Goal: Task Accomplishment & Management: Complete application form

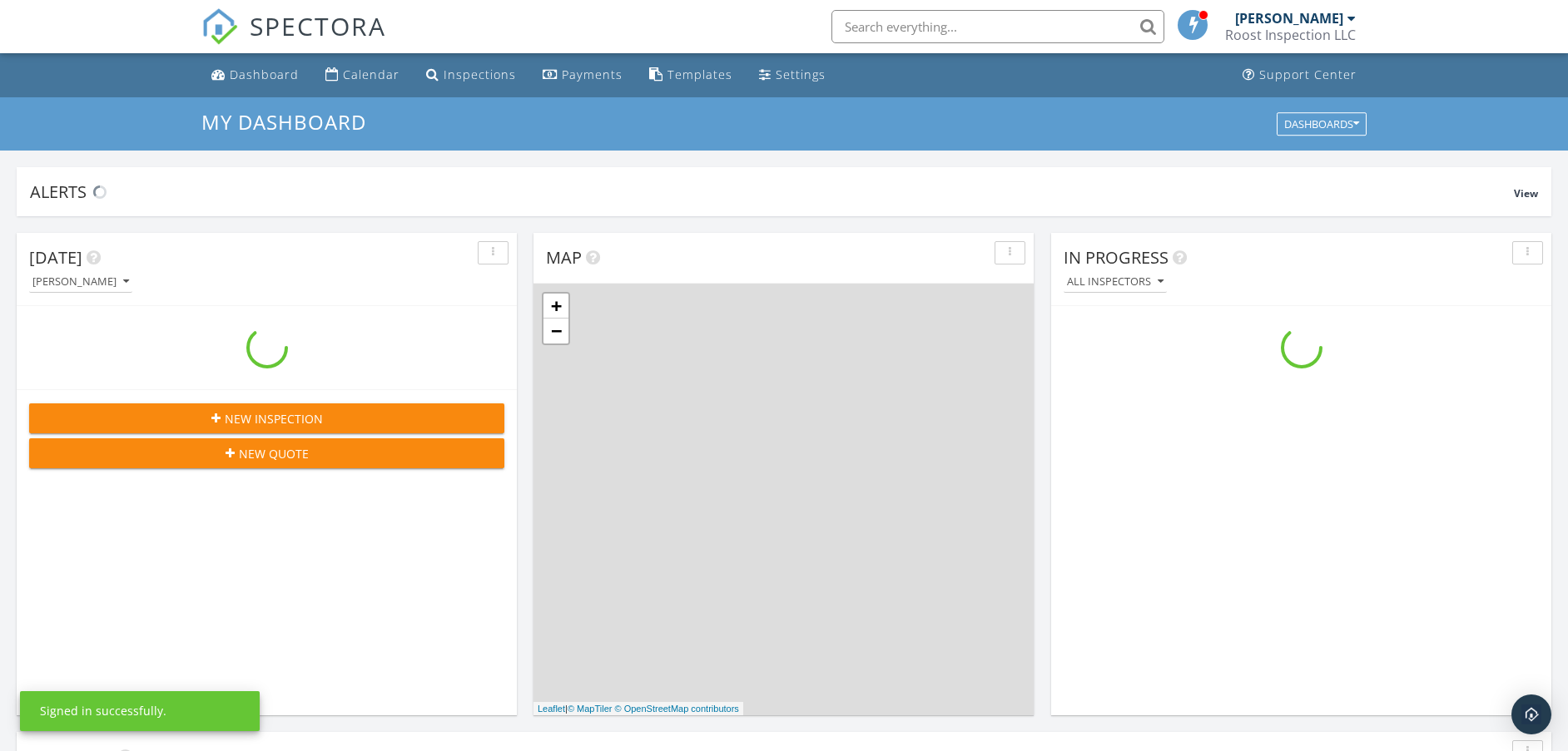
scroll to position [1547, 1600]
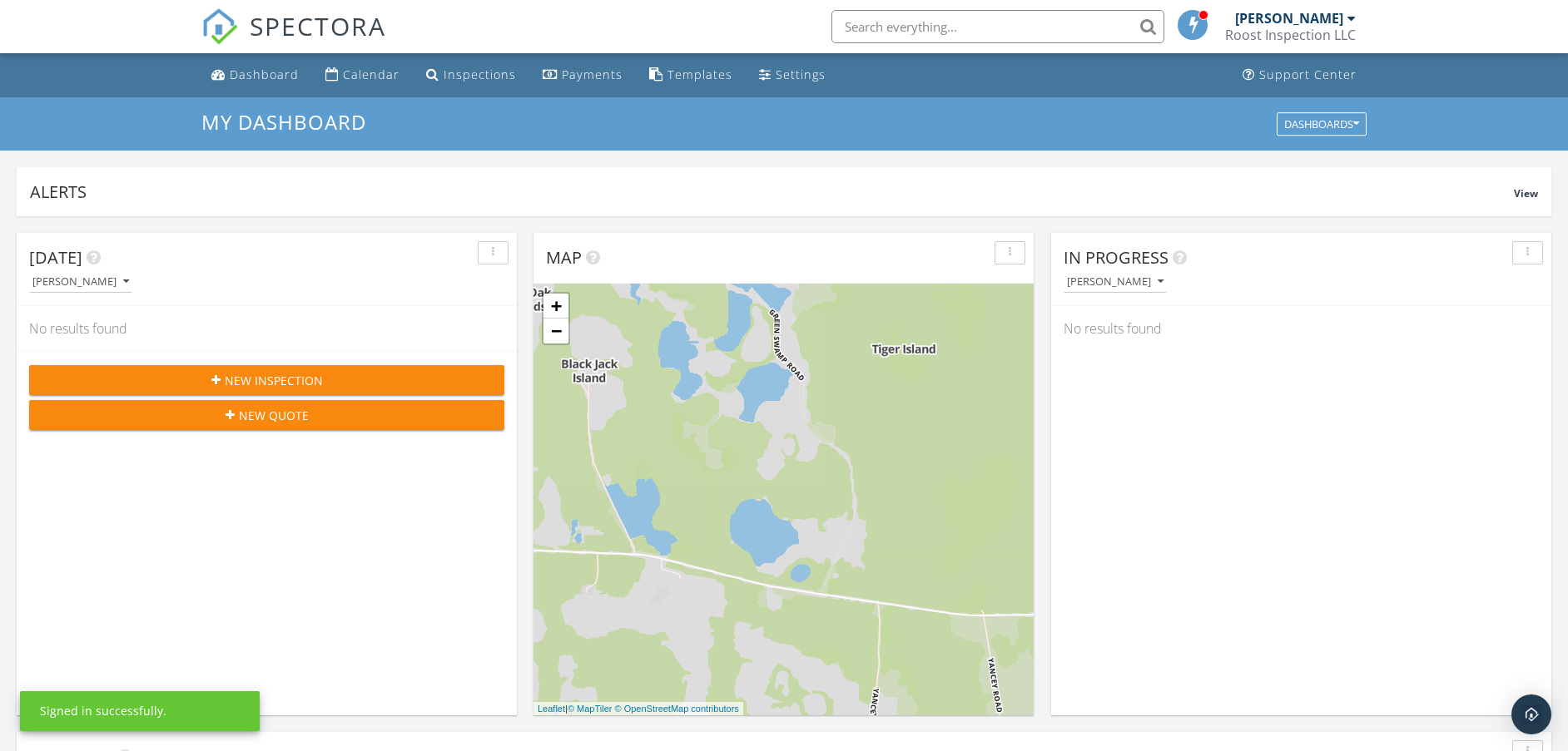
click at [319, 381] on span "New Inspection" at bounding box center [273, 380] width 99 height 17
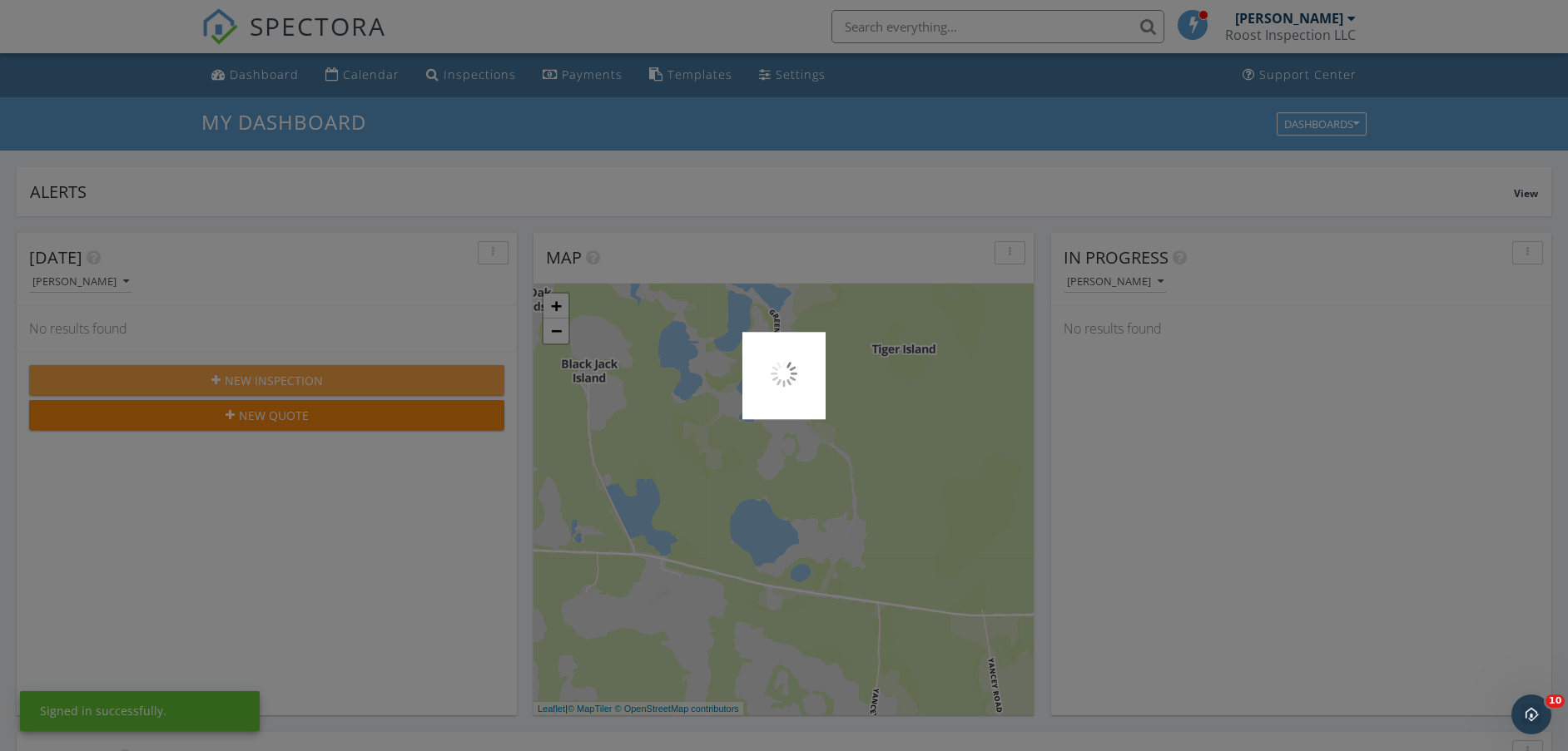
scroll to position [0, 0]
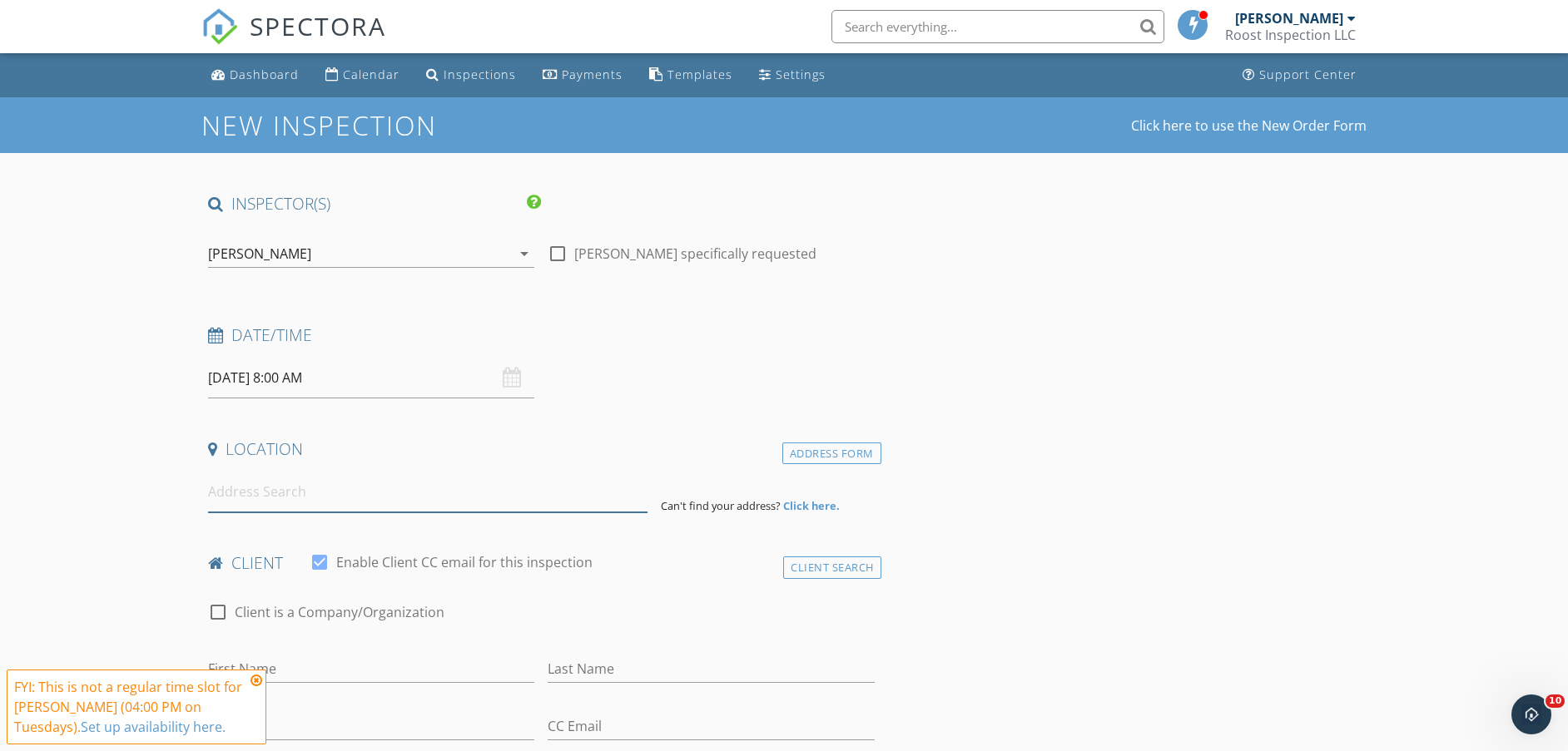
click at [290, 495] on input at bounding box center [427, 492] width 439 height 40
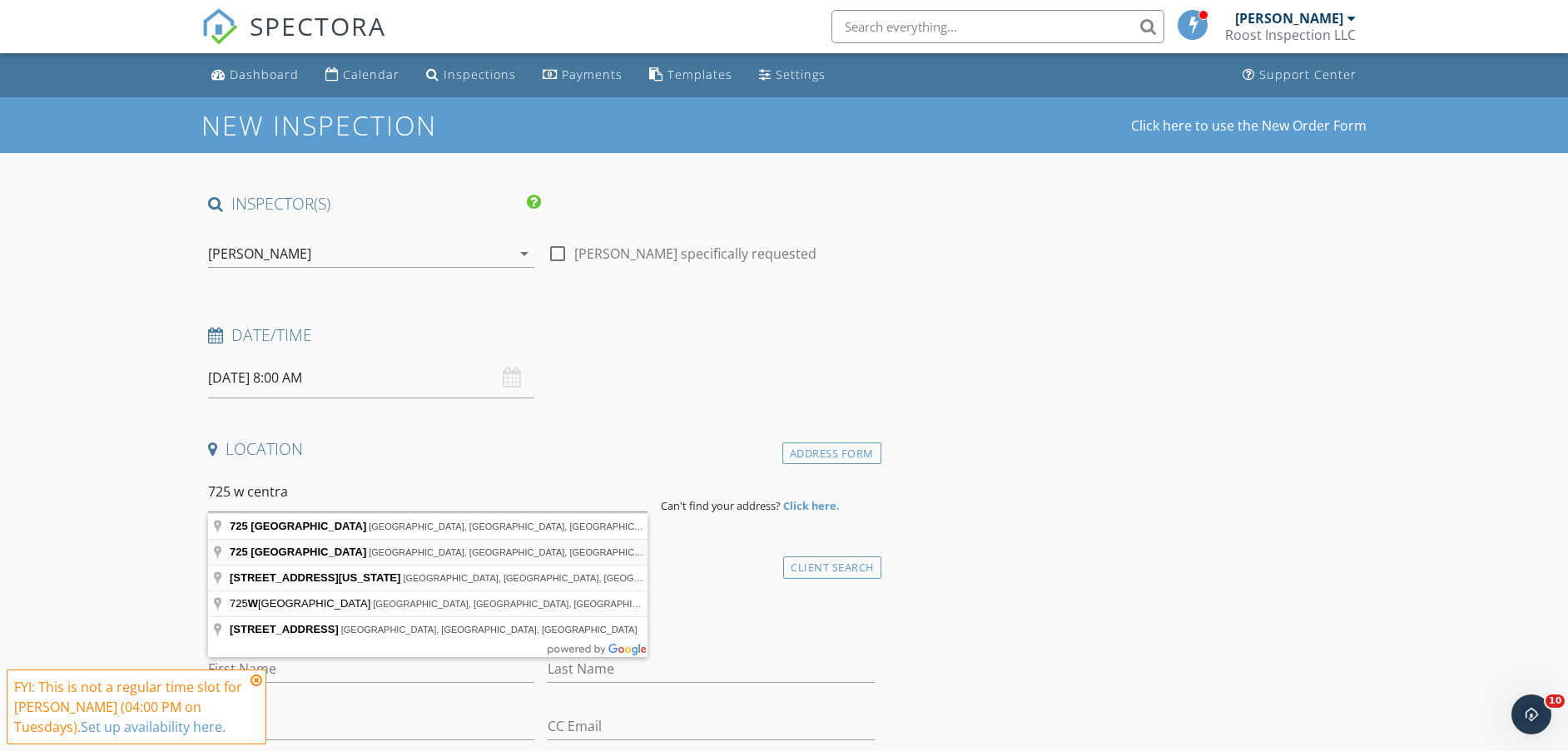
type input "[STREET_ADDRESS]"
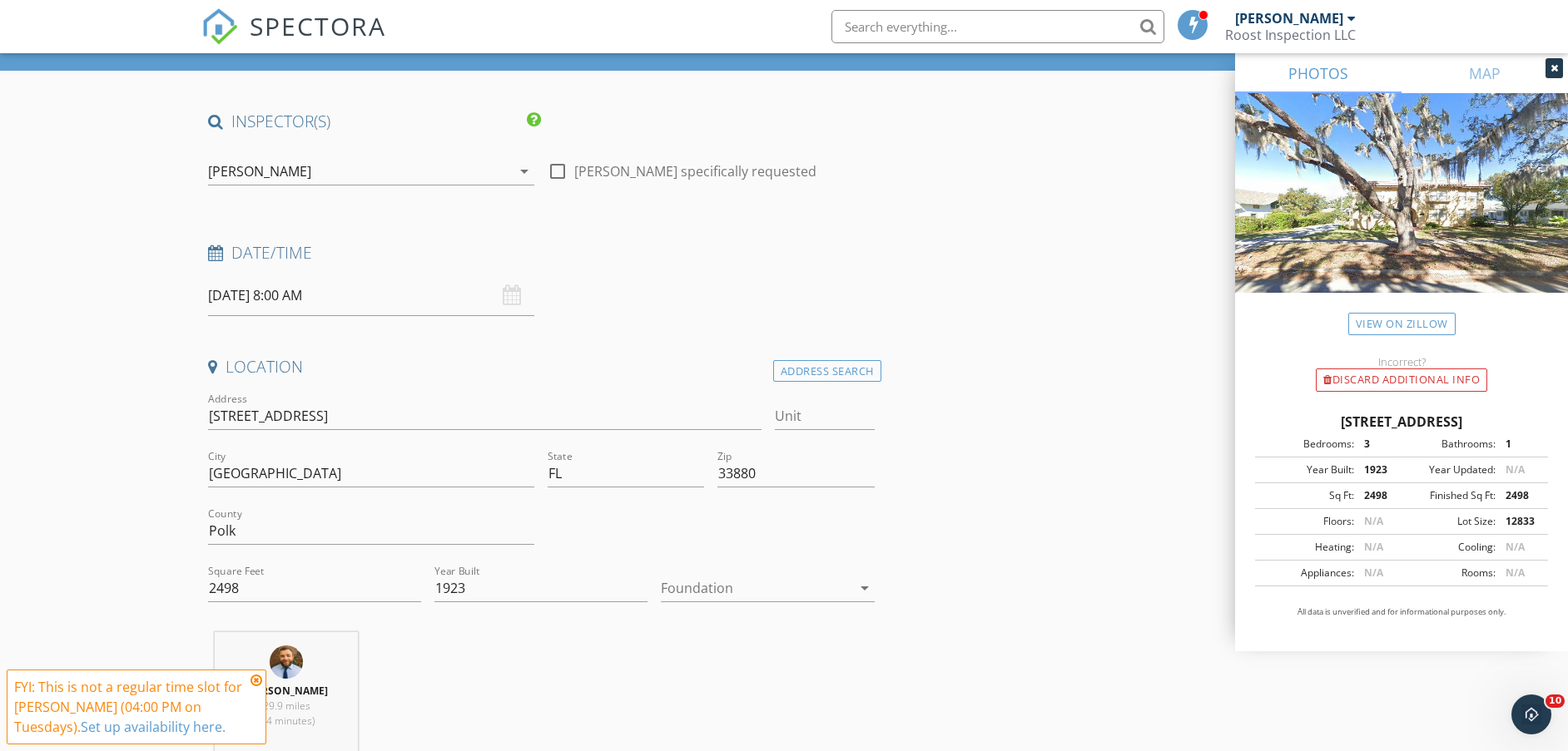
scroll to position [208, 0]
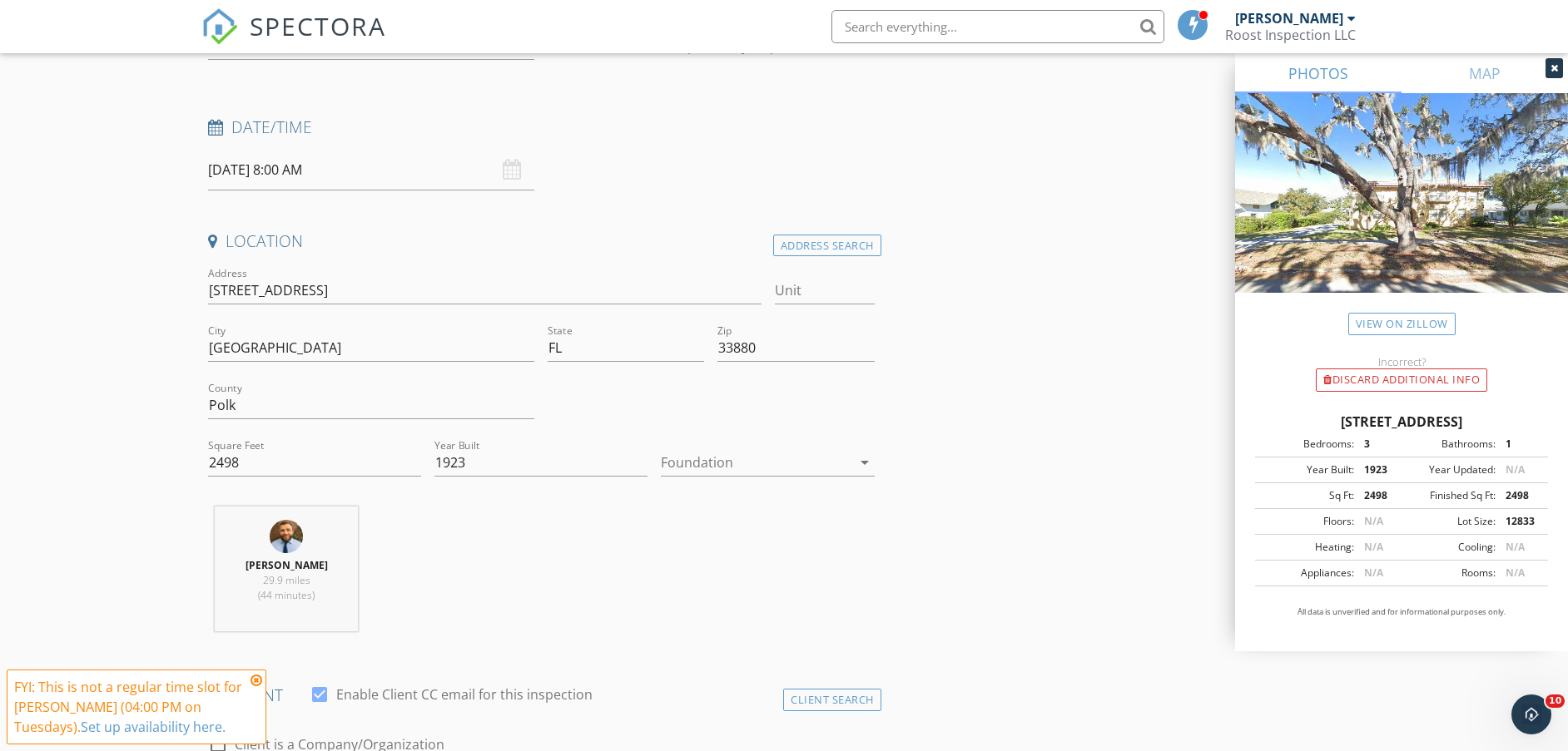
click at [761, 475] on div at bounding box center [756, 462] width 190 height 27
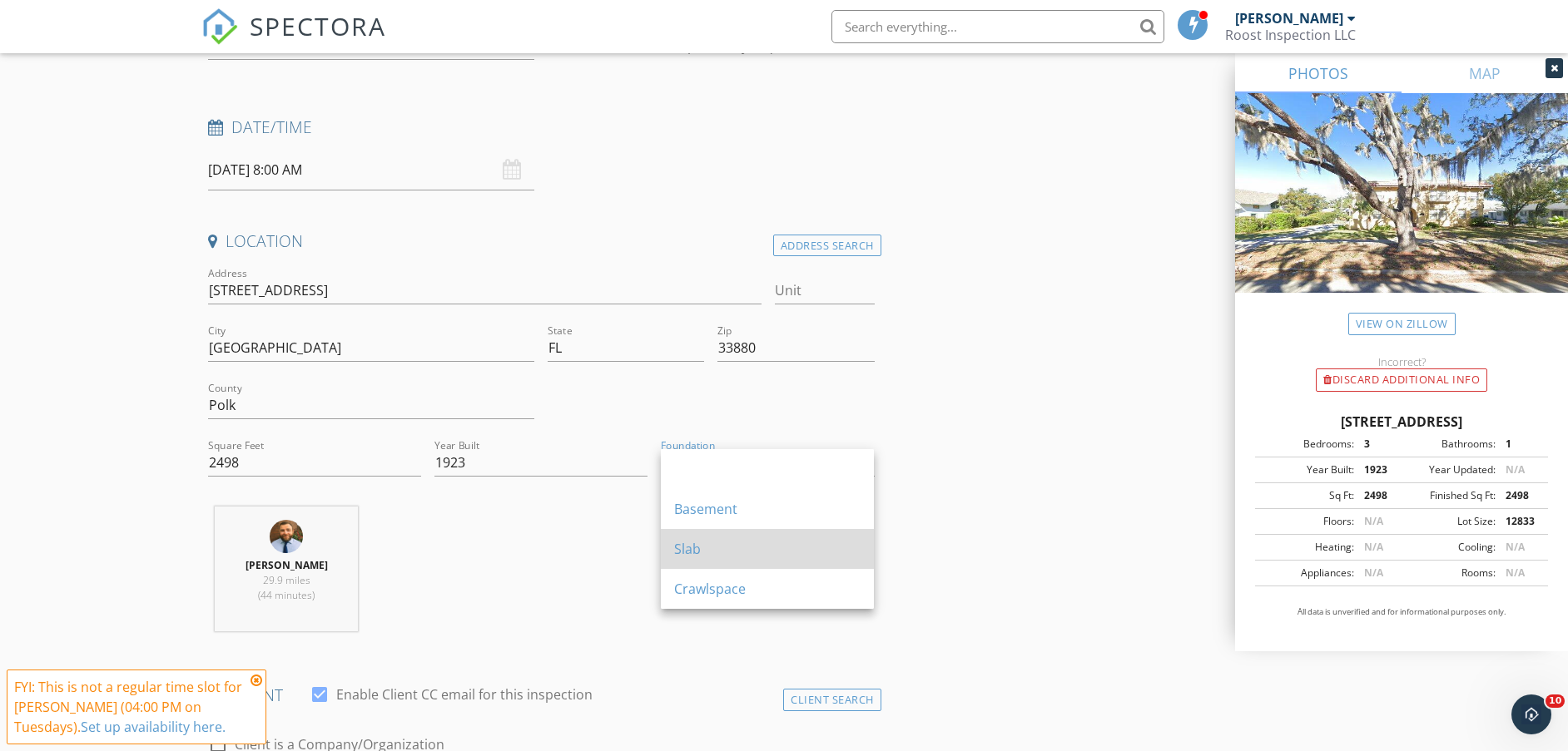
click at [714, 537] on div "Slab" at bounding box center [767, 549] width 187 height 40
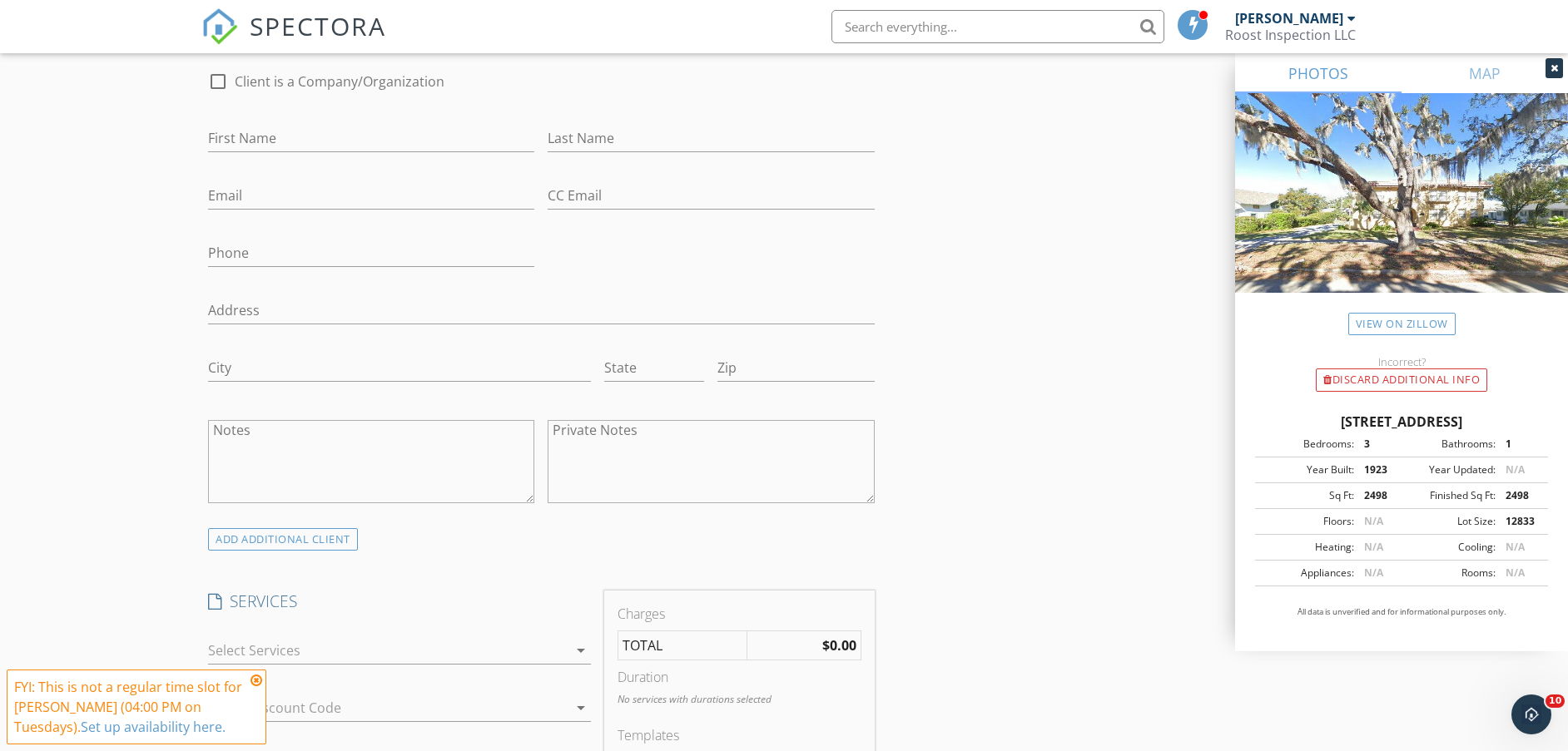
scroll to position [936, 0]
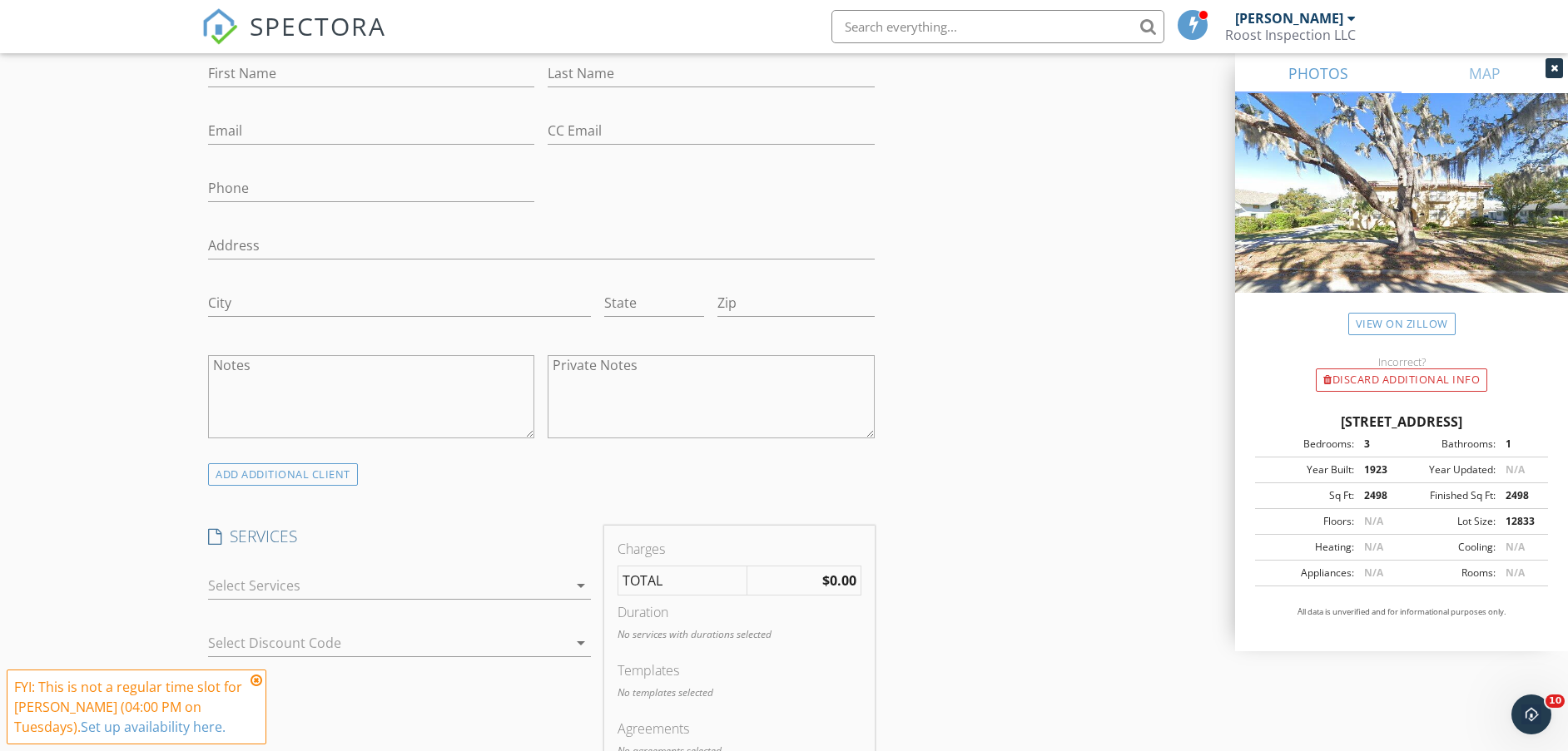
click at [389, 575] on div at bounding box center [388, 585] width 360 height 27
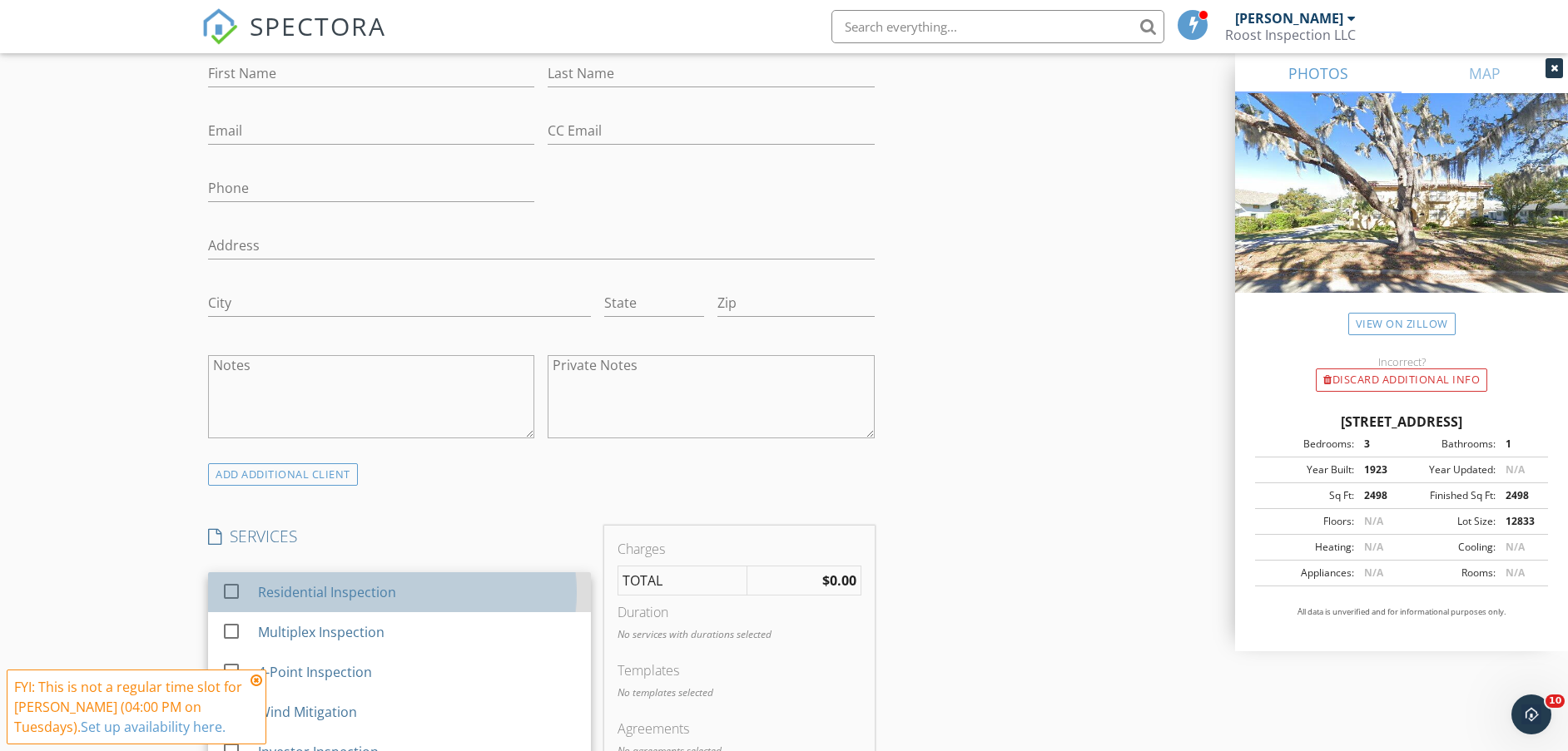
click at [369, 597] on div "Residential Inspection" at bounding box center [327, 593] width 138 height 20
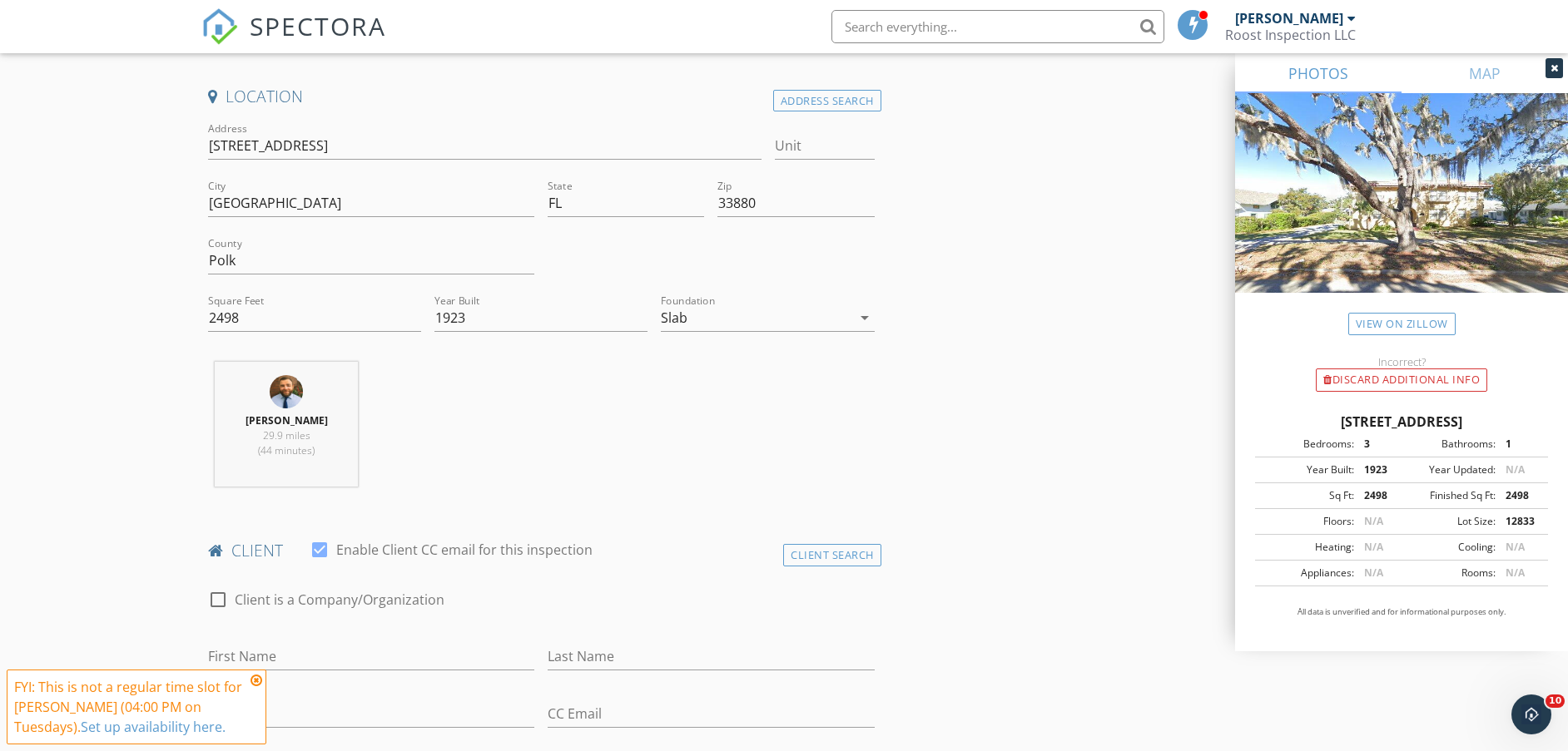
scroll to position [312, 0]
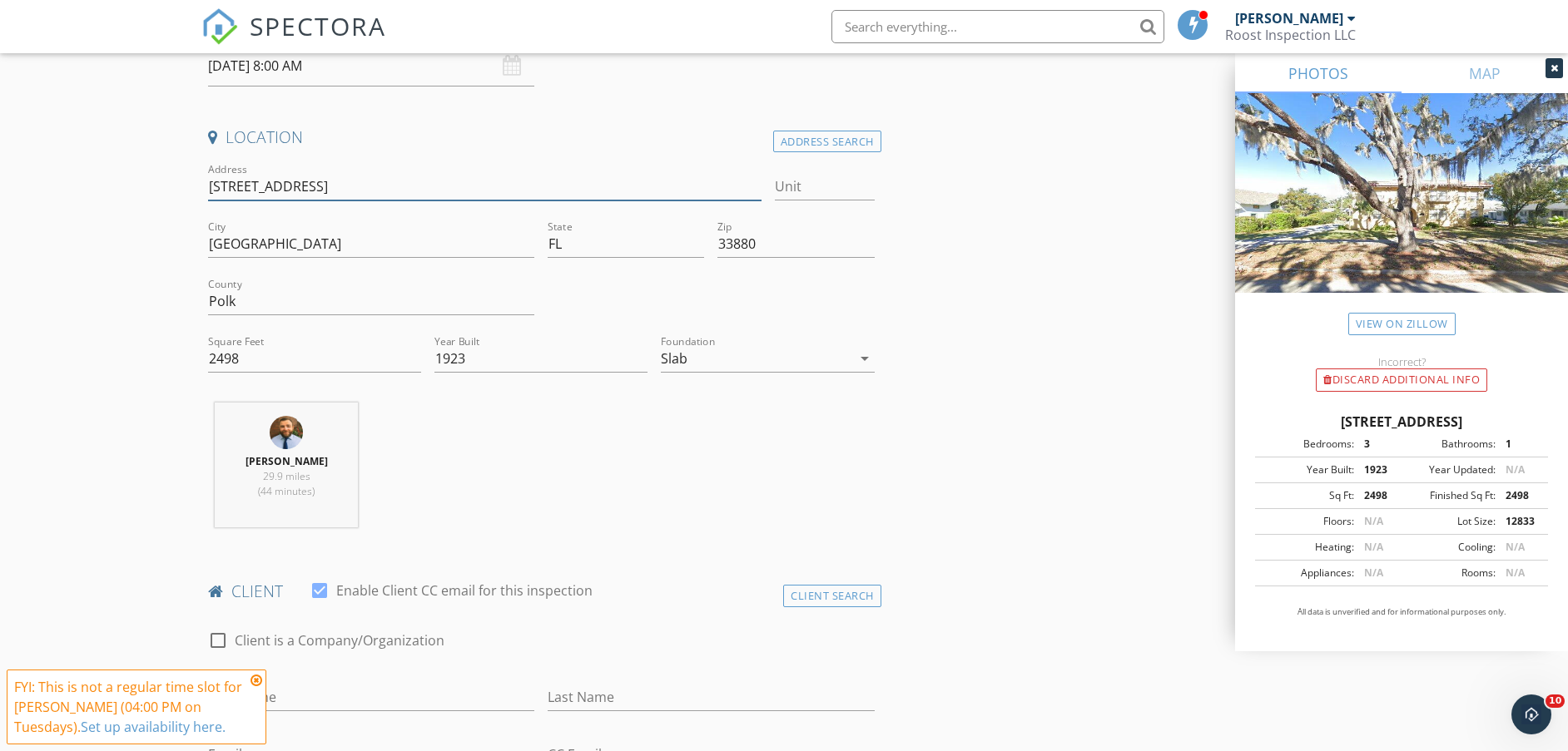
click at [228, 182] on input "[STREET_ADDRESS]" at bounding box center [484, 187] width 553 height 28
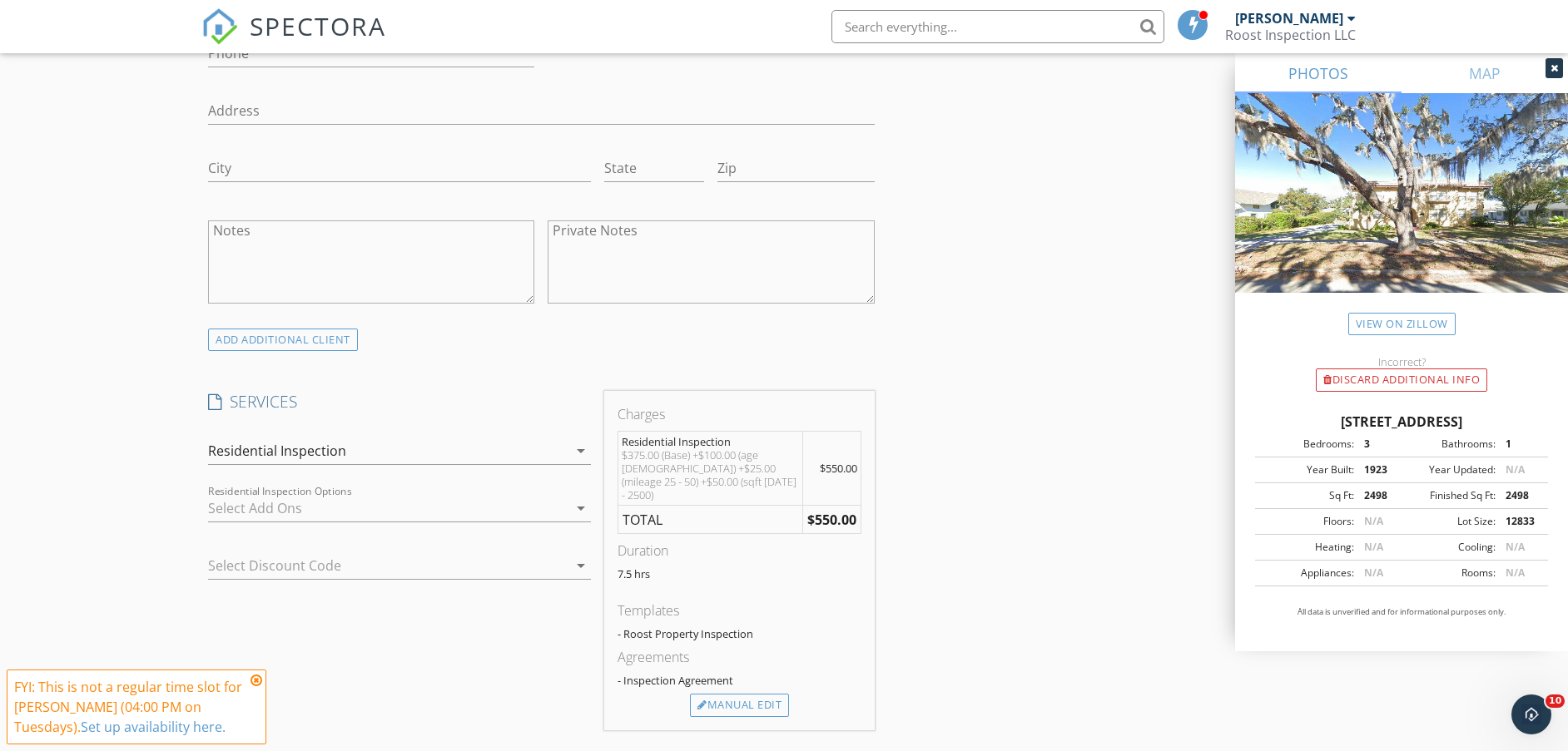
scroll to position [1248, 0]
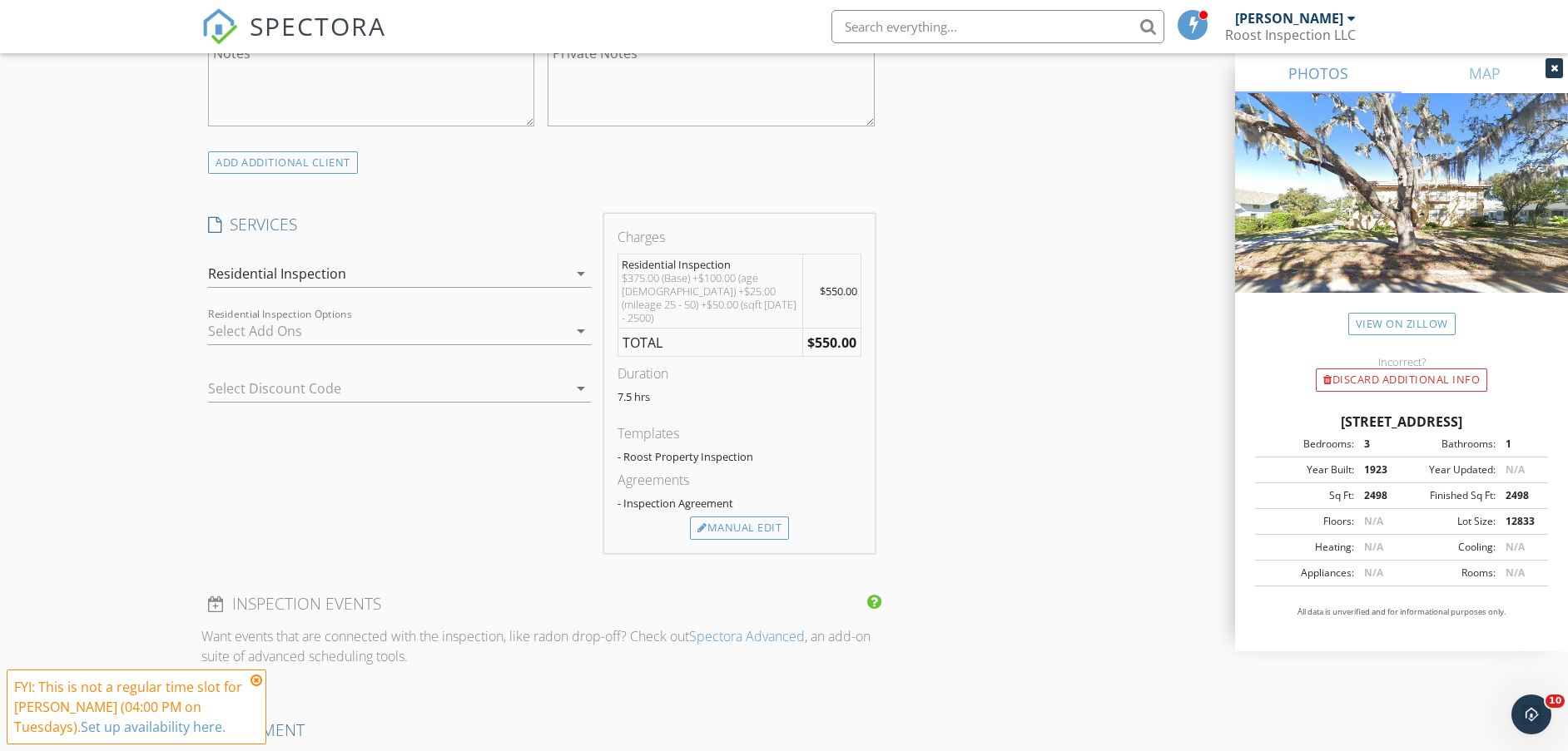
click at [487, 265] on div "Residential Inspection" at bounding box center [388, 273] width 360 height 27
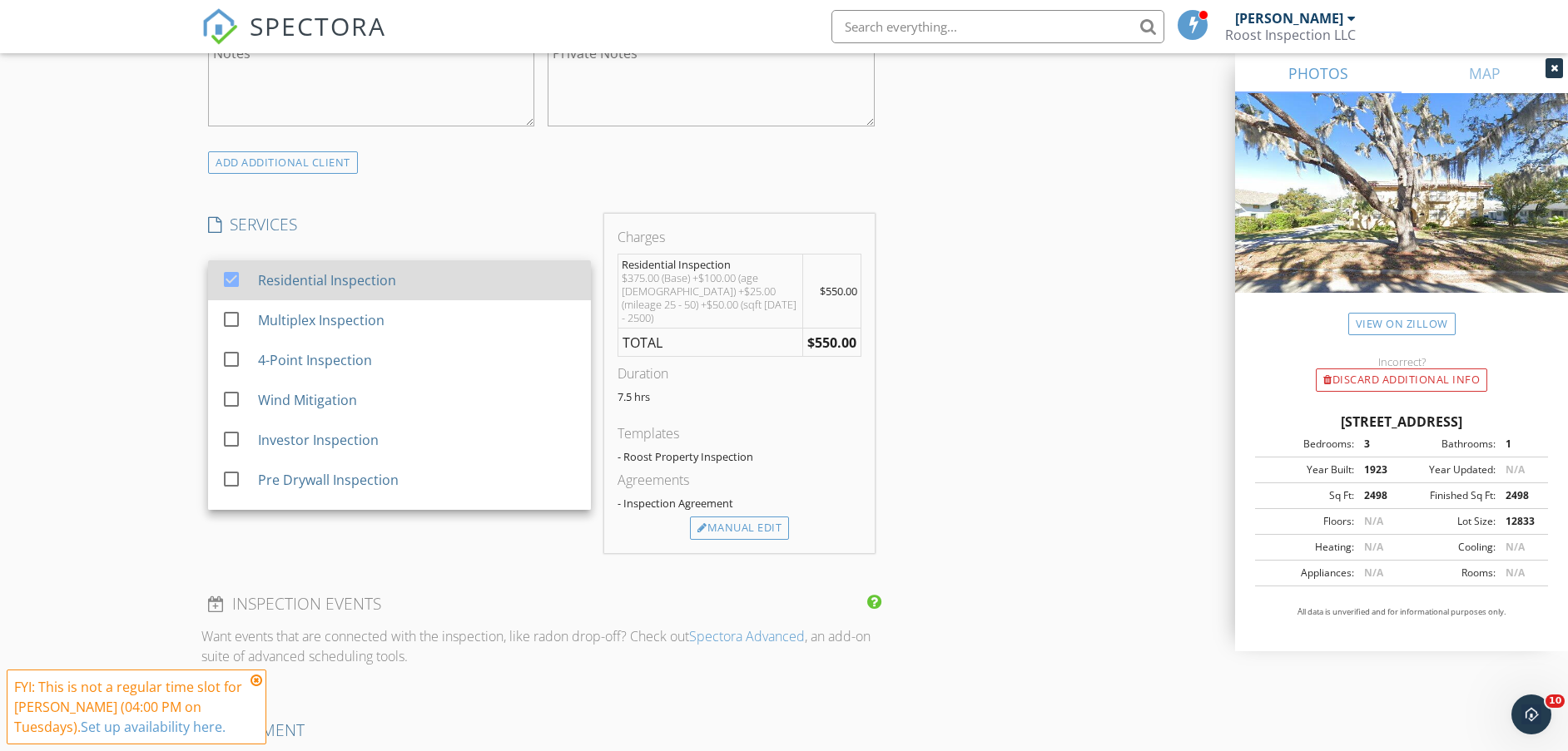
click at [356, 264] on div "Residential Inspection" at bounding box center [417, 281] width 319 height 33
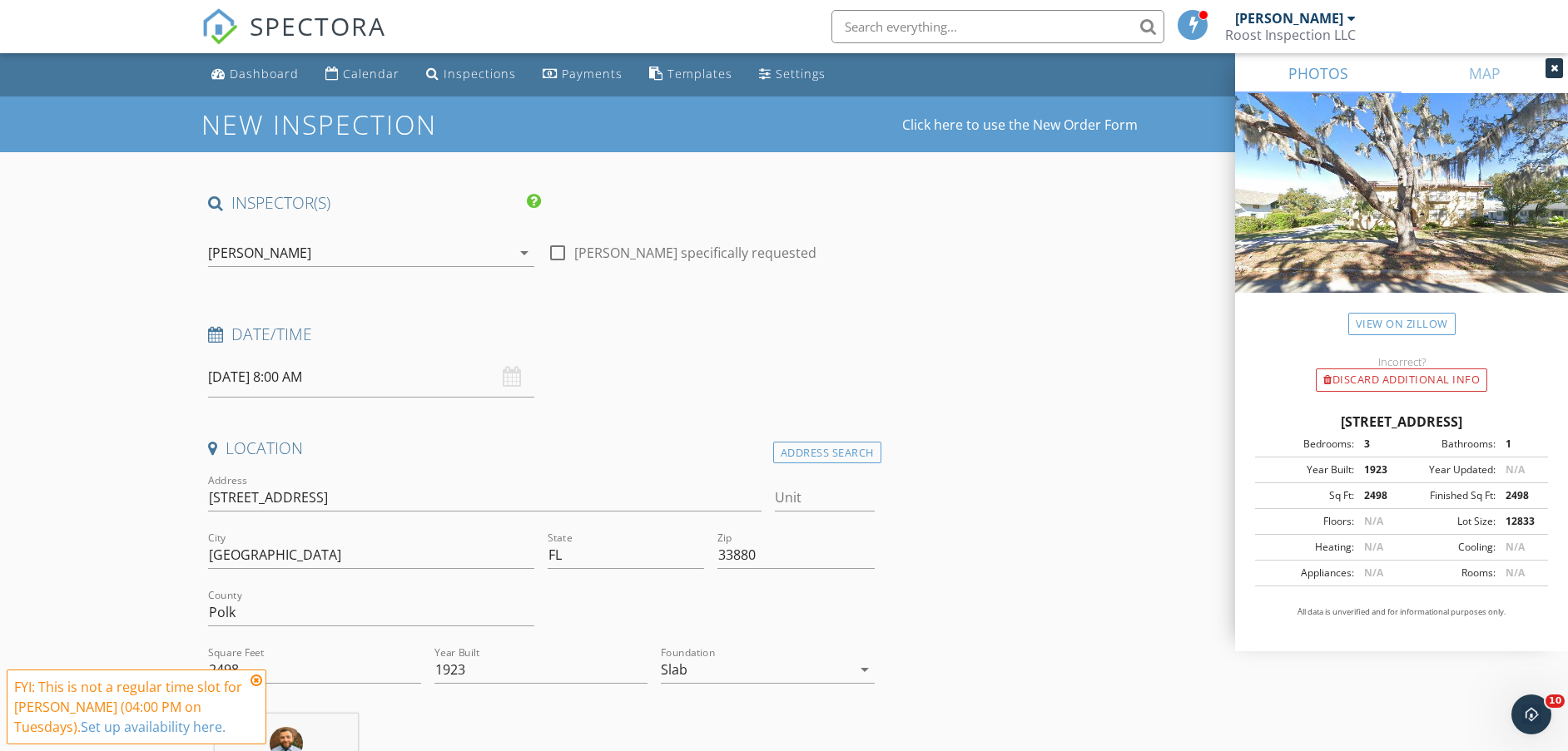
scroll to position [0, 0]
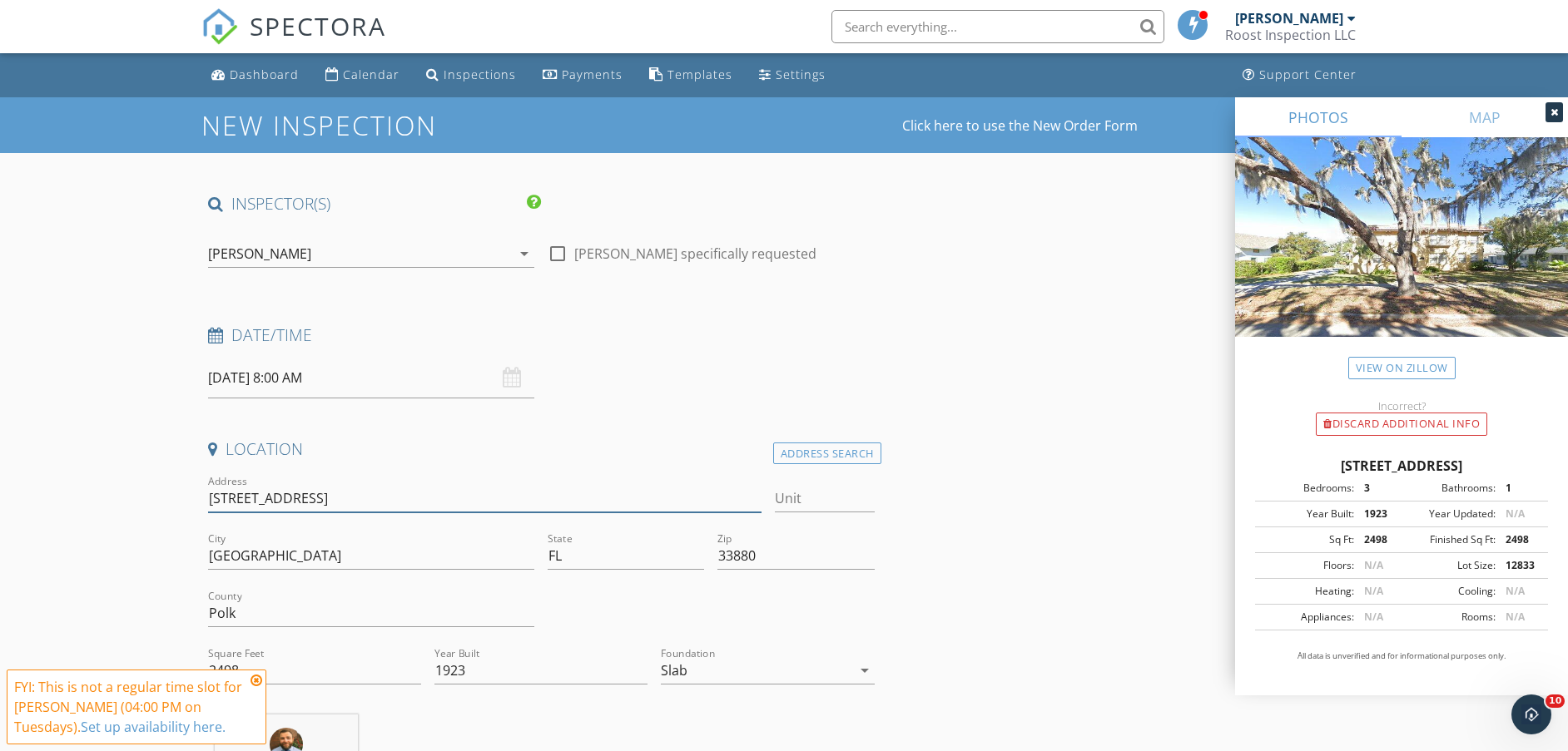
click at [229, 492] on input "[STREET_ADDRESS]" at bounding box center [484, 499] width 553 height 28
type input "[STREET_ADDRESS]"
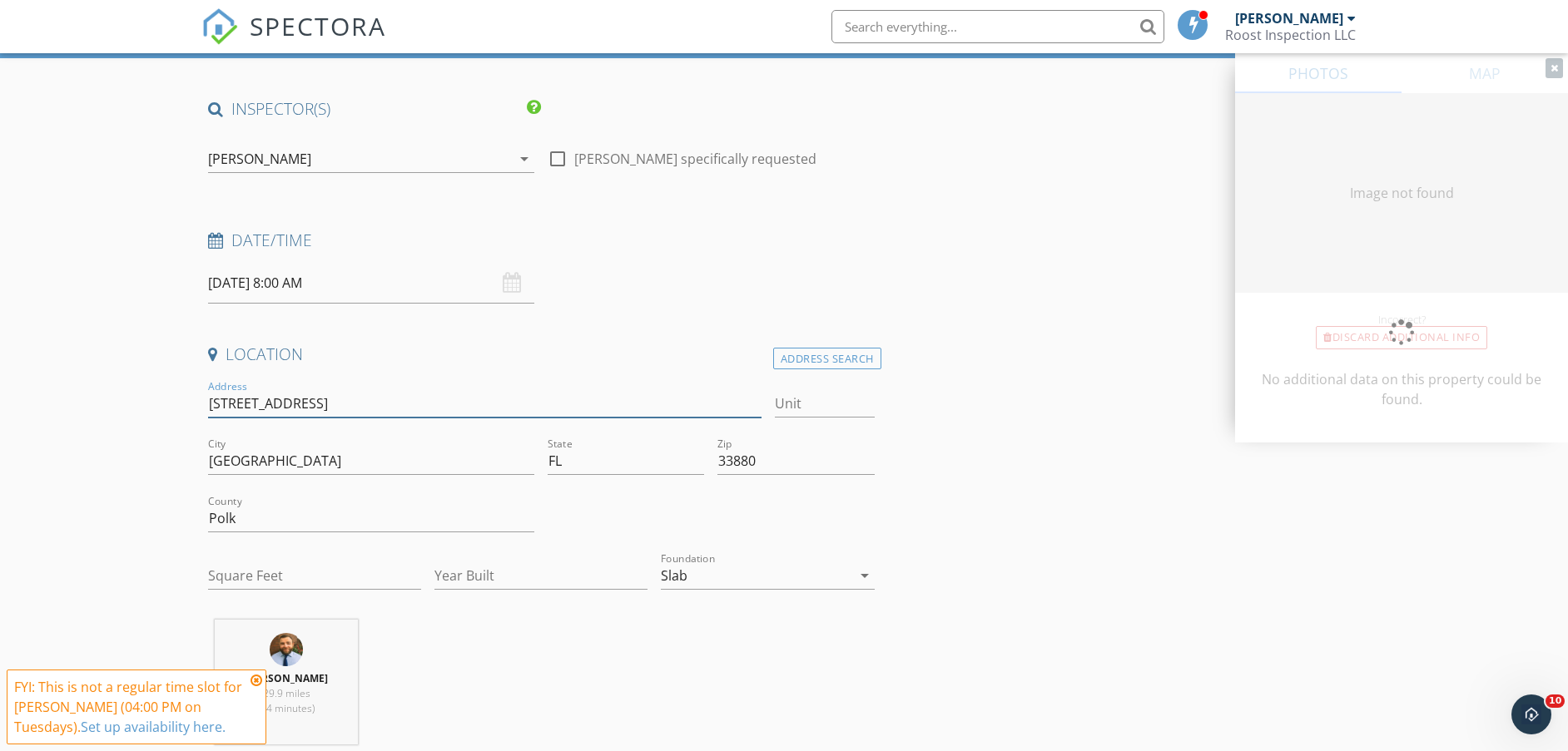
scroll to position [208, 0]
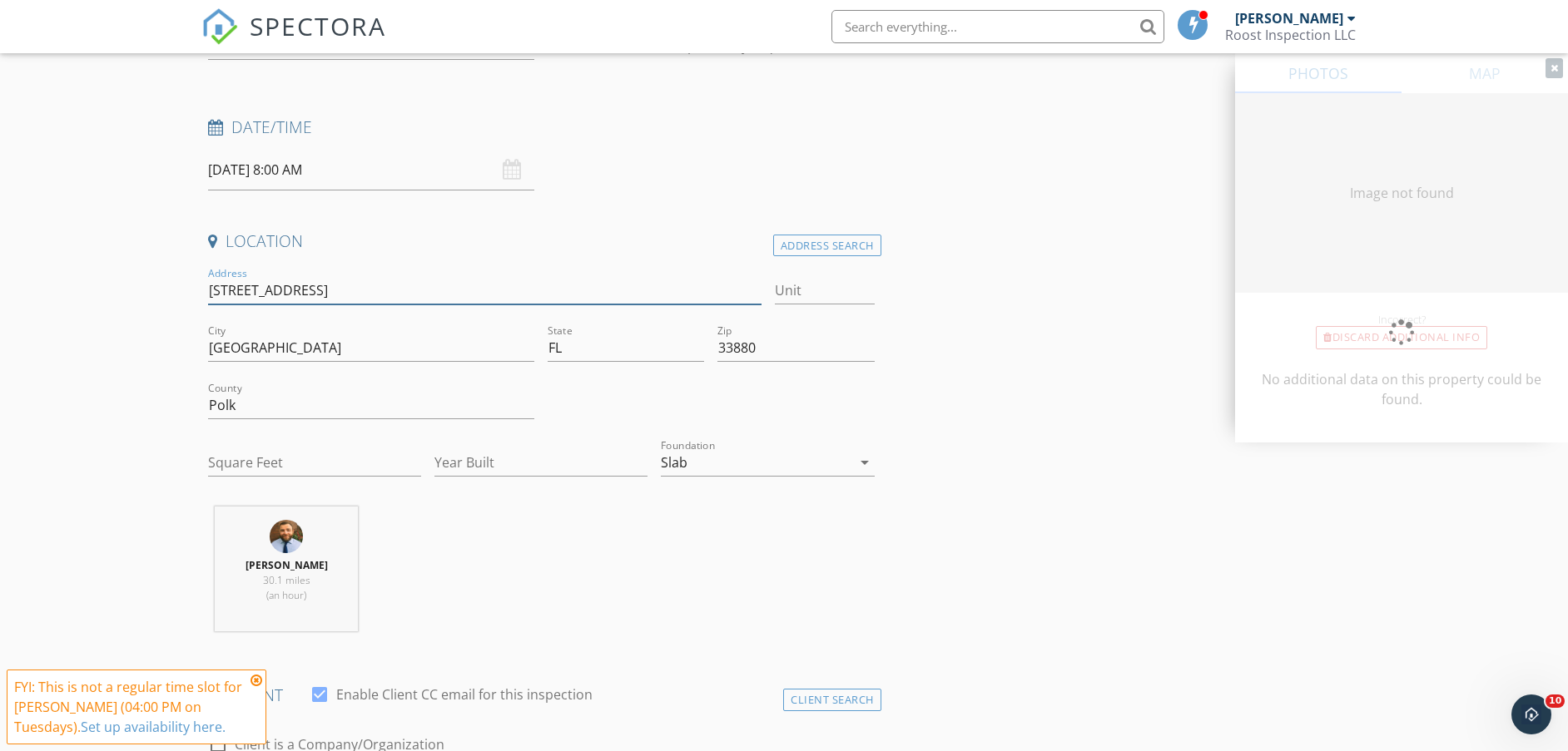
type input "[STREET_ADDRESS]"
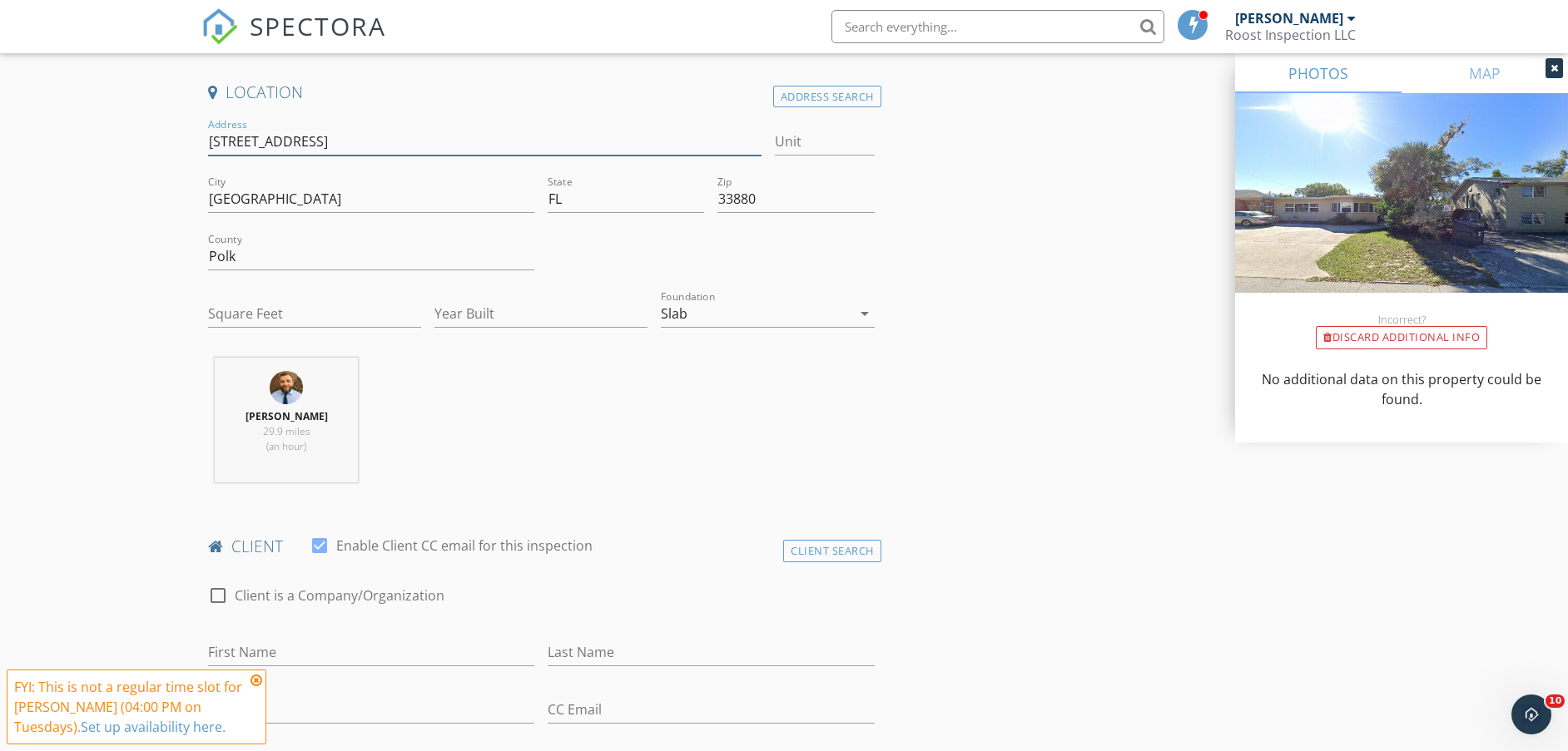
scroll to position [104, 0]
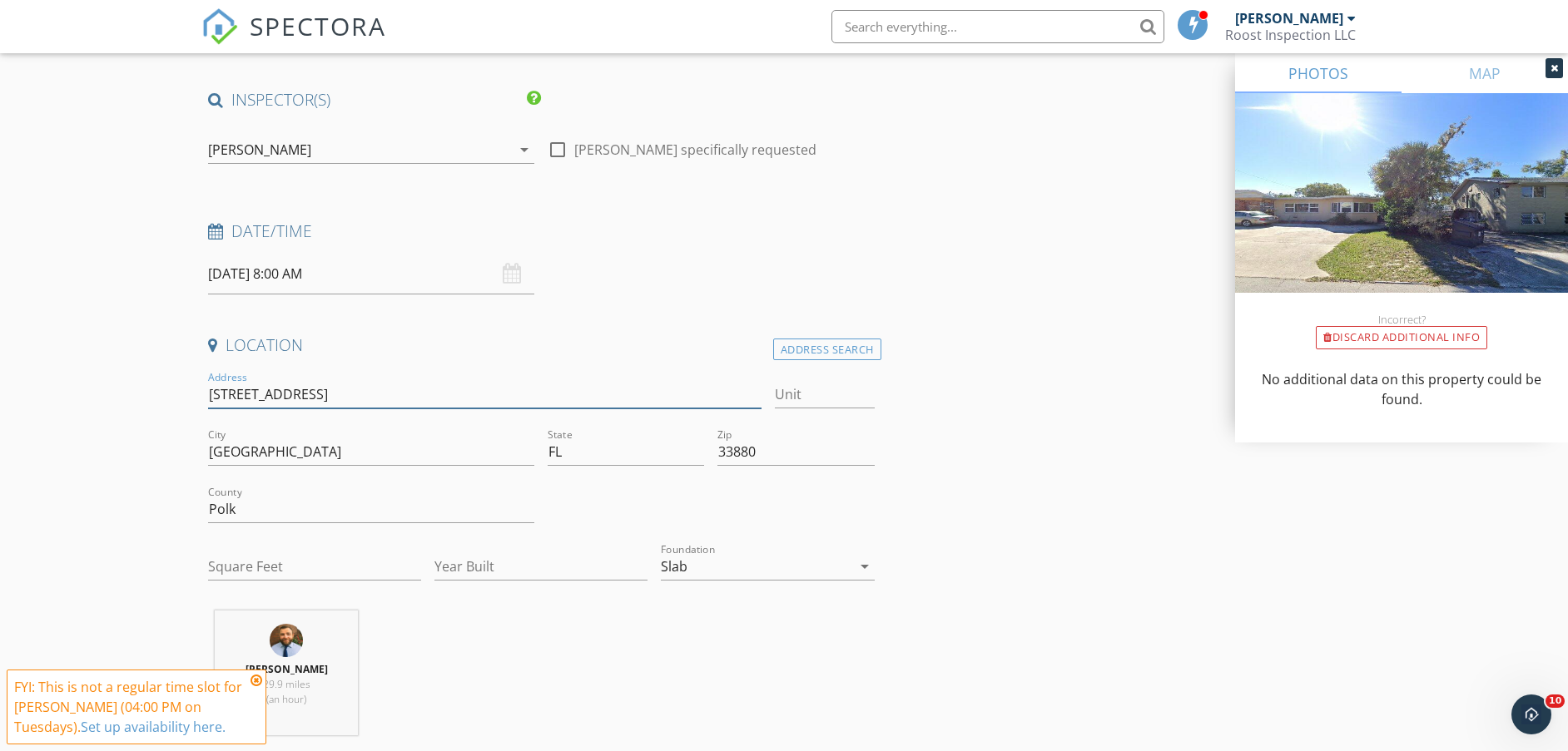
click at [229, 395] on input "[STREET_ADDRESS]" at bounding box center [484, 395] width 553 height 28
click at [261, 561] on input "Square Feet" at bounding box center [314, 567] width 213 height 28
type input "1400"
click at [529, 573] on input "Year Built" at bounding box center [540, 567] width 213 height 28
type input "1923"
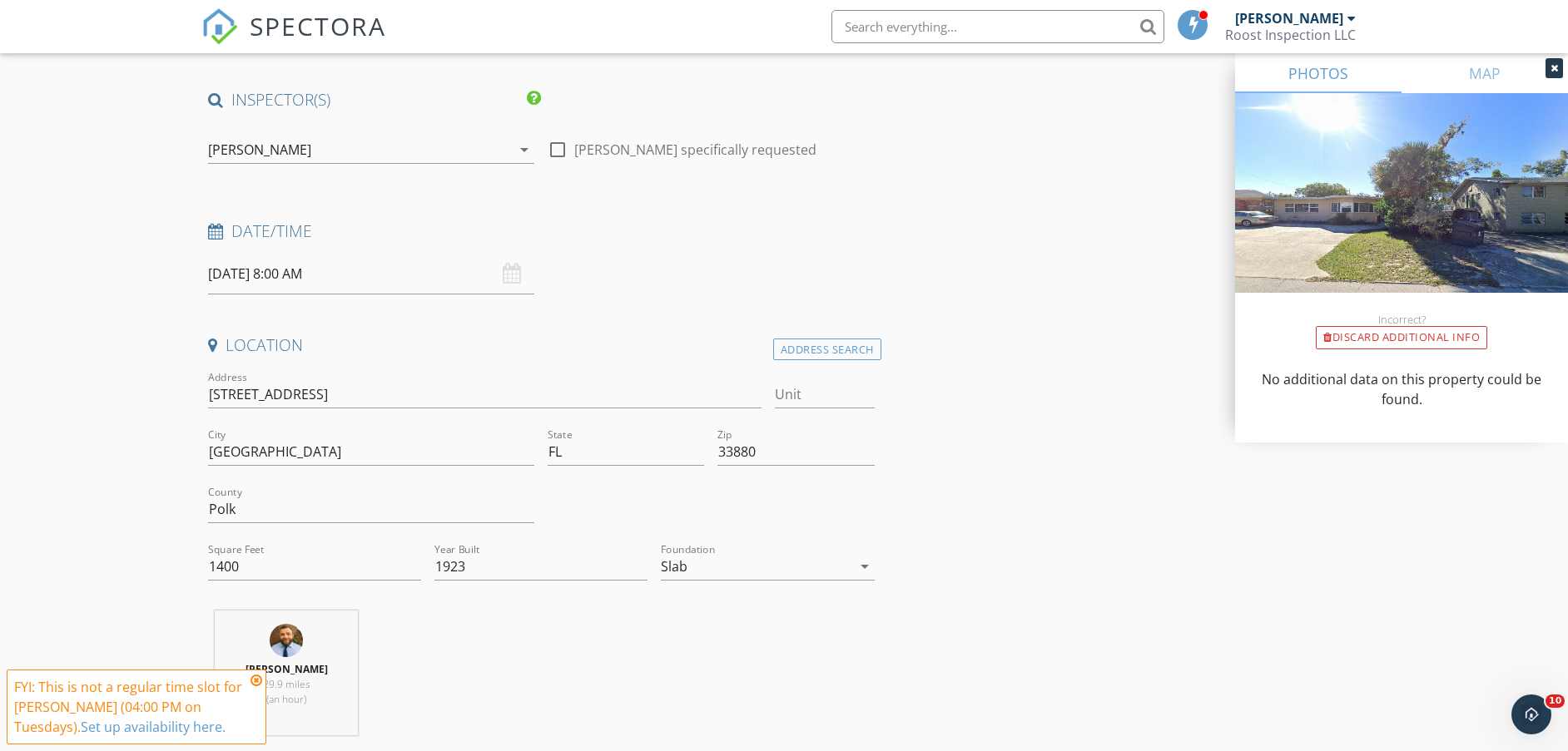
click at [645, 618] on div "[PERSON_NAME] 29.9 miles (an hour)" at bounding box center [541, 680] width 680 height 138
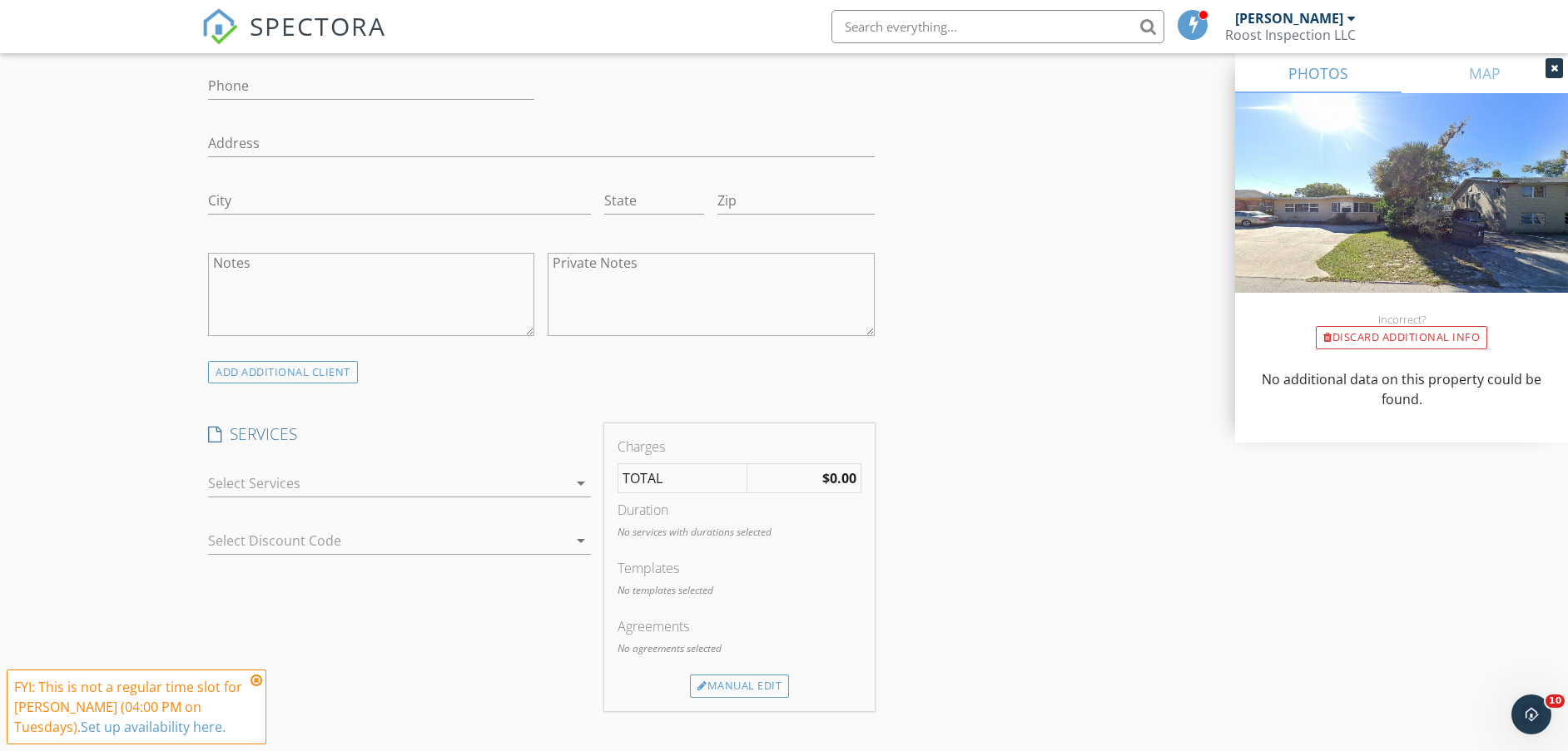
scroll to position [1144, 0]
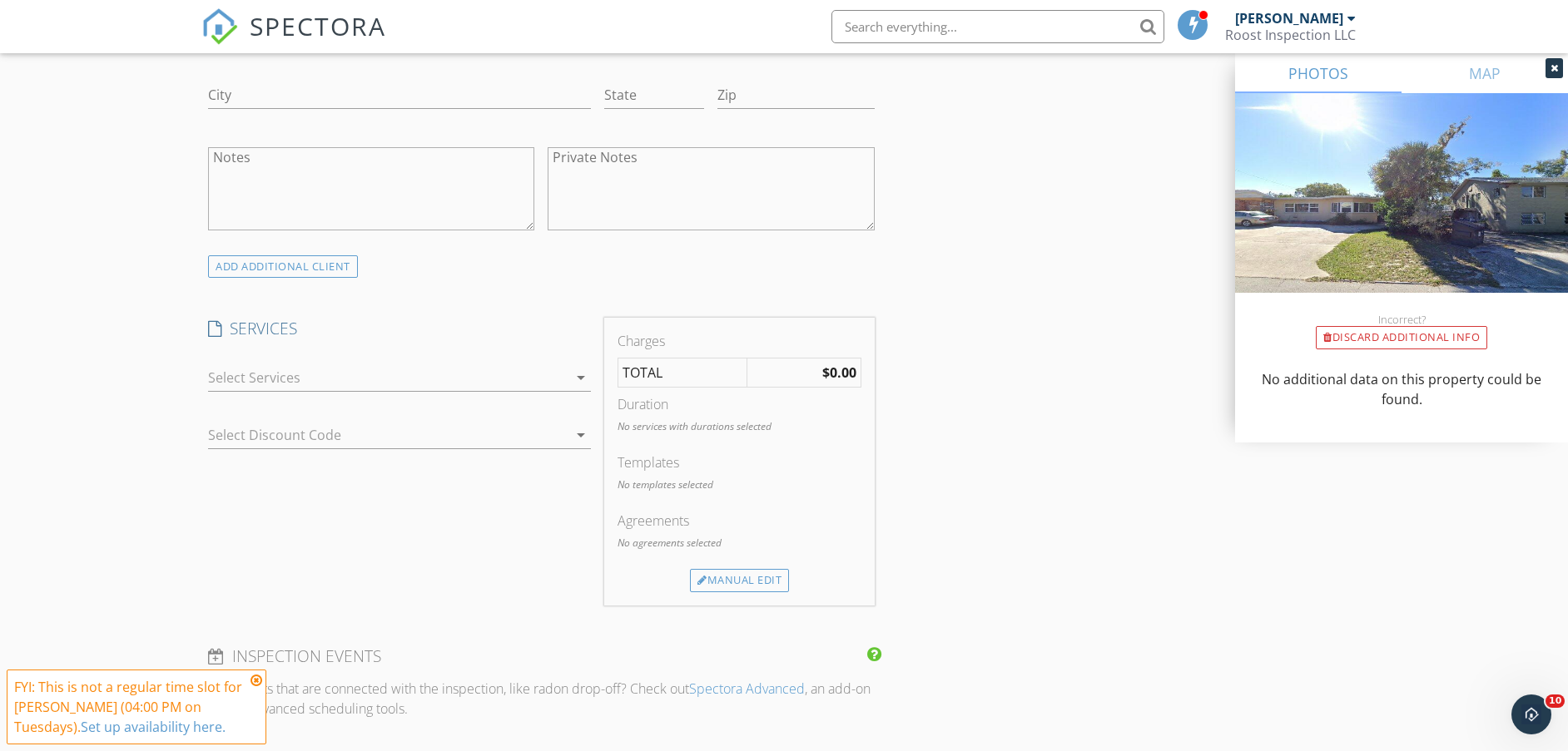
click at [412, 373] on div at bounding box center [388, 377] width 360 height 27
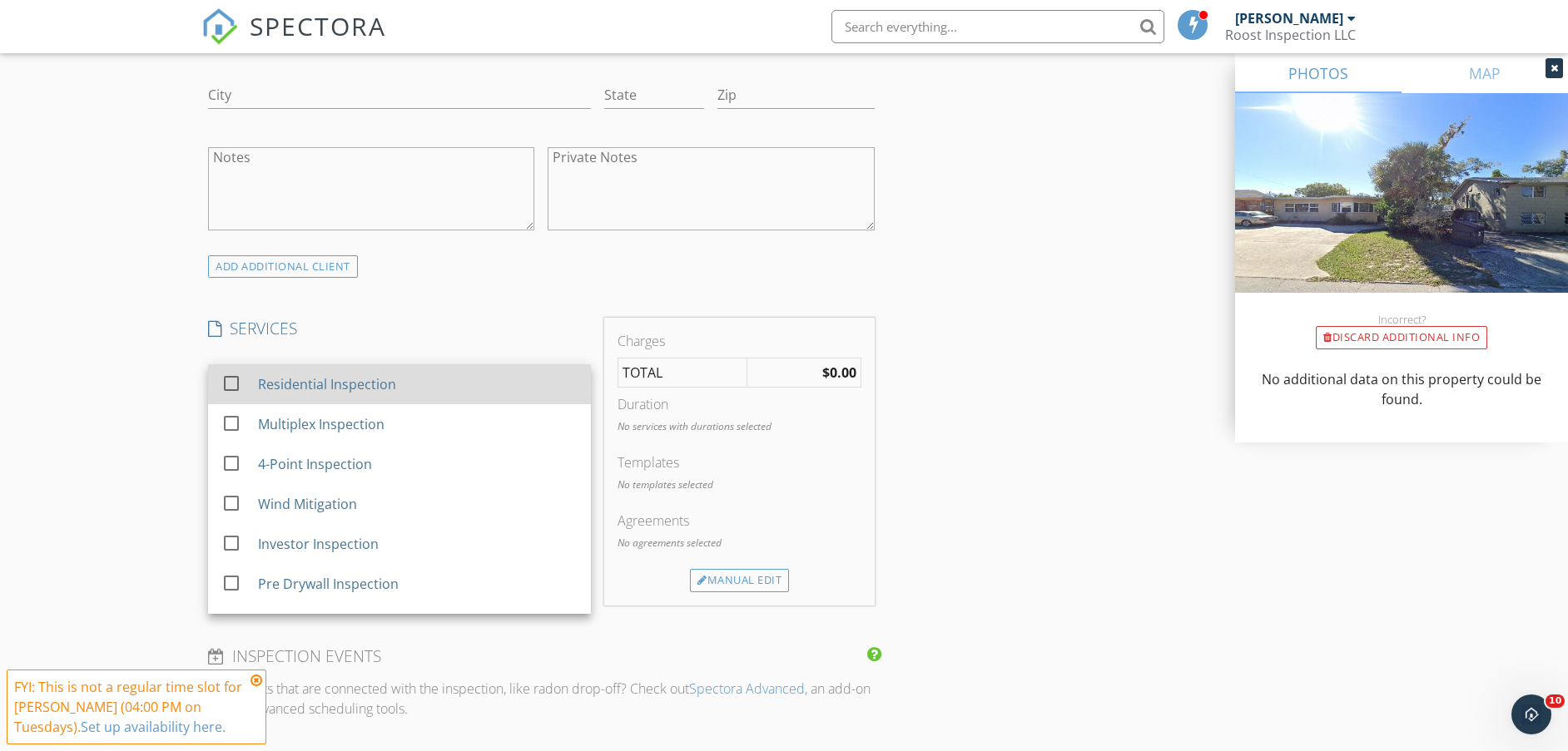
click at [377, 395] on div "Residential Inspection" at bounding box center [417, 385] width 319 height 33
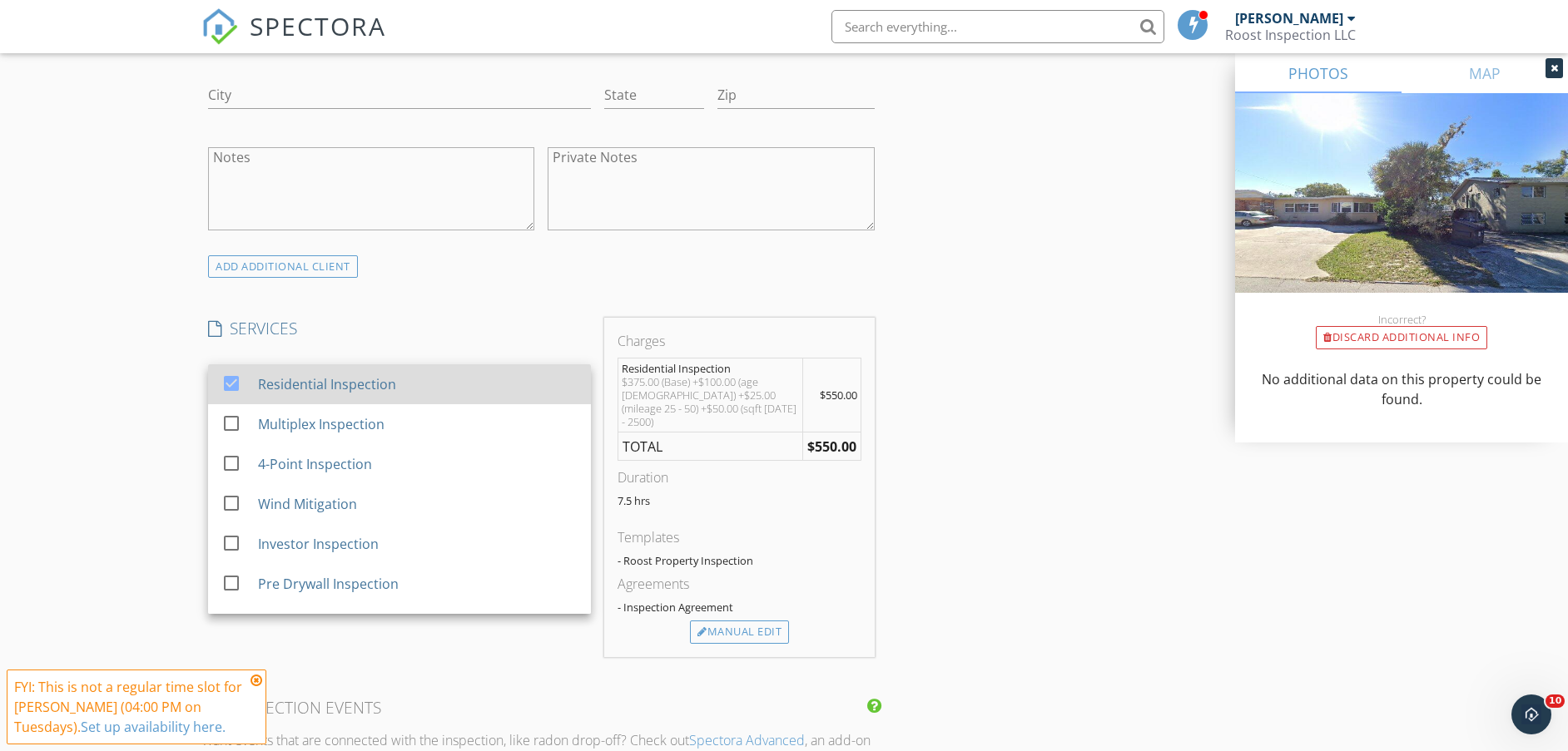
click at [225, 385] on div at bounding box center [231, 383] width 29 height 29
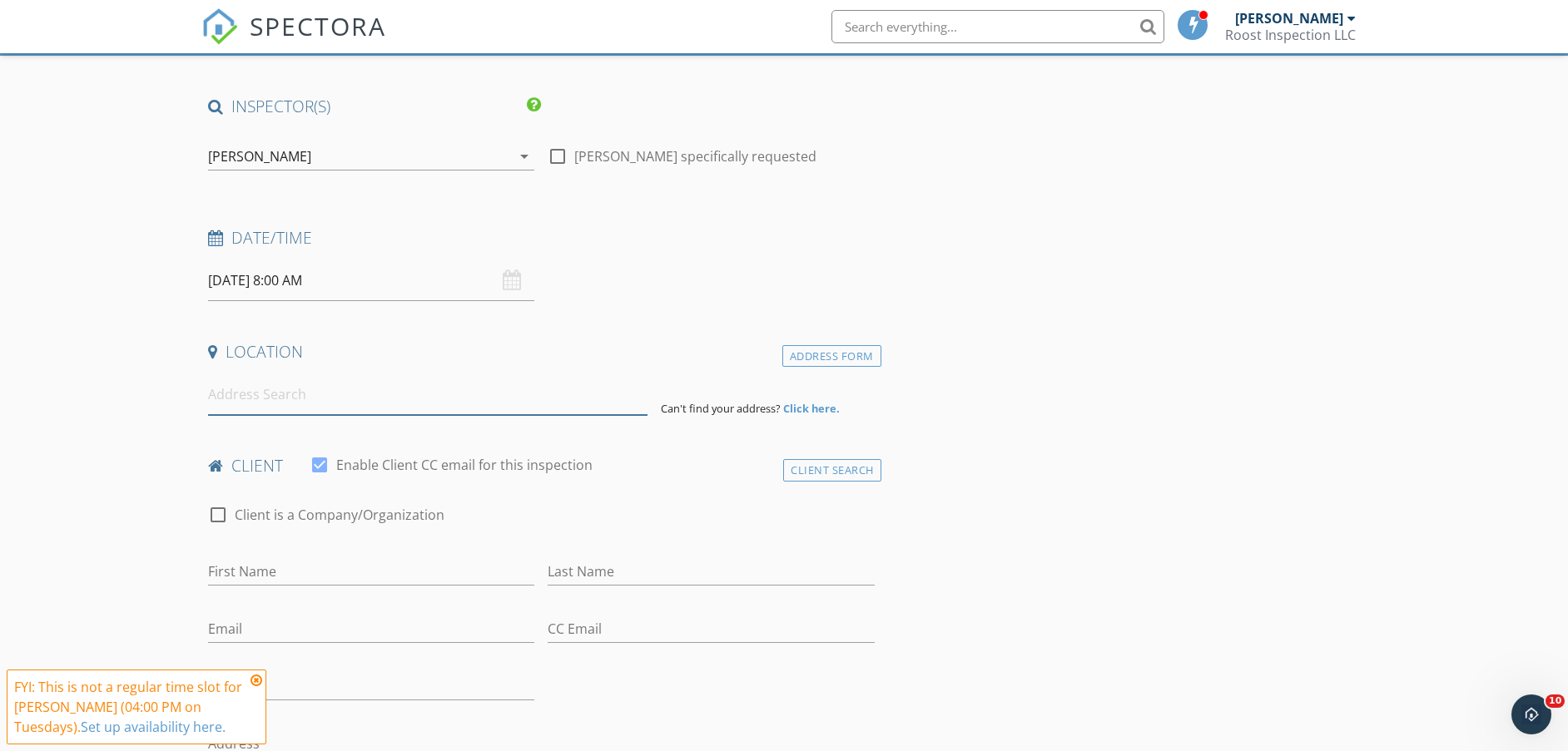
click at [312, 389] on input at bounding box center [427, 395] width 439 height 40
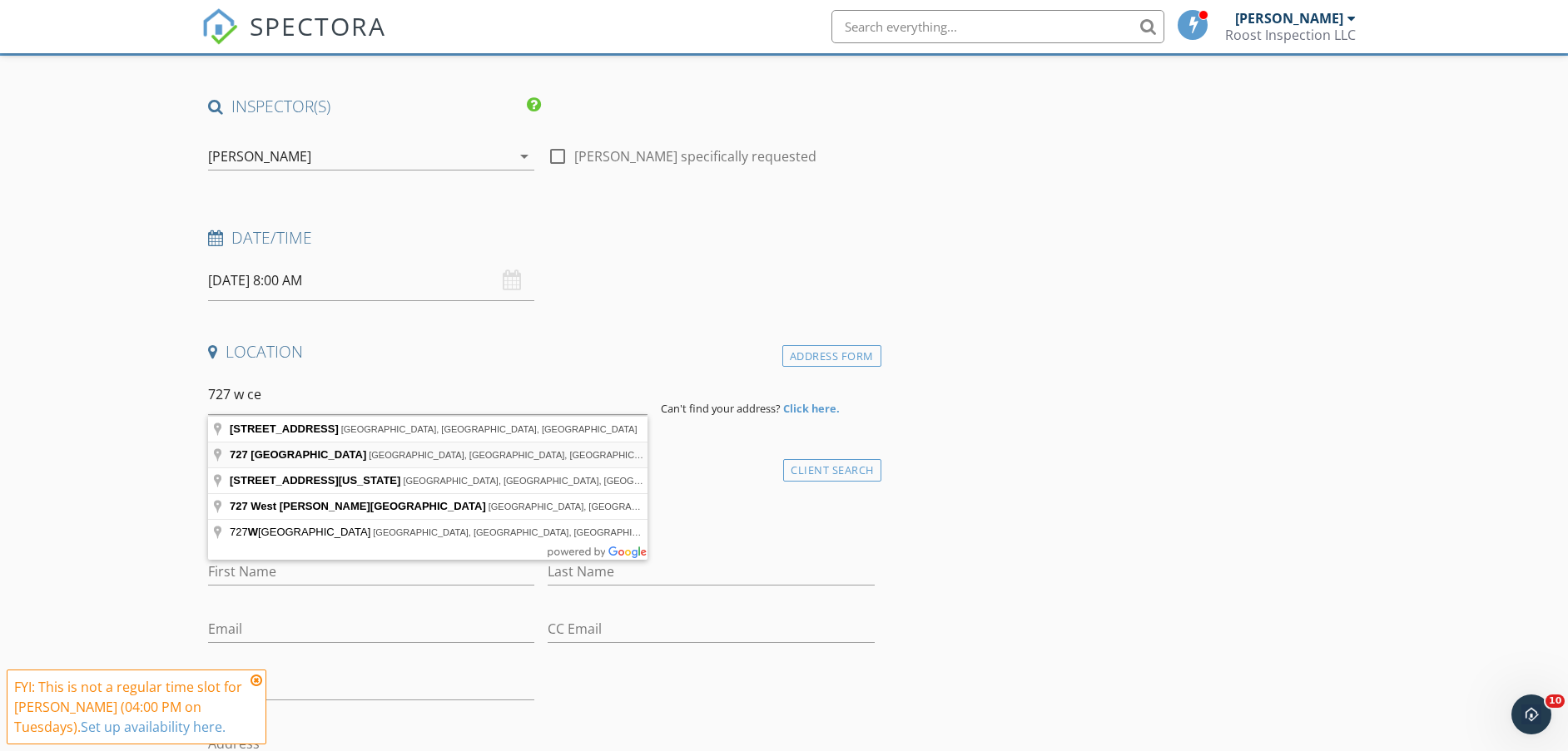
type input "[STREET_ADDRESS]"
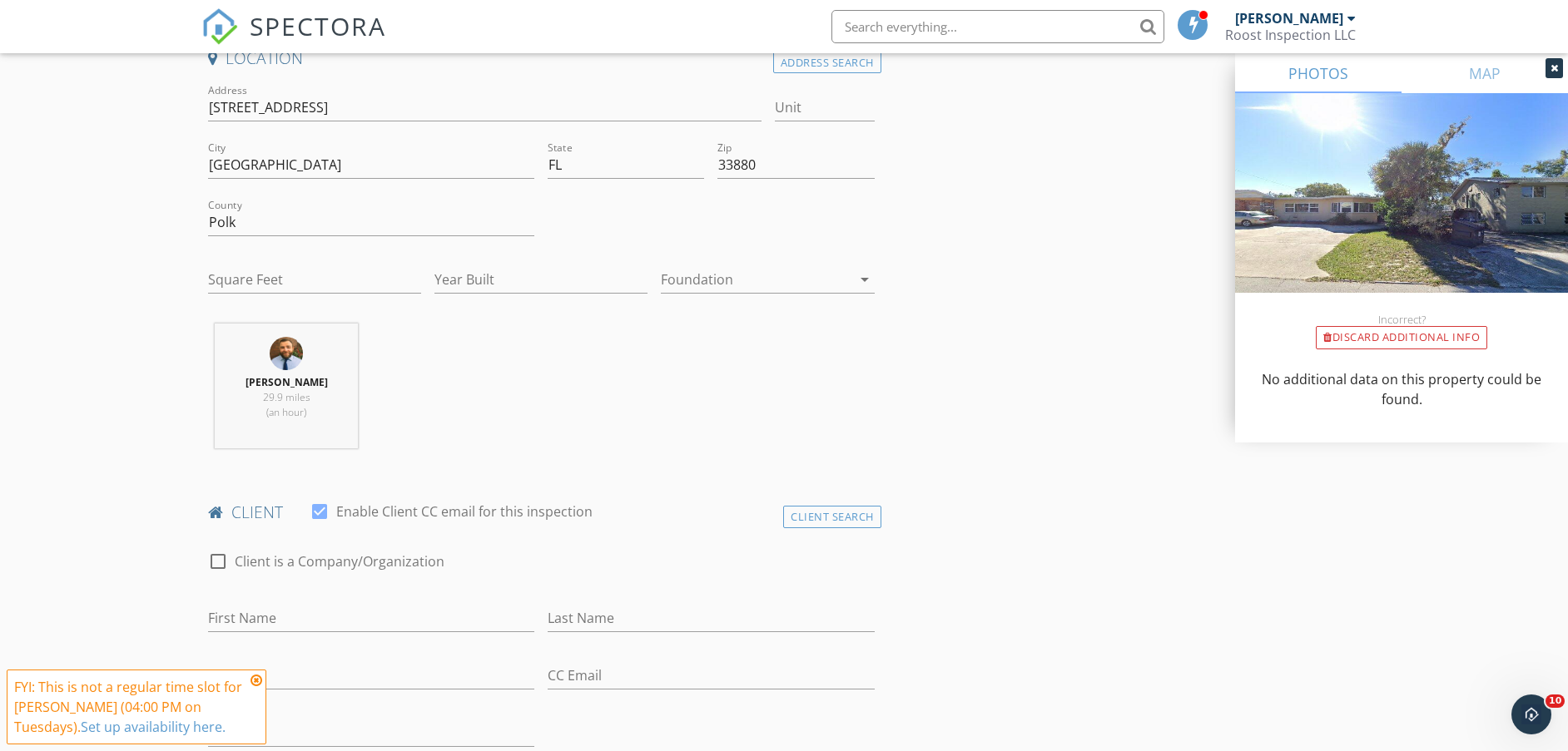
scroll to position [410, 0]
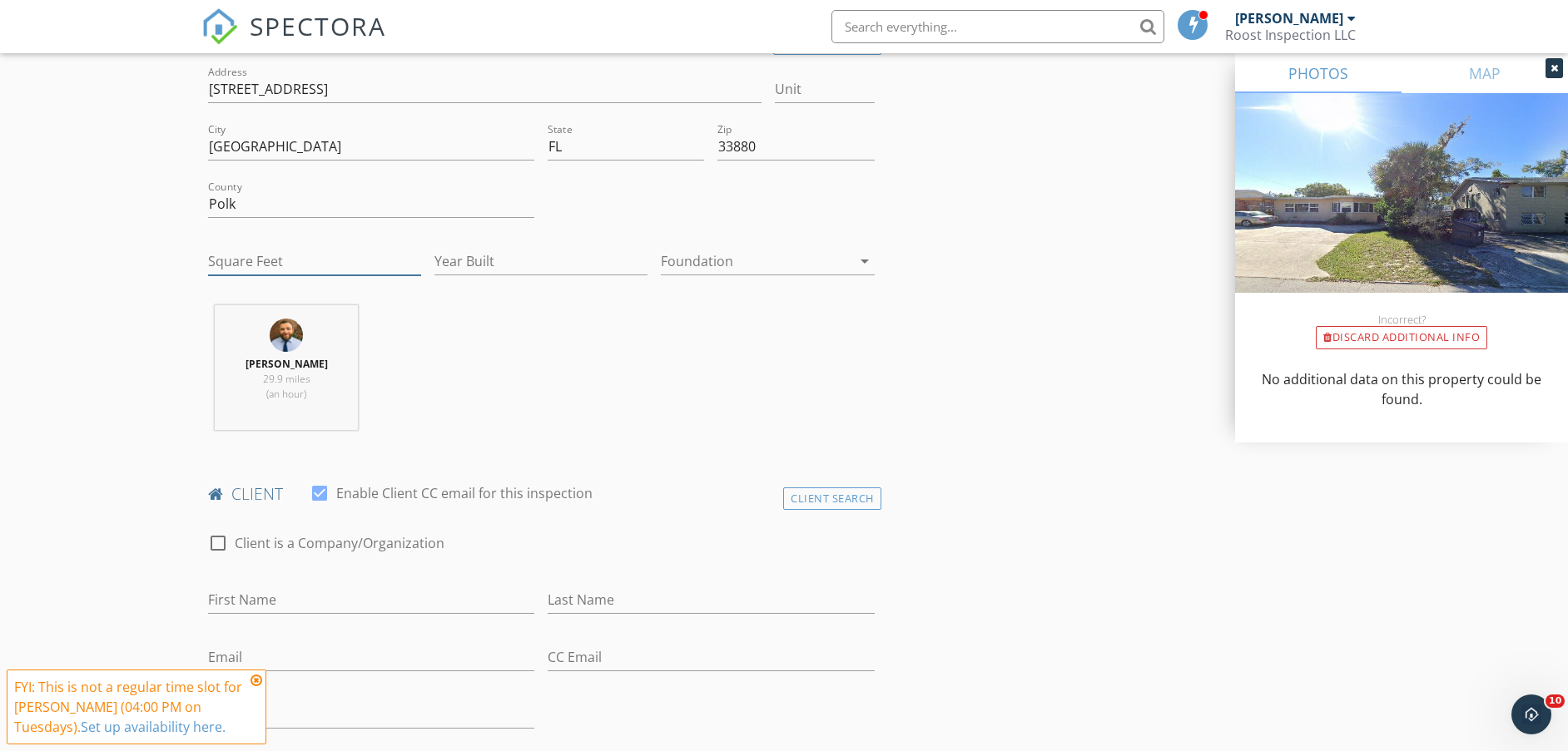
click at [328, 255] on input "Square Feet" at bounding box center [314, 261] width 213 height 28
type input "1400"
click at [708, 260] on div at bounding box center [756, 260] width 190 height 27
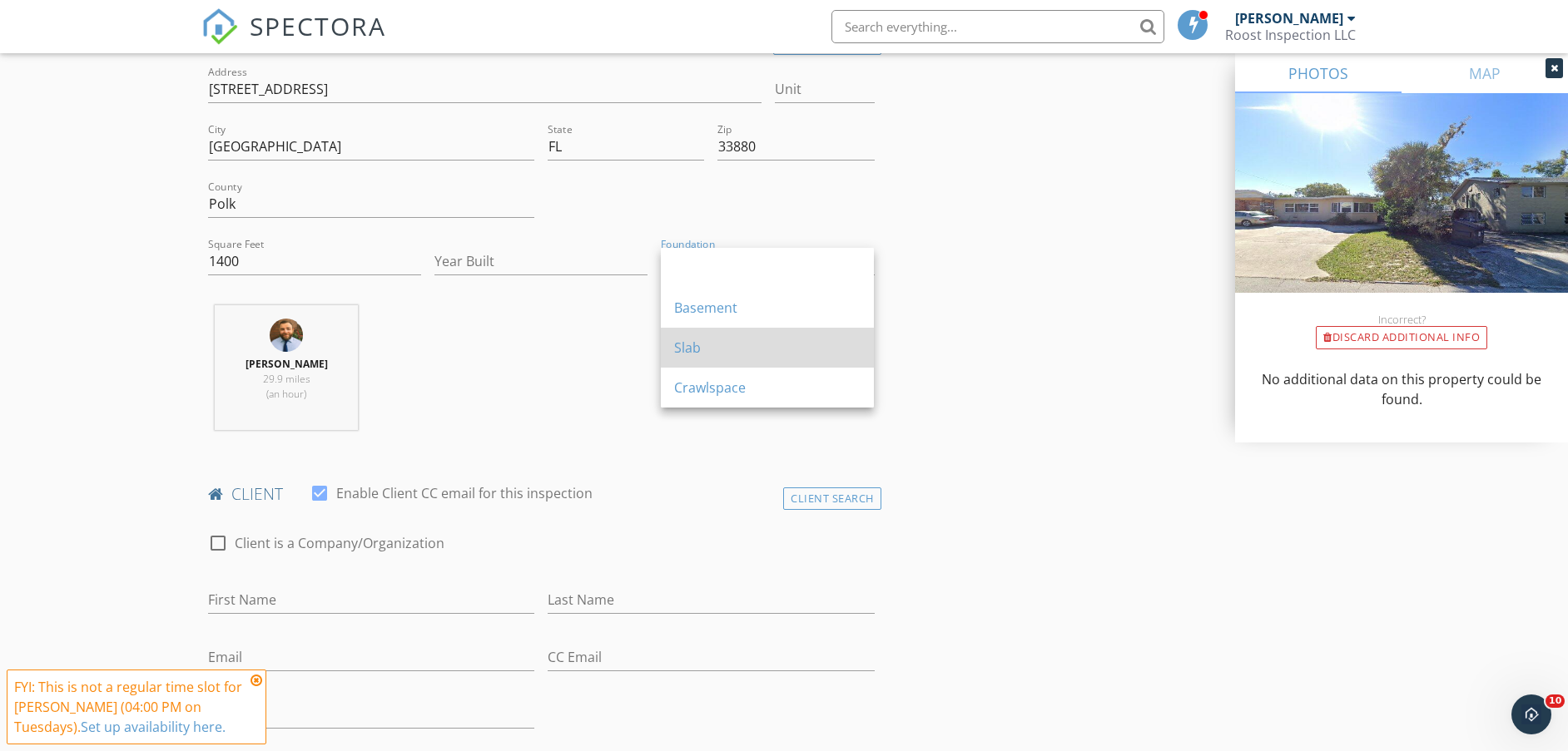
click at [712, 342] on div "Slab" at bounding box center [767, 348] width 187 height 20
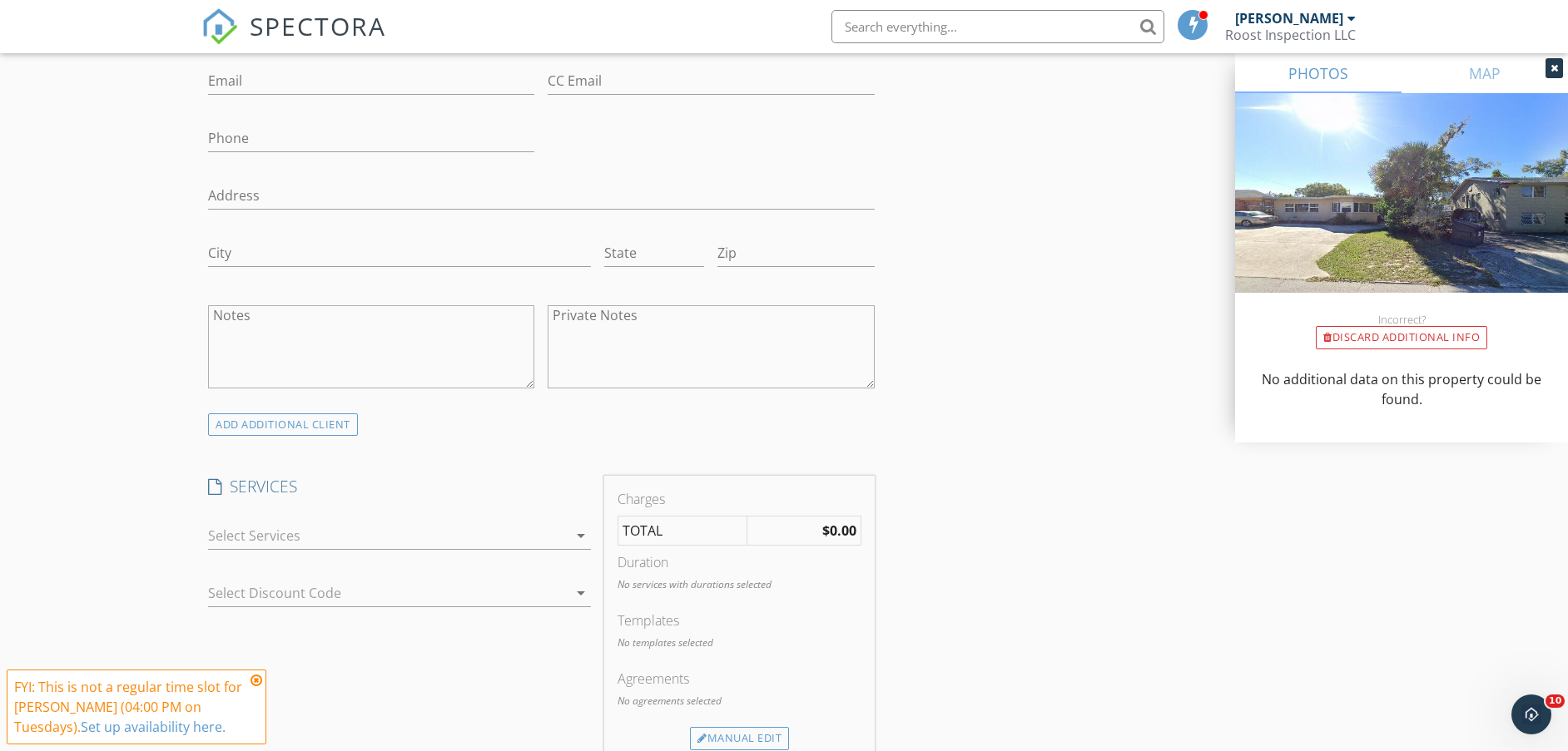
scroll to position [1034, 0]
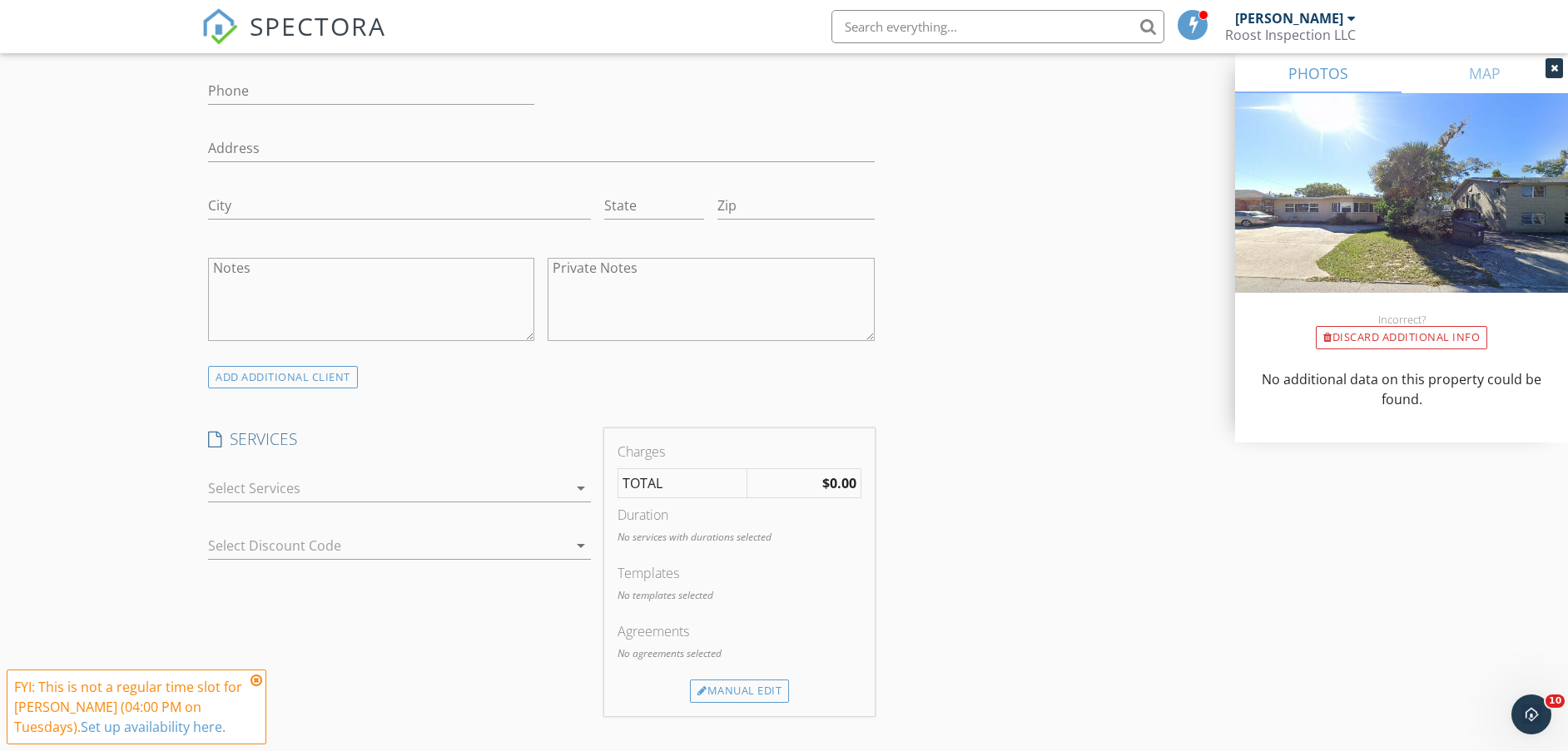
click at [455, 481] on div at bounding box center [388, 488] width 360 height 27
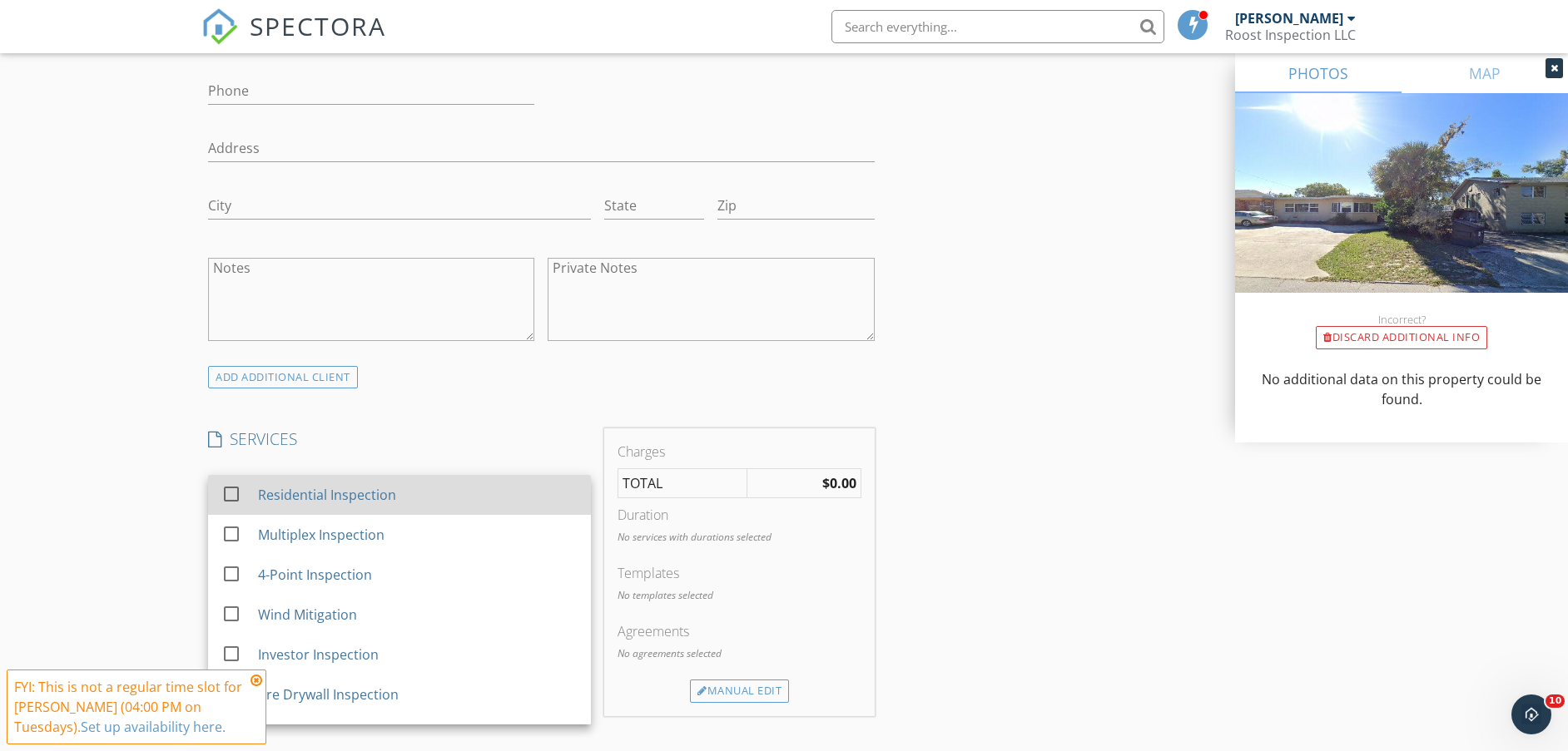
click at [392, 500] on div "Residential Inspection" at bounding box center [327, 495] width 138 height 20
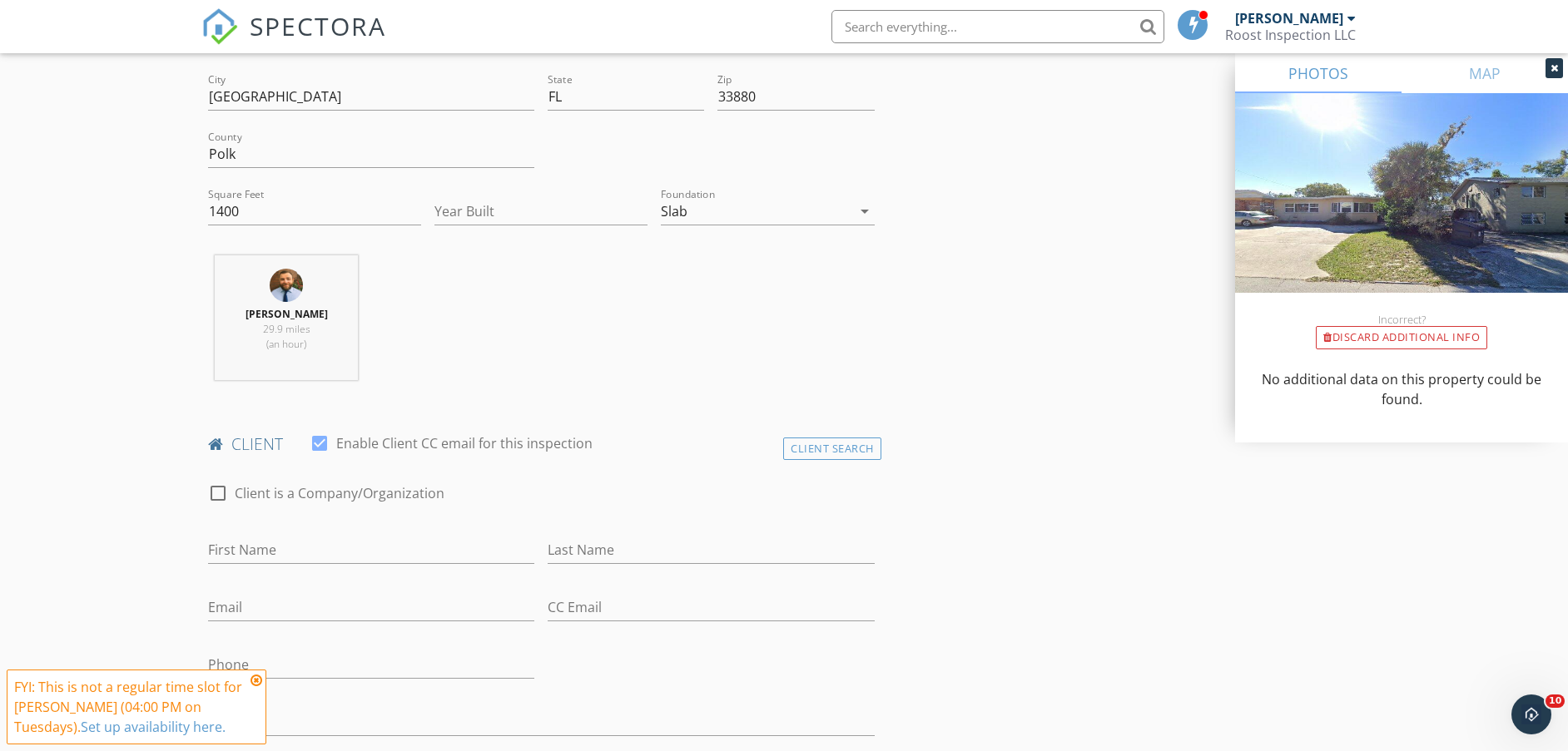
scroll to position [410, 0]
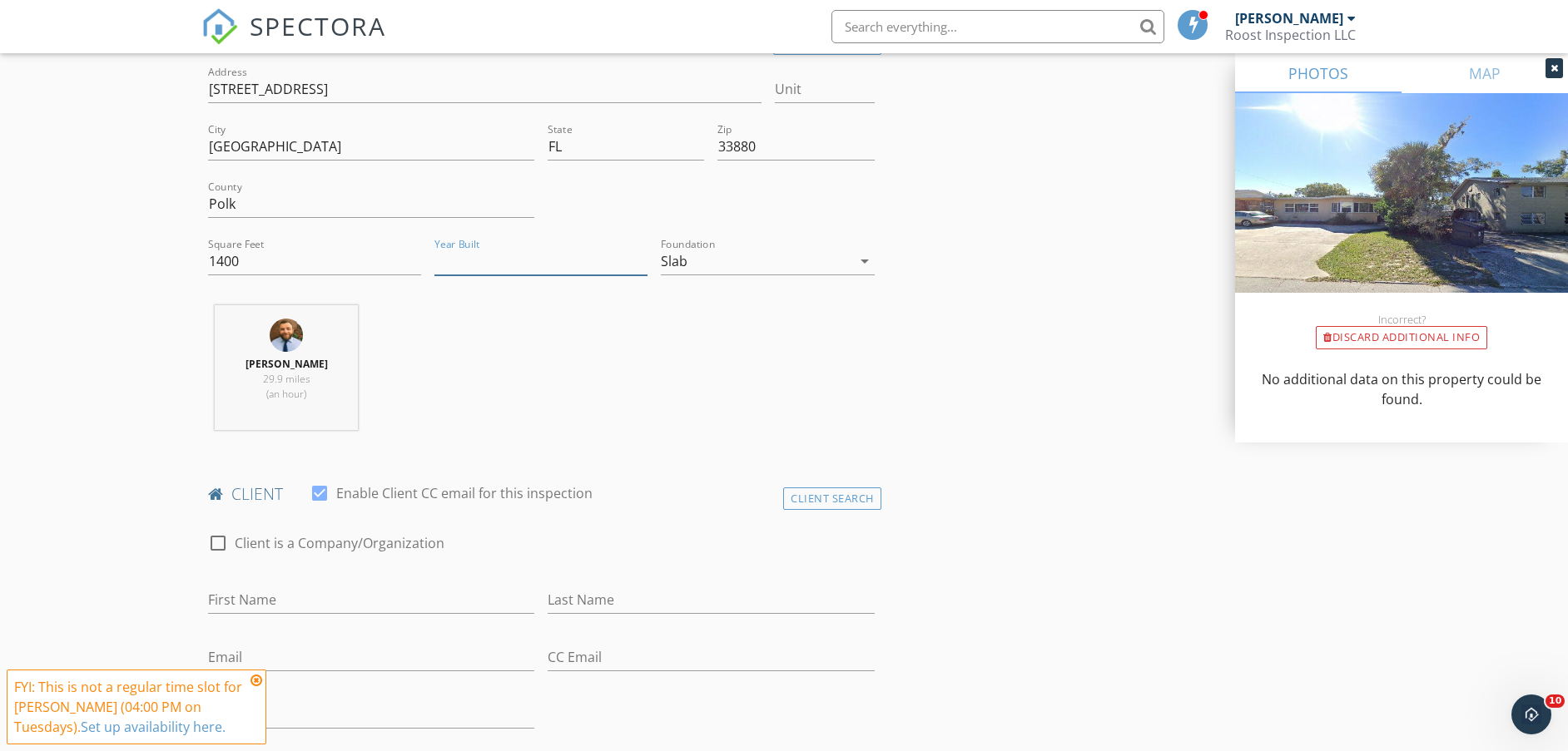
click at [524, 266] on input "Year Built" at bounding box center [540, 261] width 213 height 28
type input "1923"
click at [536, 347] on div "[PERSON_NAME] 29.9 miles (an hour)" at bounding box center [541, 375] width 680 height 138
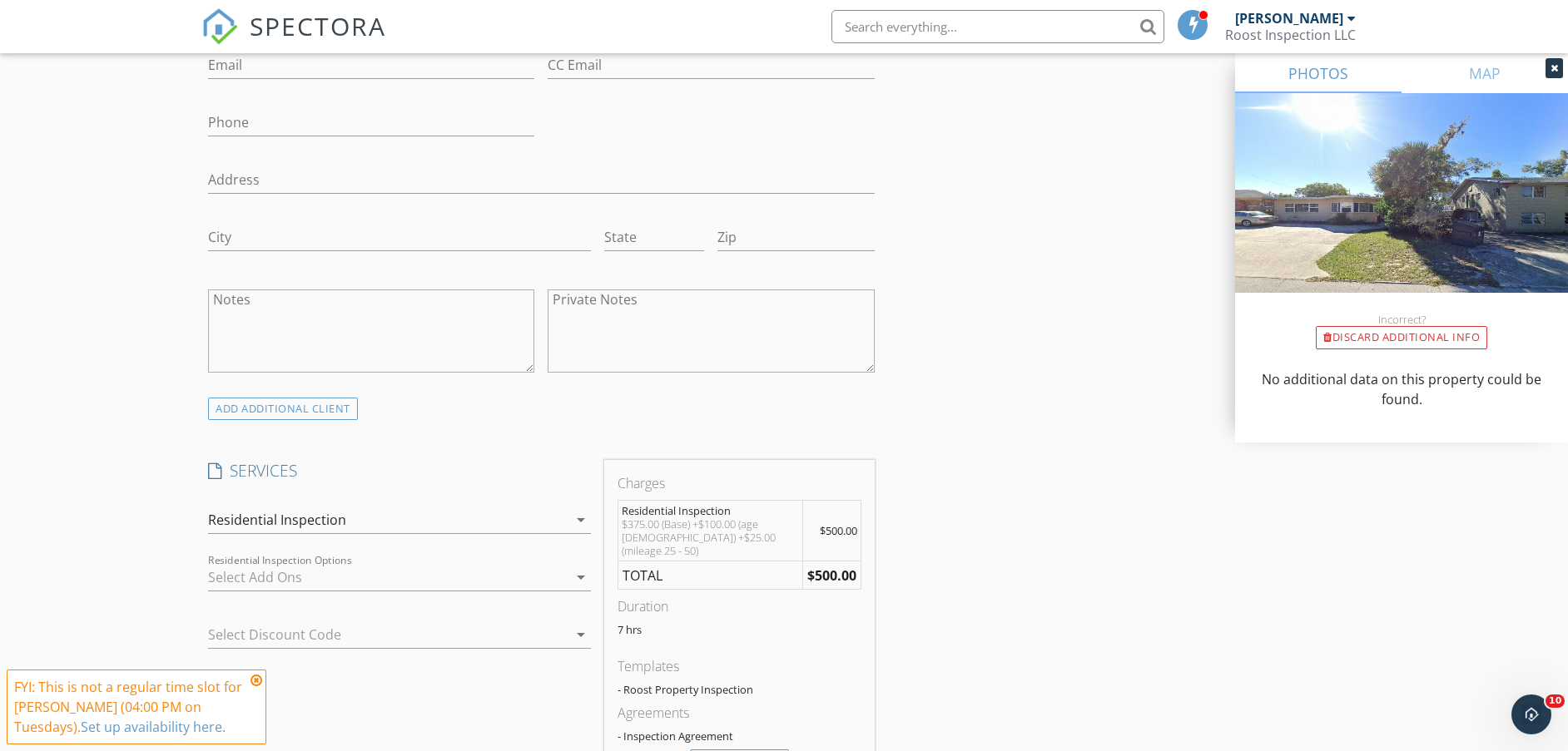
scroll to position [1034, 0]
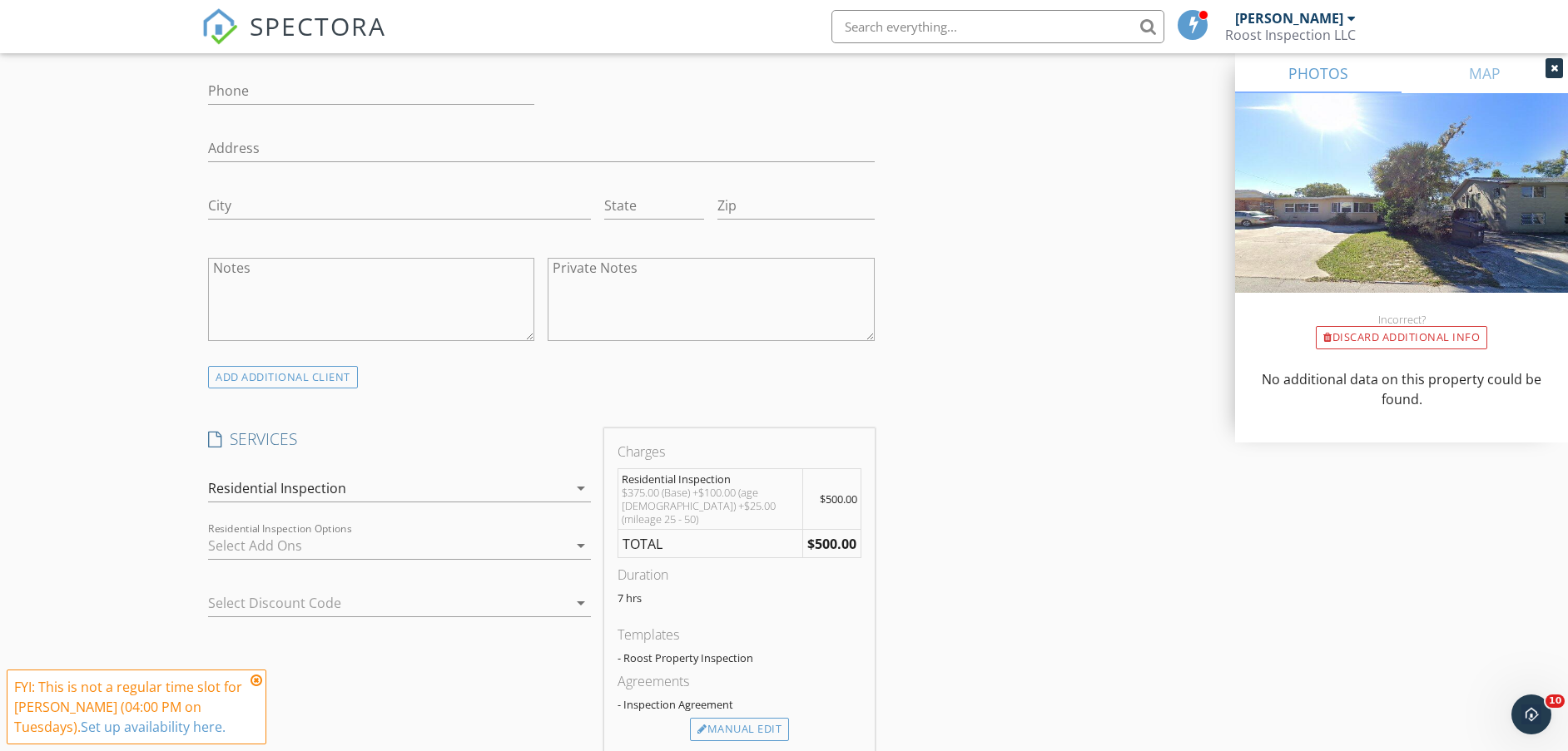
click at [425, 490] on div "Residential Inspection" at bounding box center [388, 488] width 360 height 27
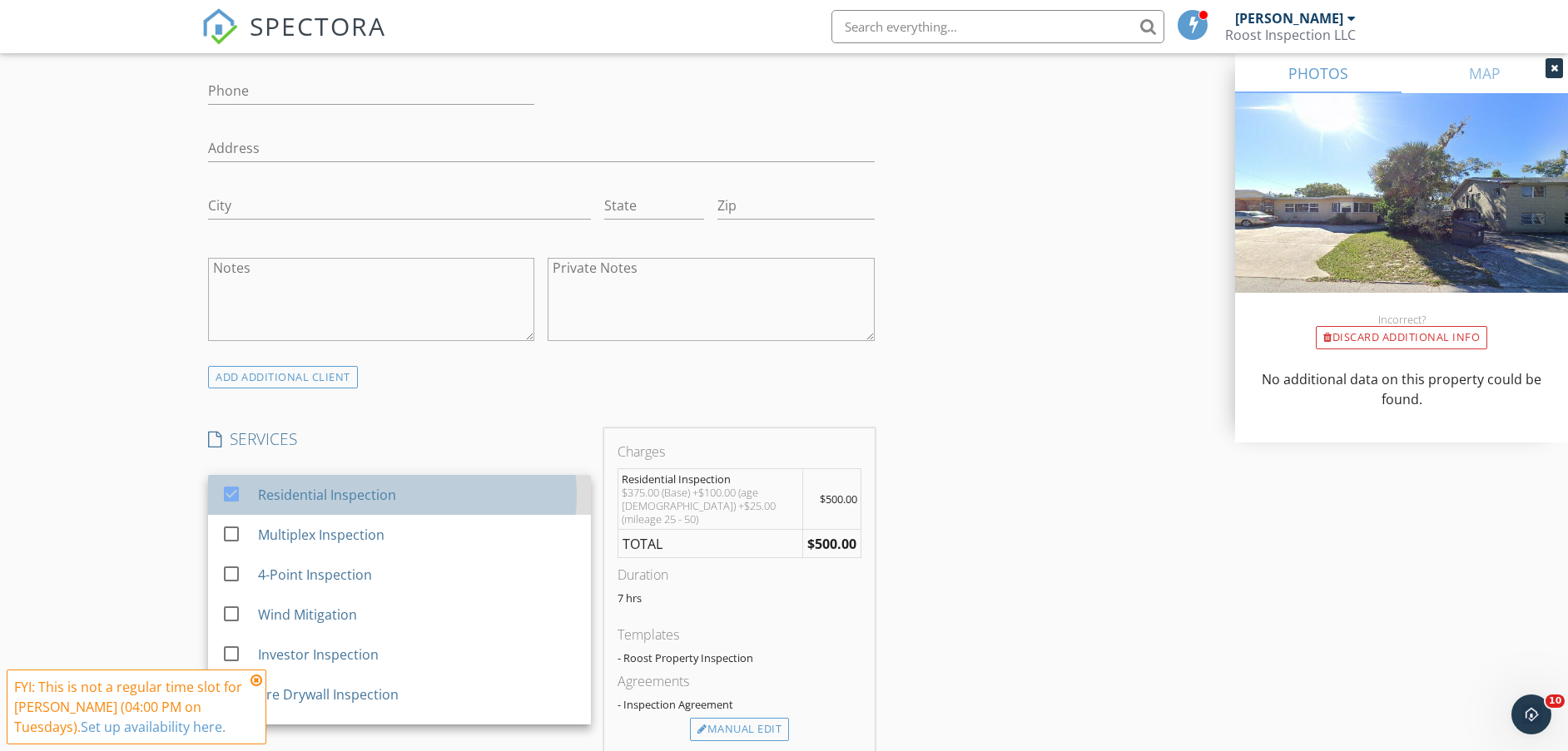
click at [383, 500] on div "Residential Inspection" at bounding box center [327, 495] width 138 height 20
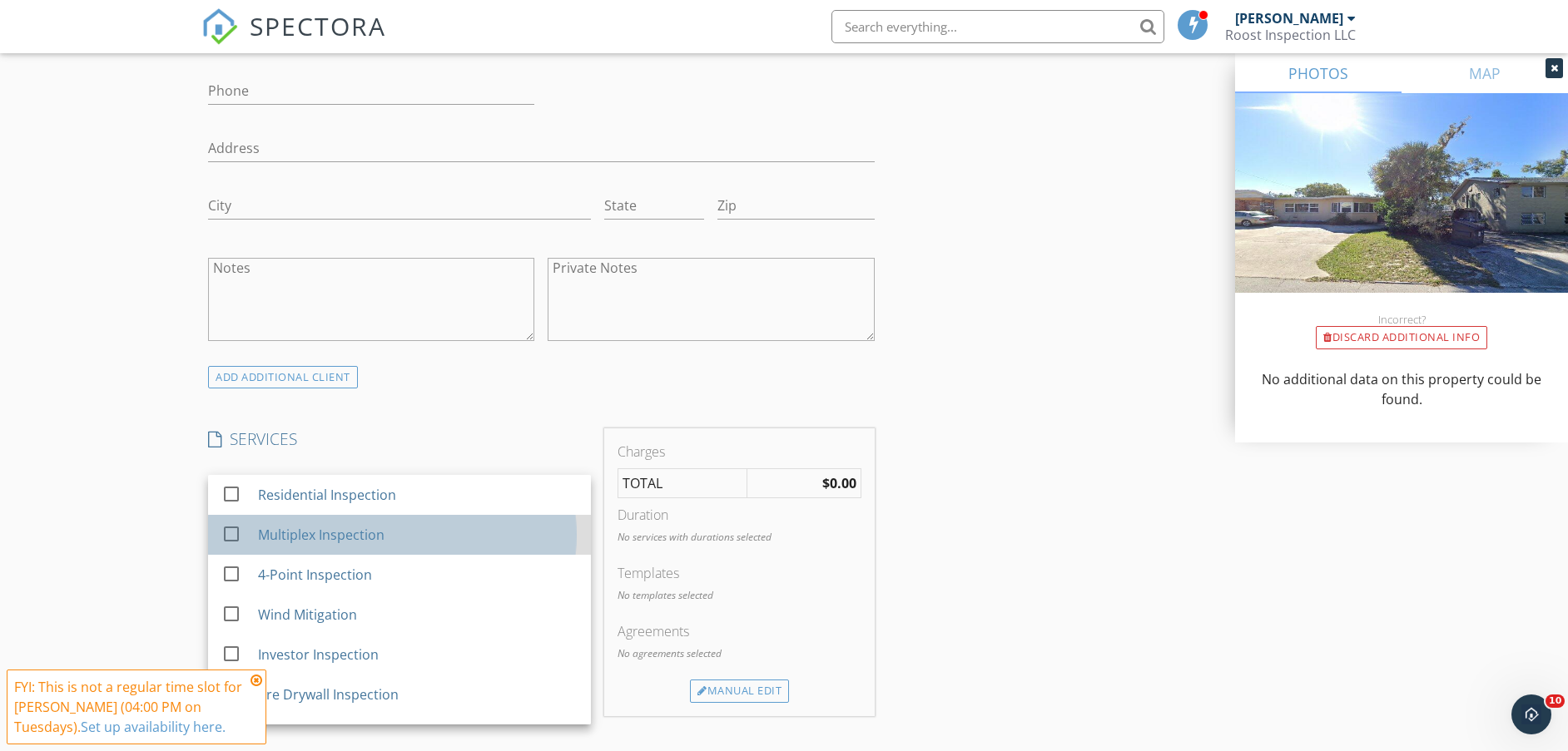
click at [370, 530] on div "Multiplex Inspection" at bounding box center [320, 535] width 126 height 20
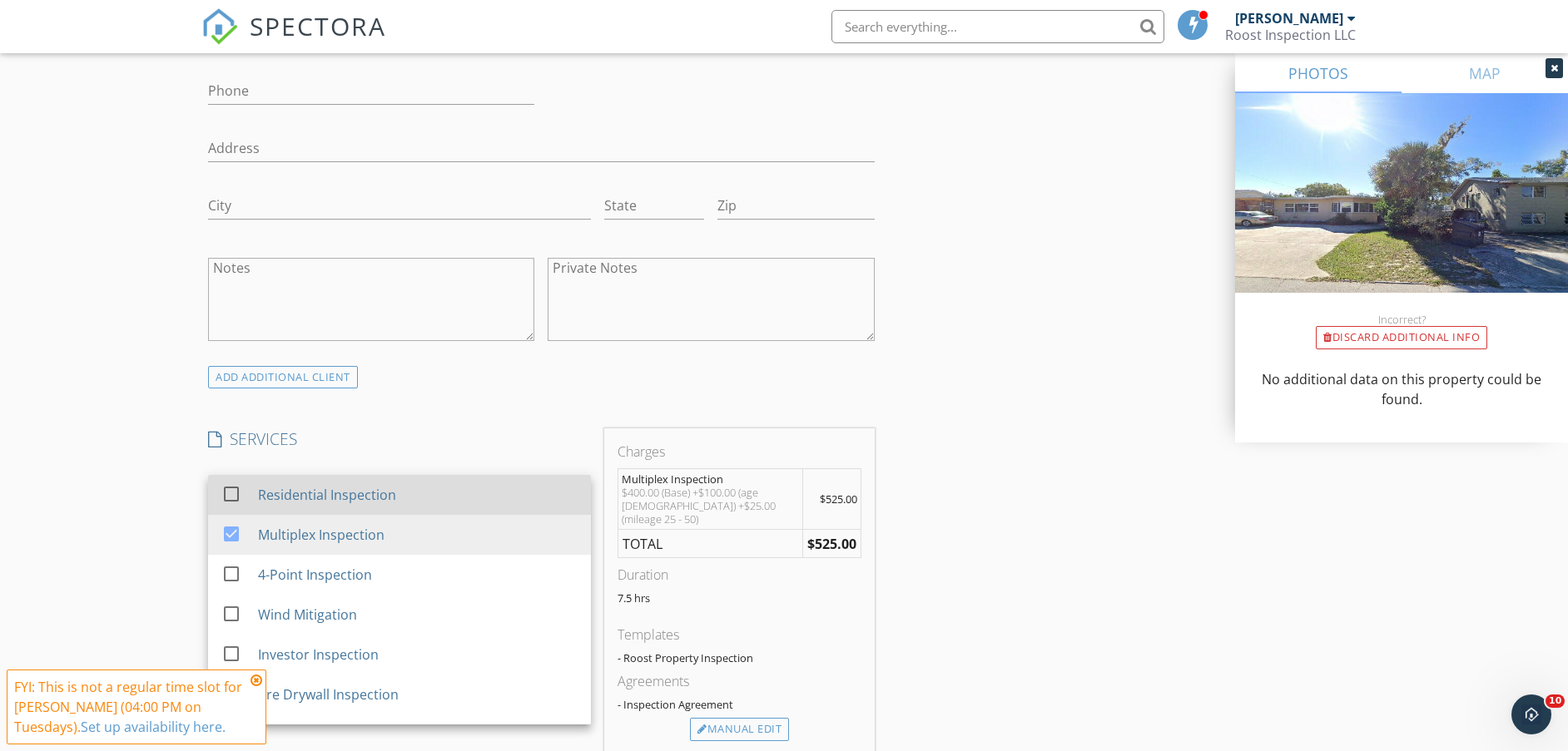
click at [366, 505] on div "Residential Inspection" at bounding box center [417, 495] width 319 height 33
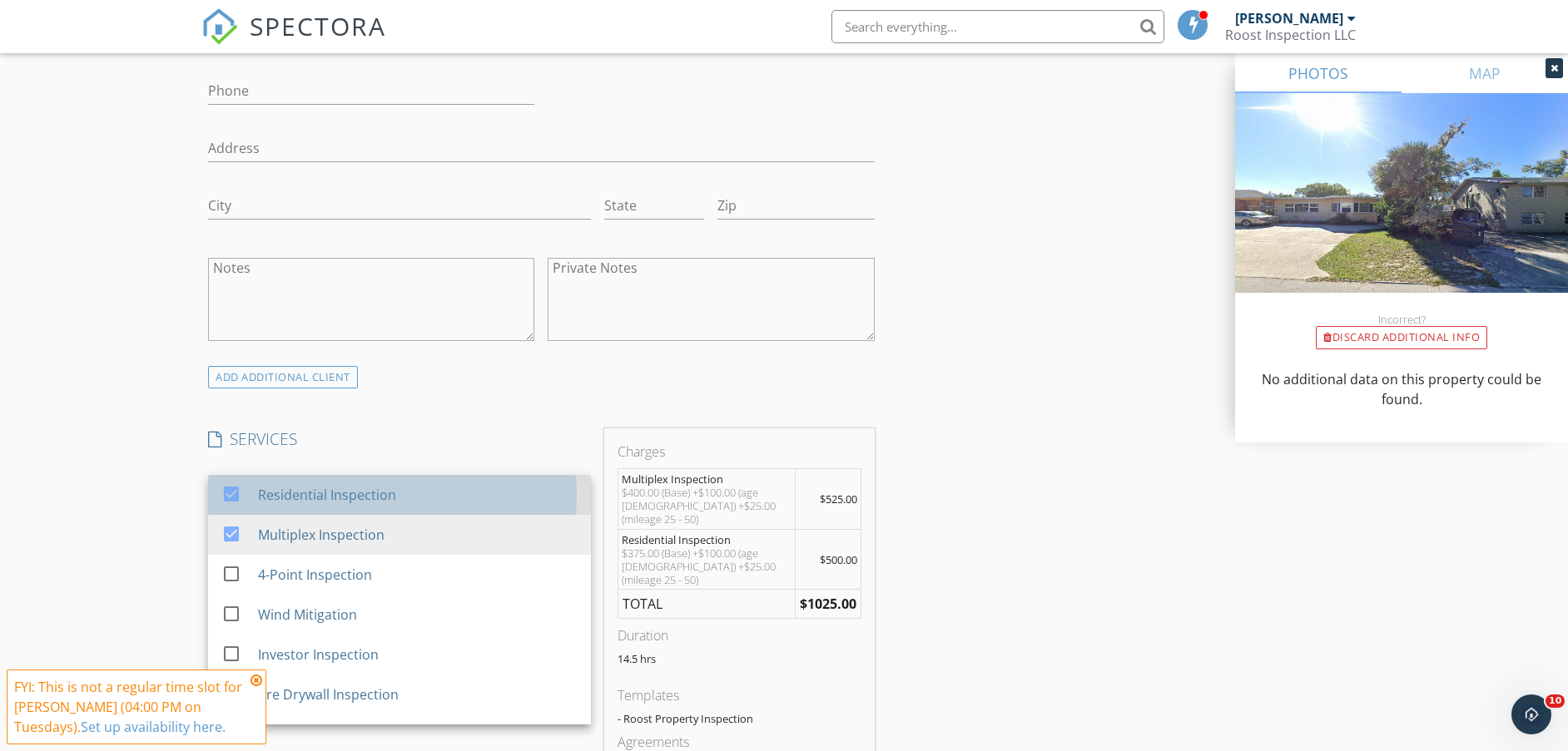
click at [368, 497] on div "Residential Inspection" at bounding box center [327, 495] width 138 height 20
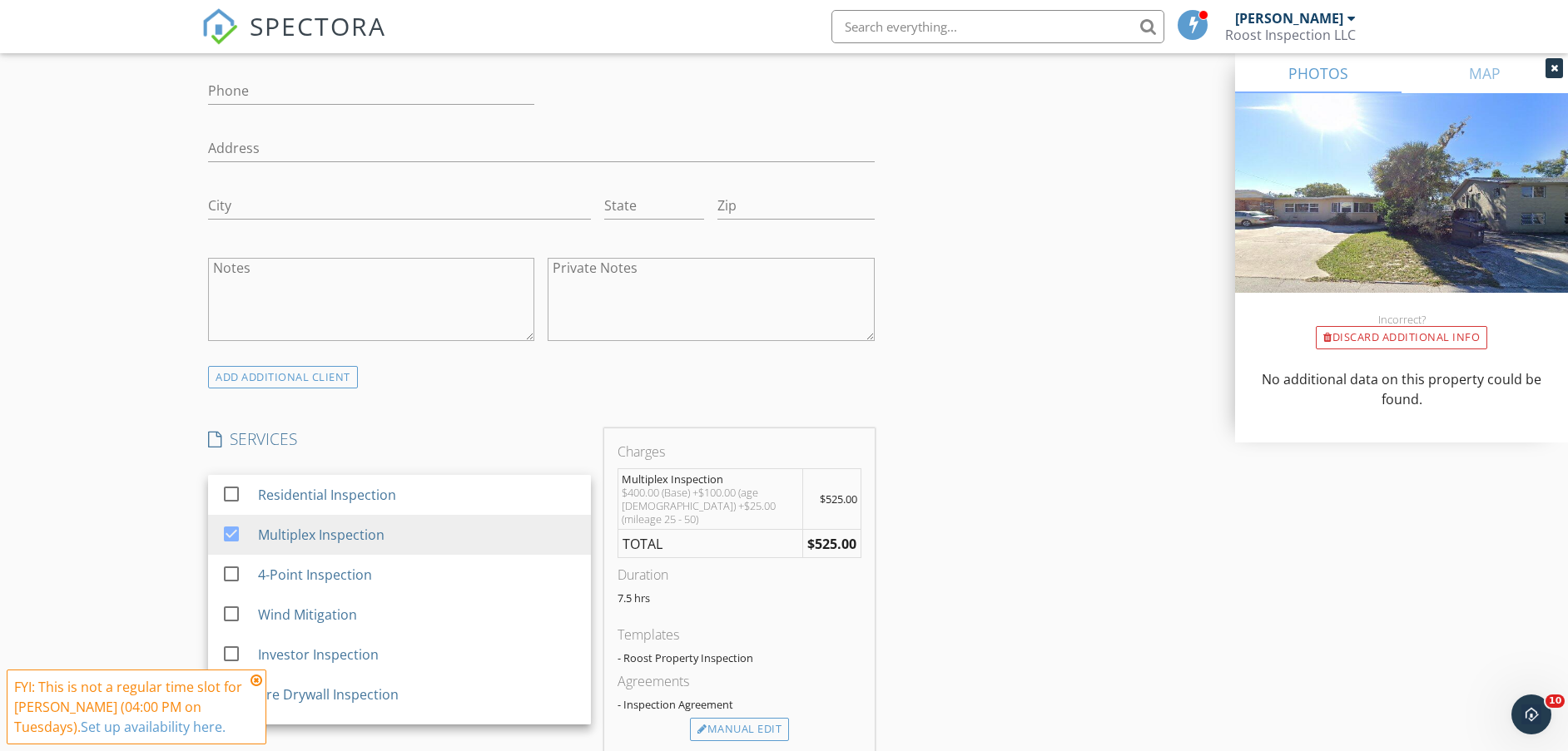
click at [142, 499] on div "New Inspection Click here to use the New Order Form INSPECTOR(S) check_box Ed A…" at bounding box center [784, 536] width 1568 height 2944
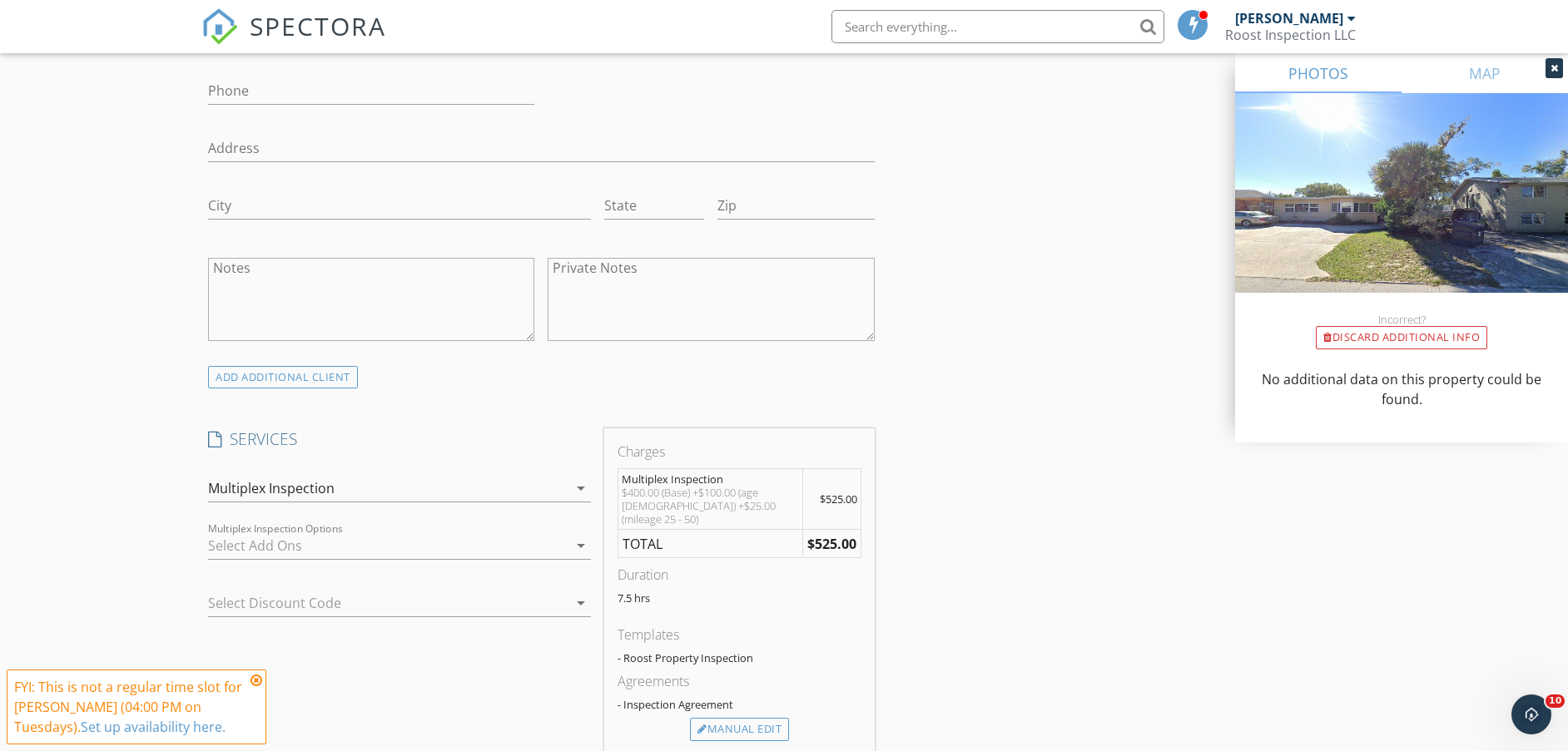
click at [278, 545] on div at bounding box center [388, 546] width 360 height 27
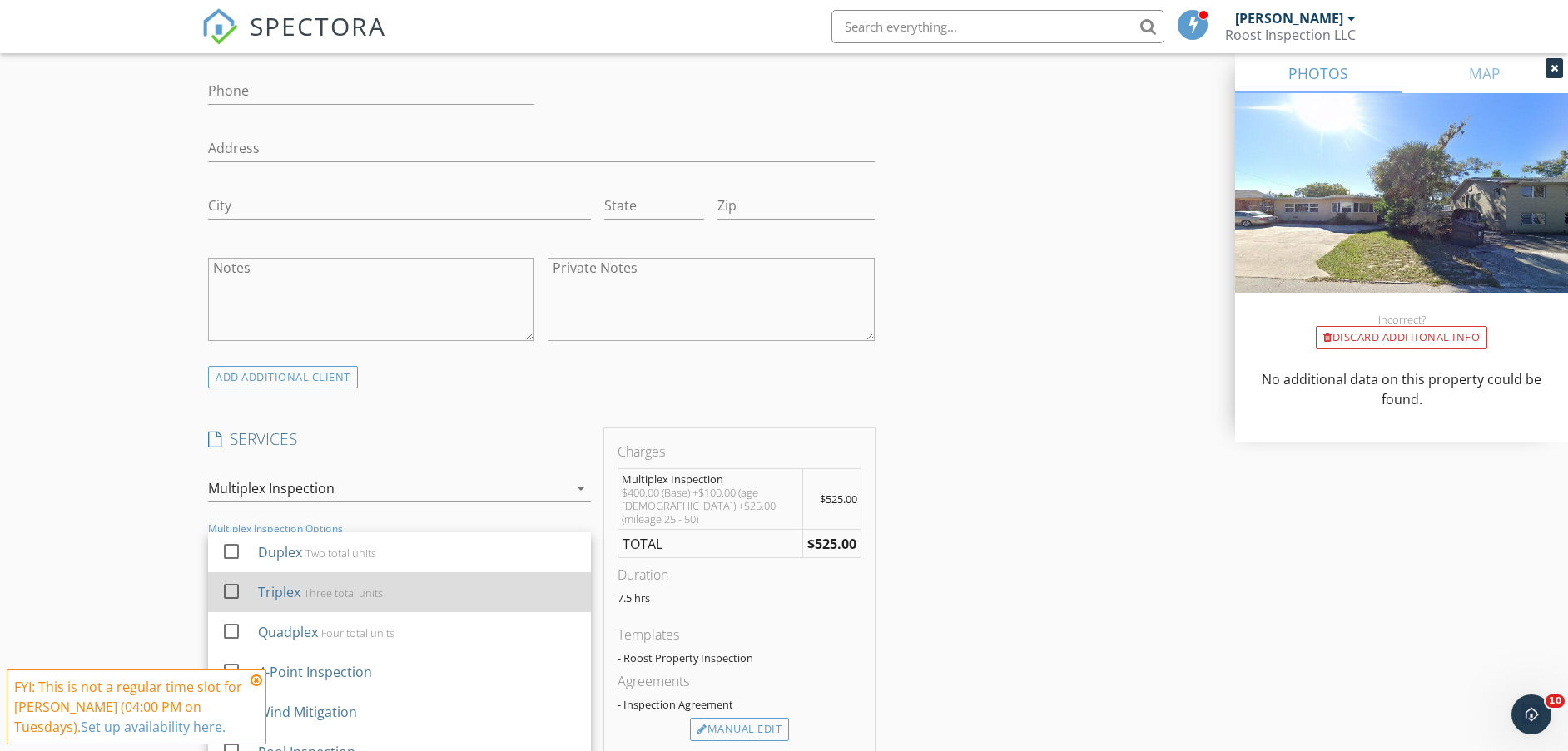
click at [310, 600] on div "Three total units" at bounding box center [343, 593] width 79 height 13
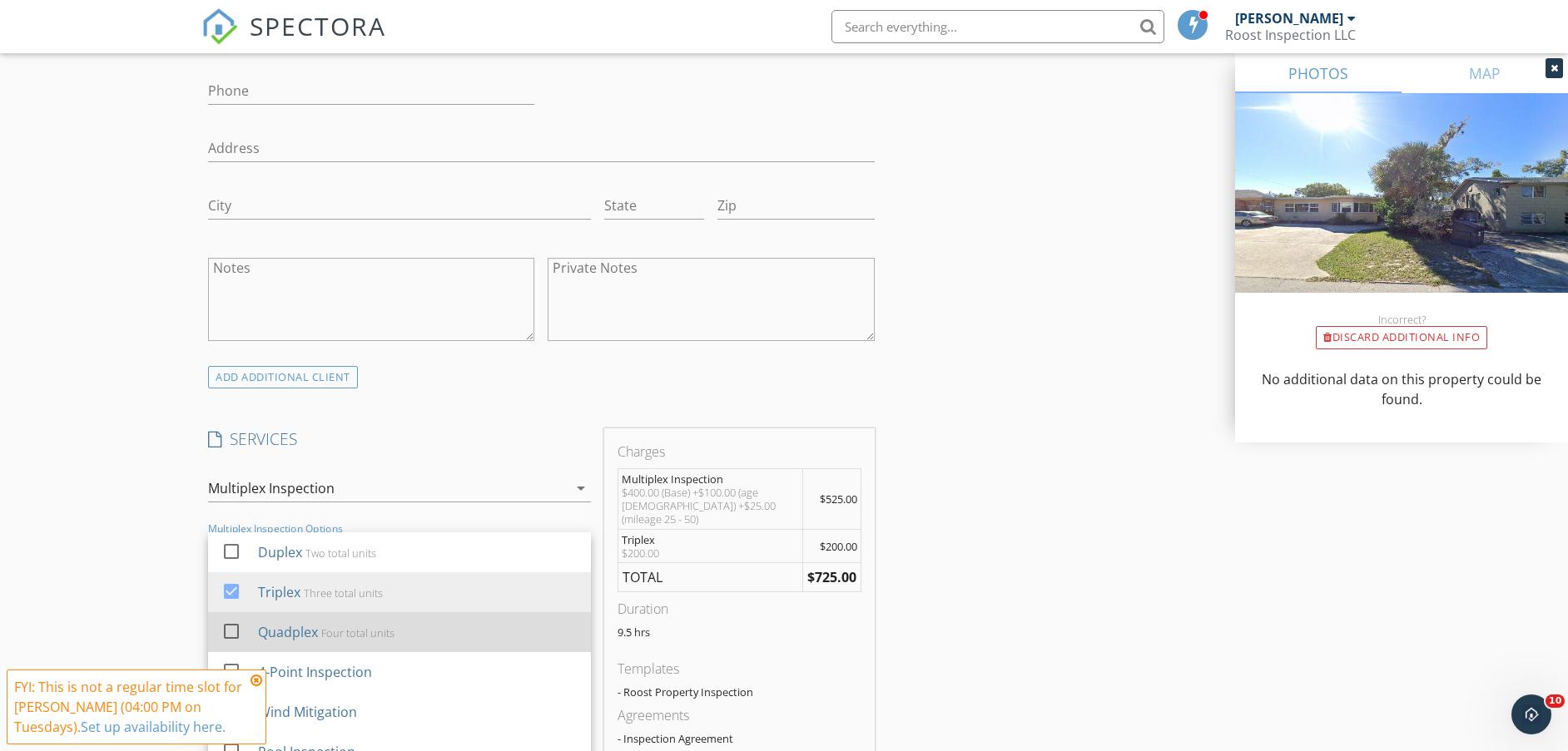
click at [320, 621] on div "Quadplex Four total units" at bounding box center [417, 632] width 319 height 33
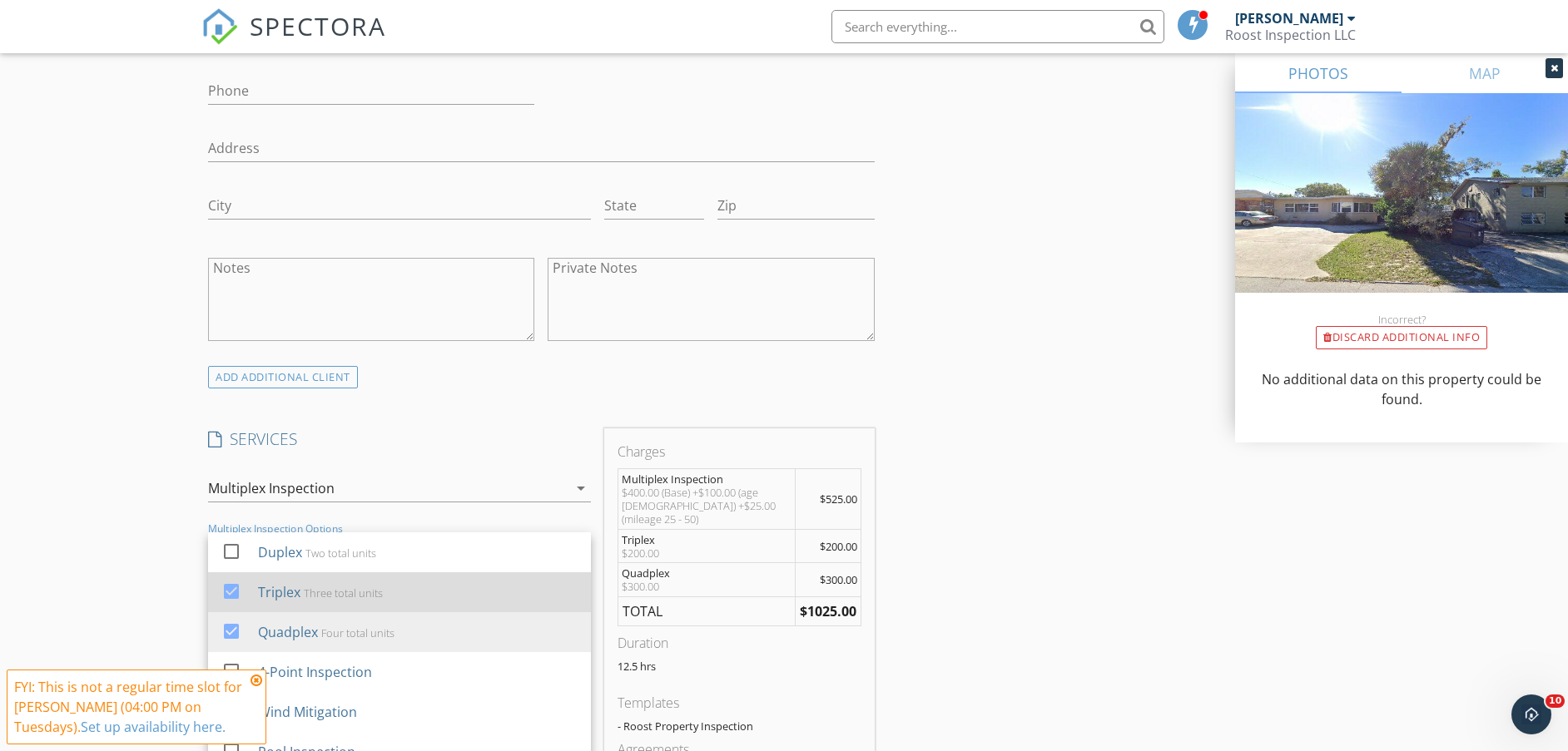
click at [319, 589] on div "Three total units" at bounding box center [343, 593] width 79 height 13
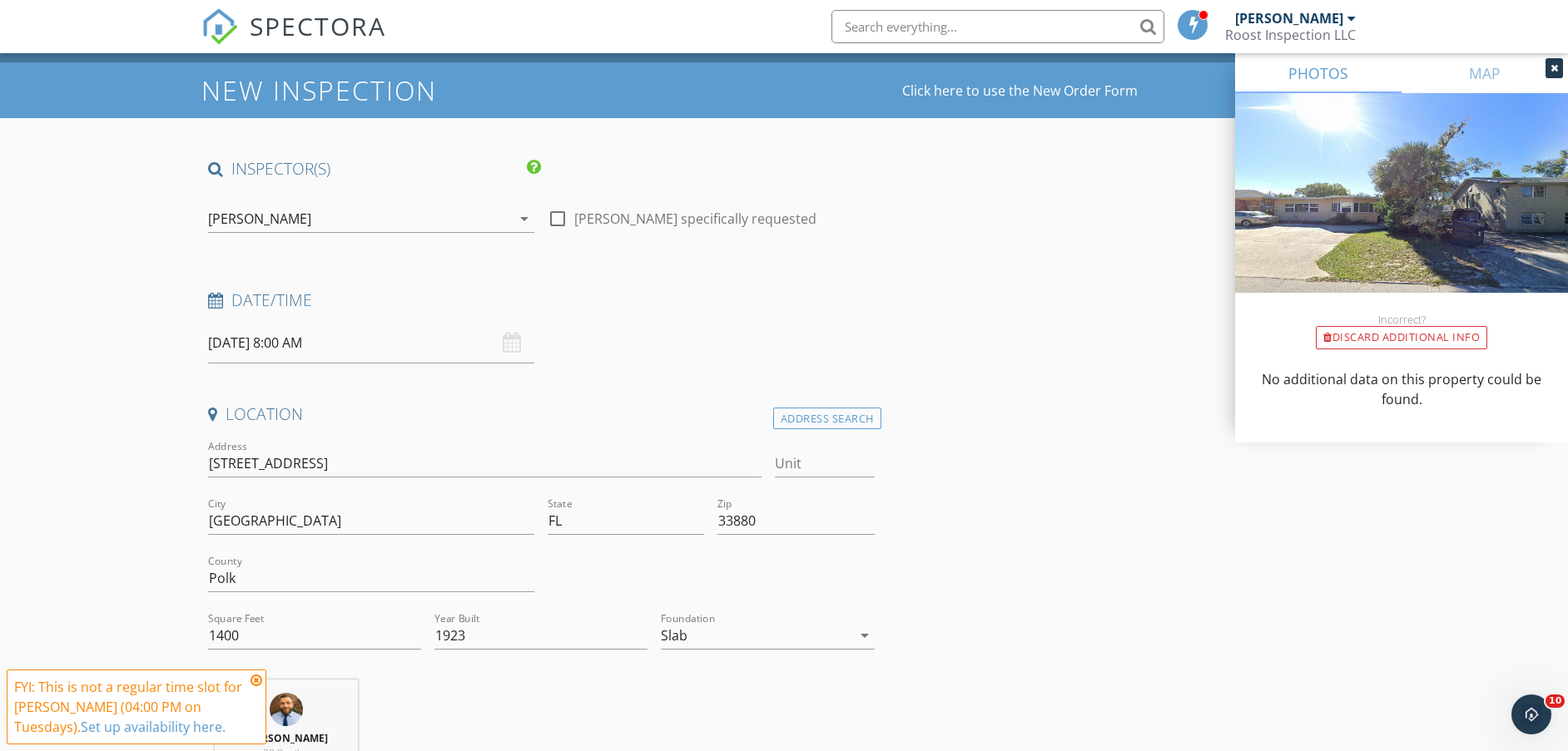
scroll to position [0, 0]
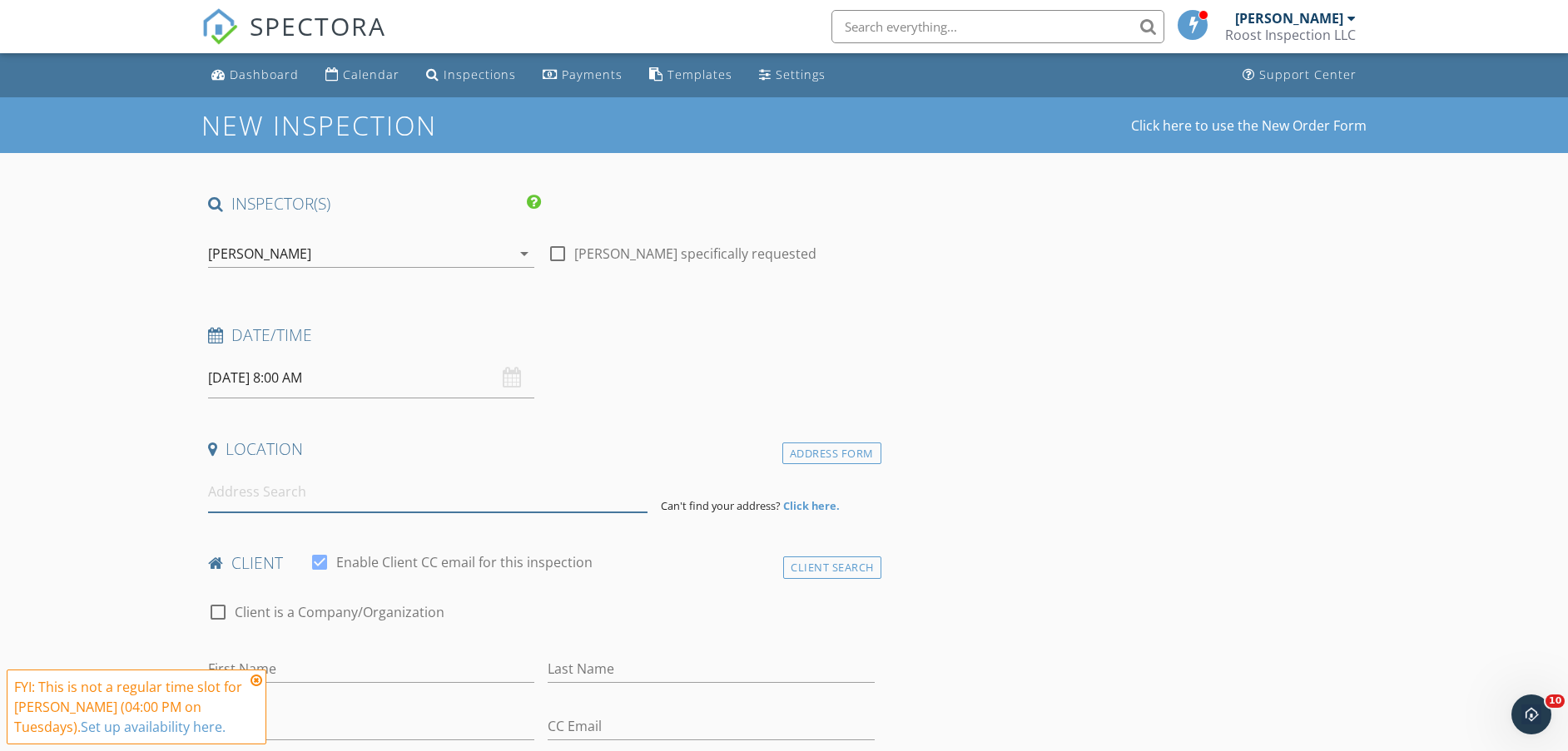
click at [291, 490] on input at bounding box center [427, 492] width 439 height 40
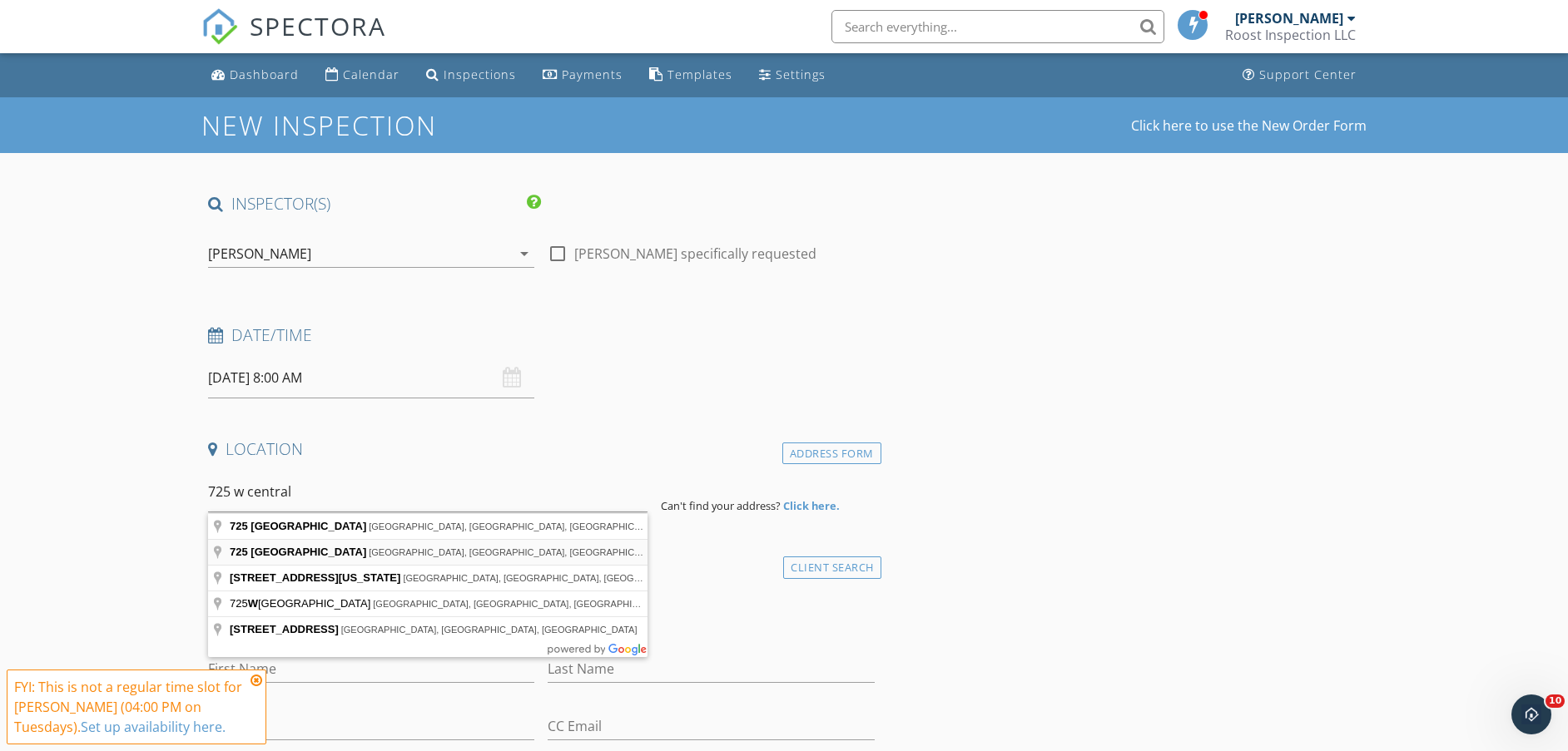
type input "725 West Central Avenue, Winter Haven, FL, USA"
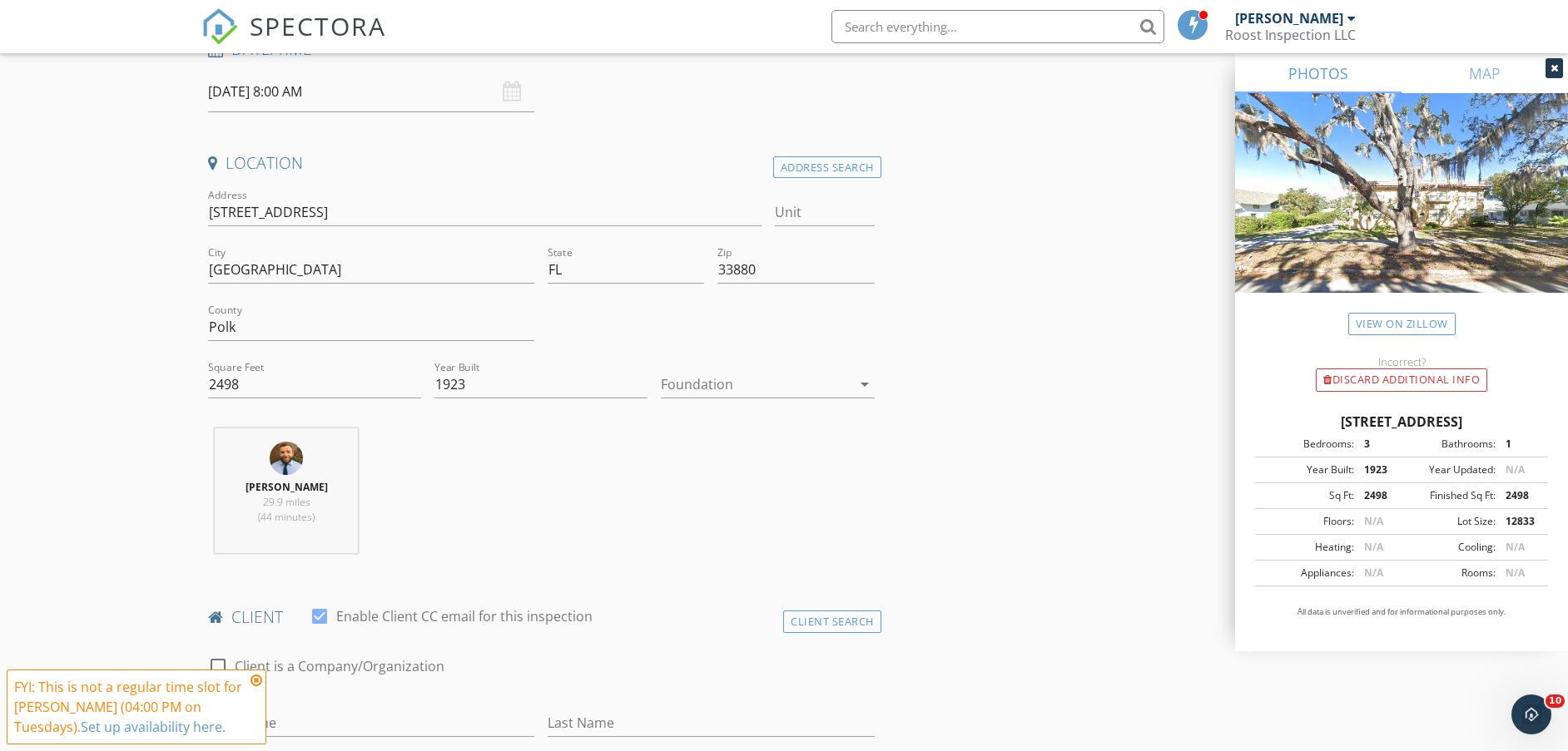
scroll to position [312, 0]
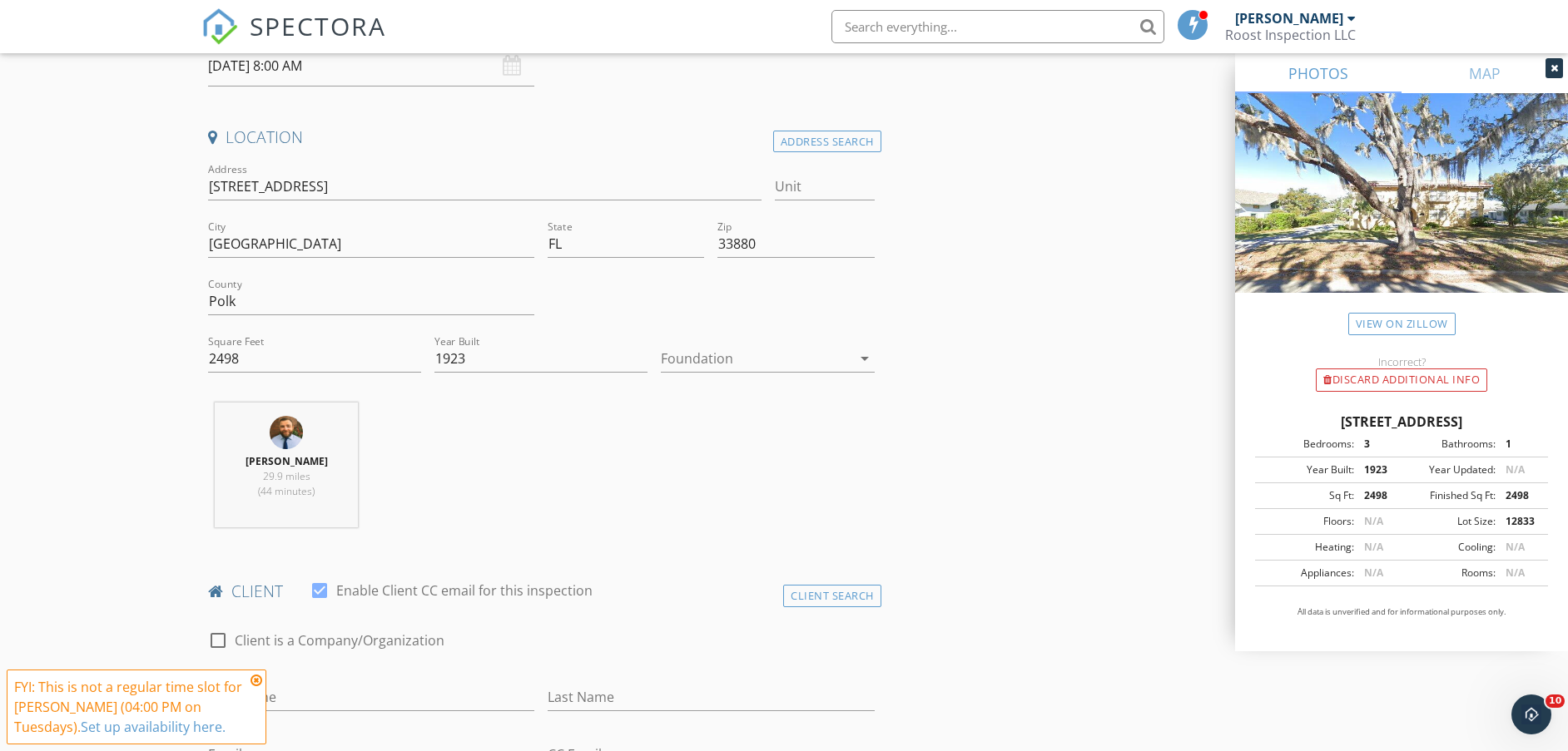
click at [711, 369] on div at bounding box center [756, 358] width 190 height 27
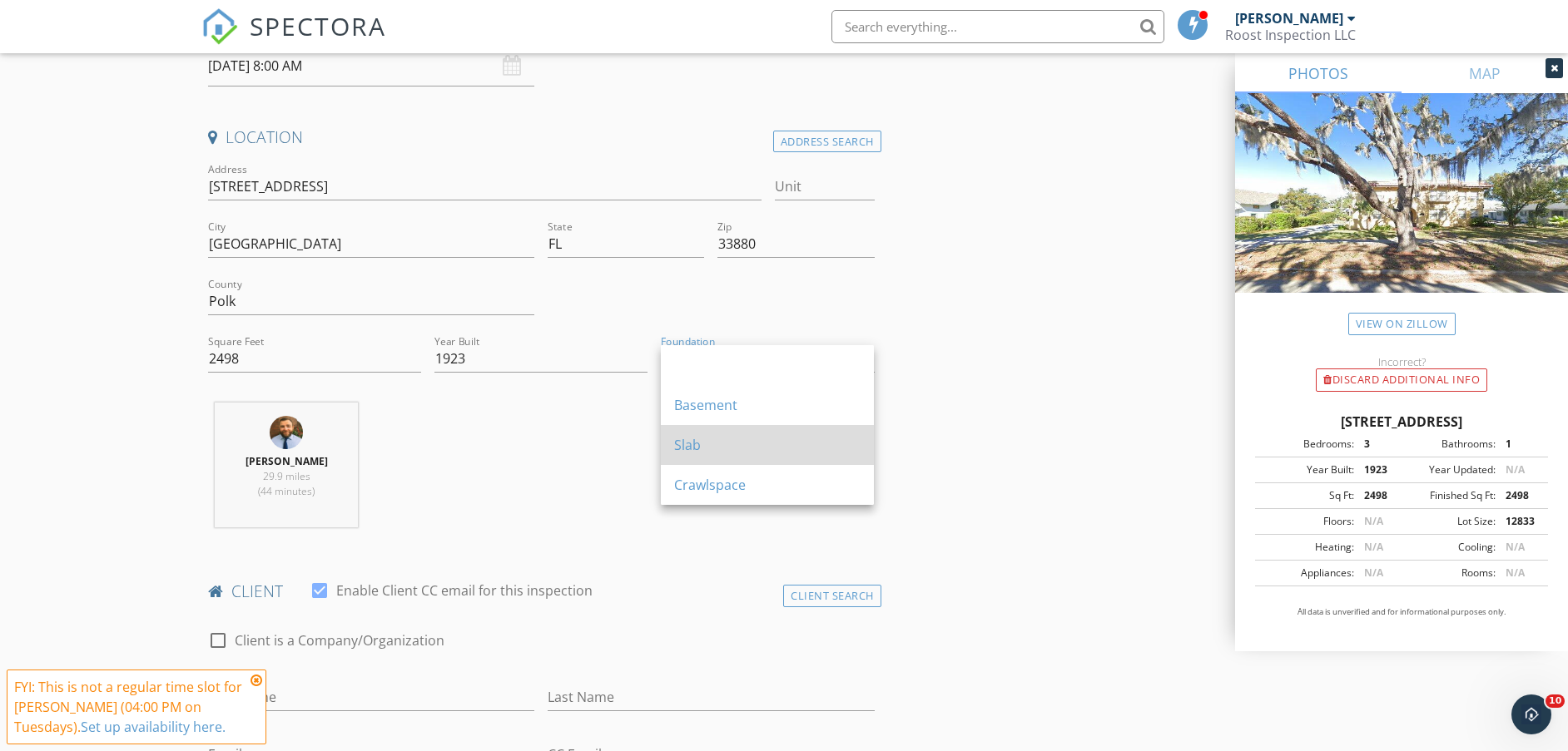
click at [704, 445] on div "Slab" at bounding box center [767, 445] width 187 height 20
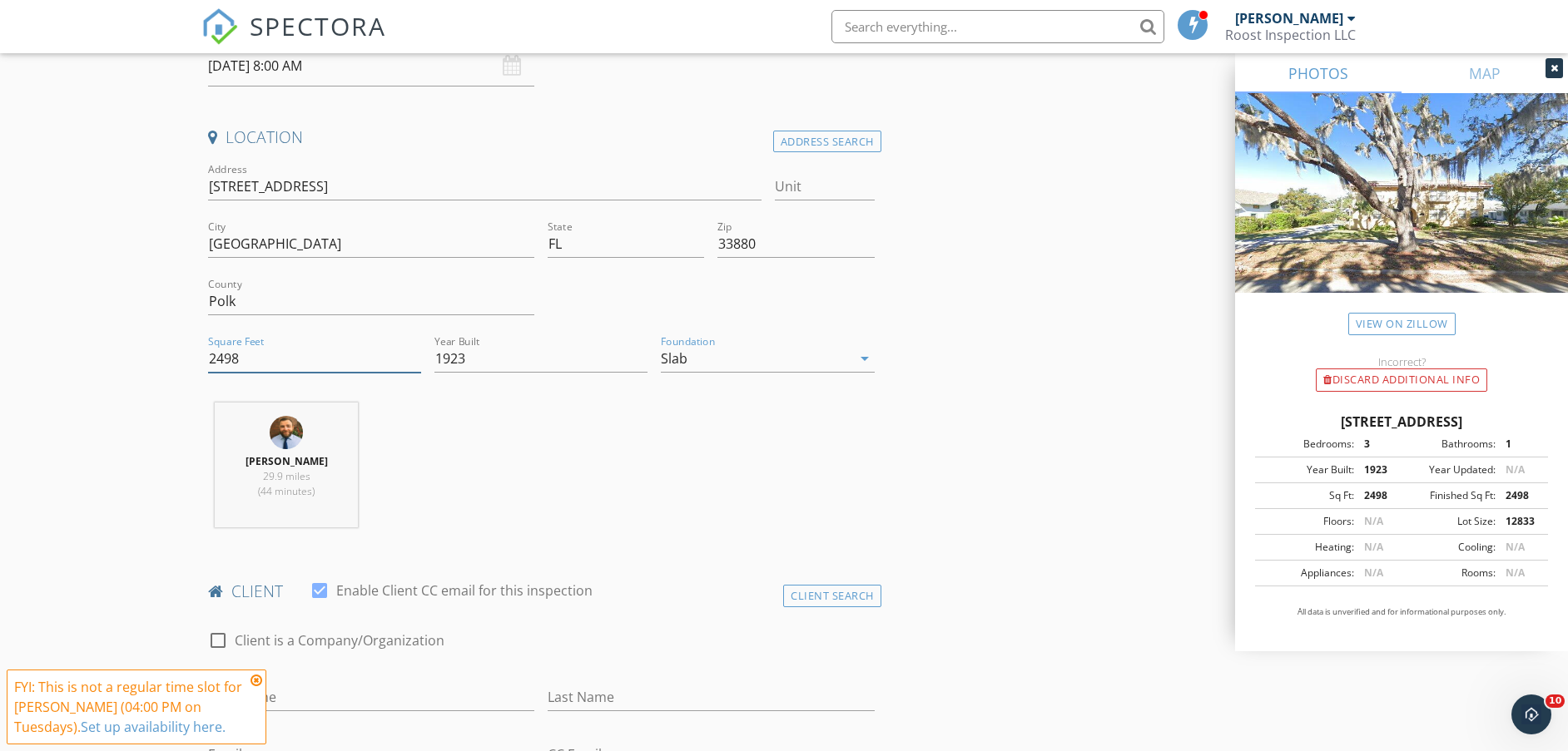
click at [223, 353] on input "2498" at bounding box center [314, 359] width 213 height 28
click at [238, 354] on input "2498" at bounding box center [314, 359] width 213 height 28
type input "2"
type input "3900"
click at [562, 474] on div "Ed Adney 29.9 miles (44 minutes)" at bounding box center [541, 472] width 680 height 138
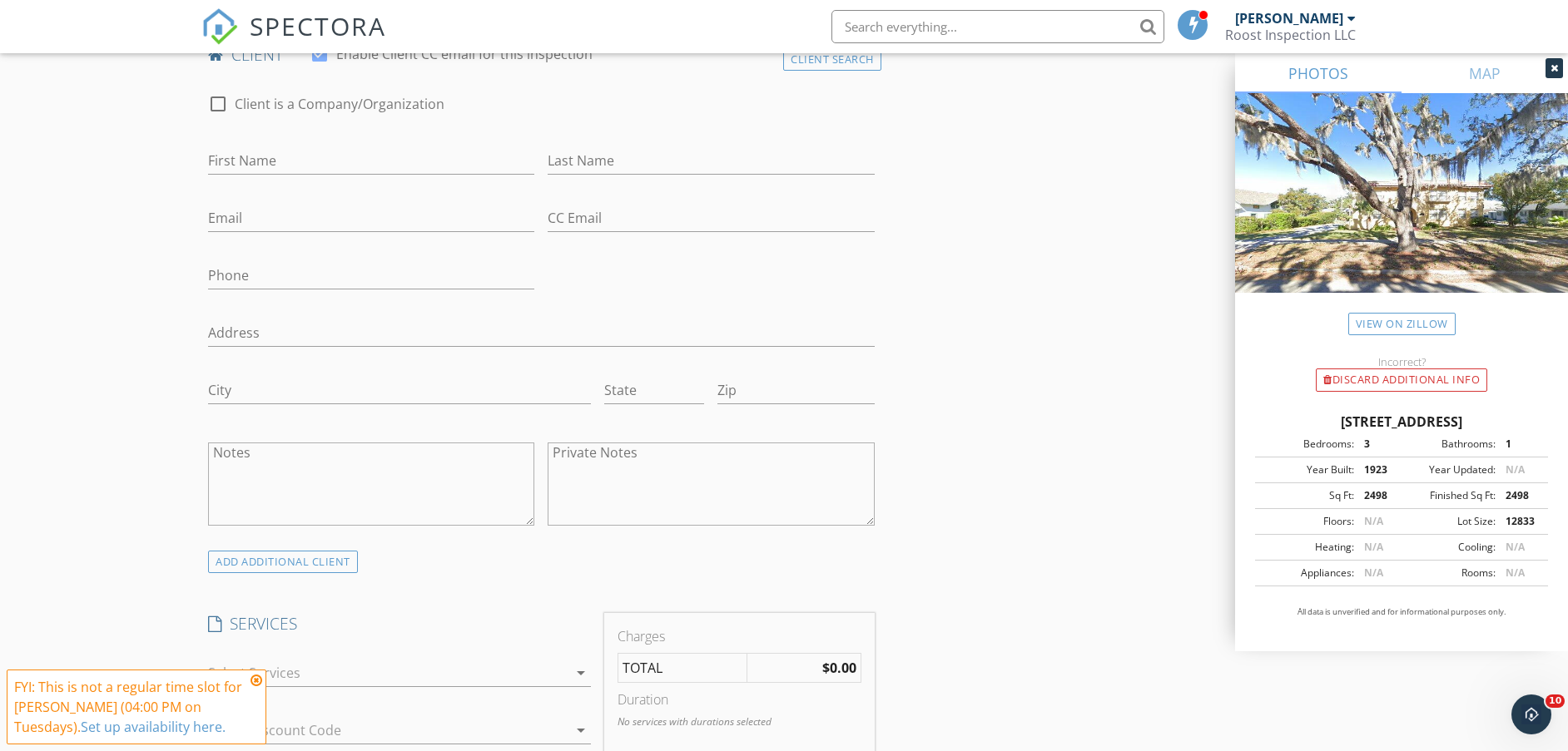
scroll to position [1144, 0]
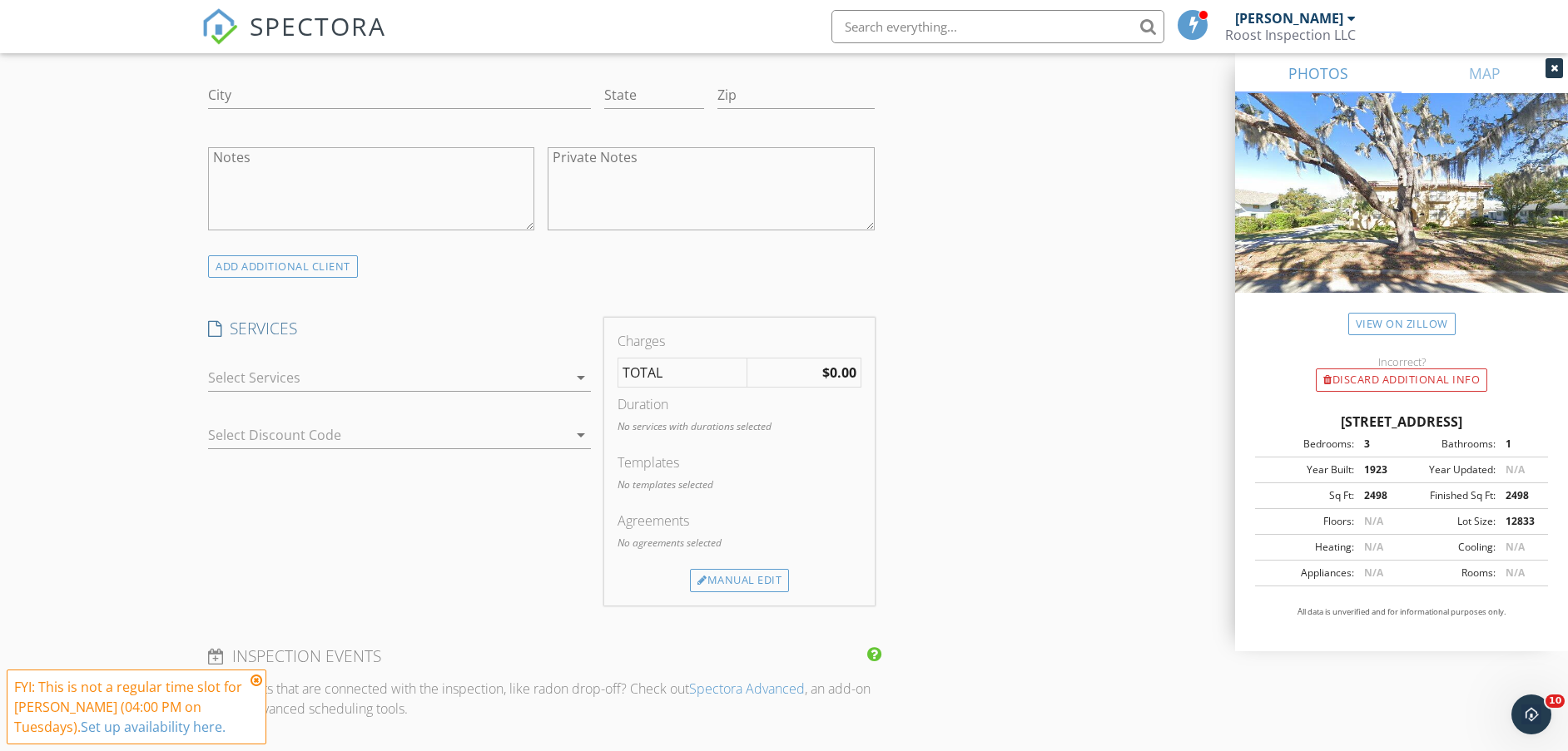
click at [517, 377] on div at bounding box center [388, 377] width 360 height 27
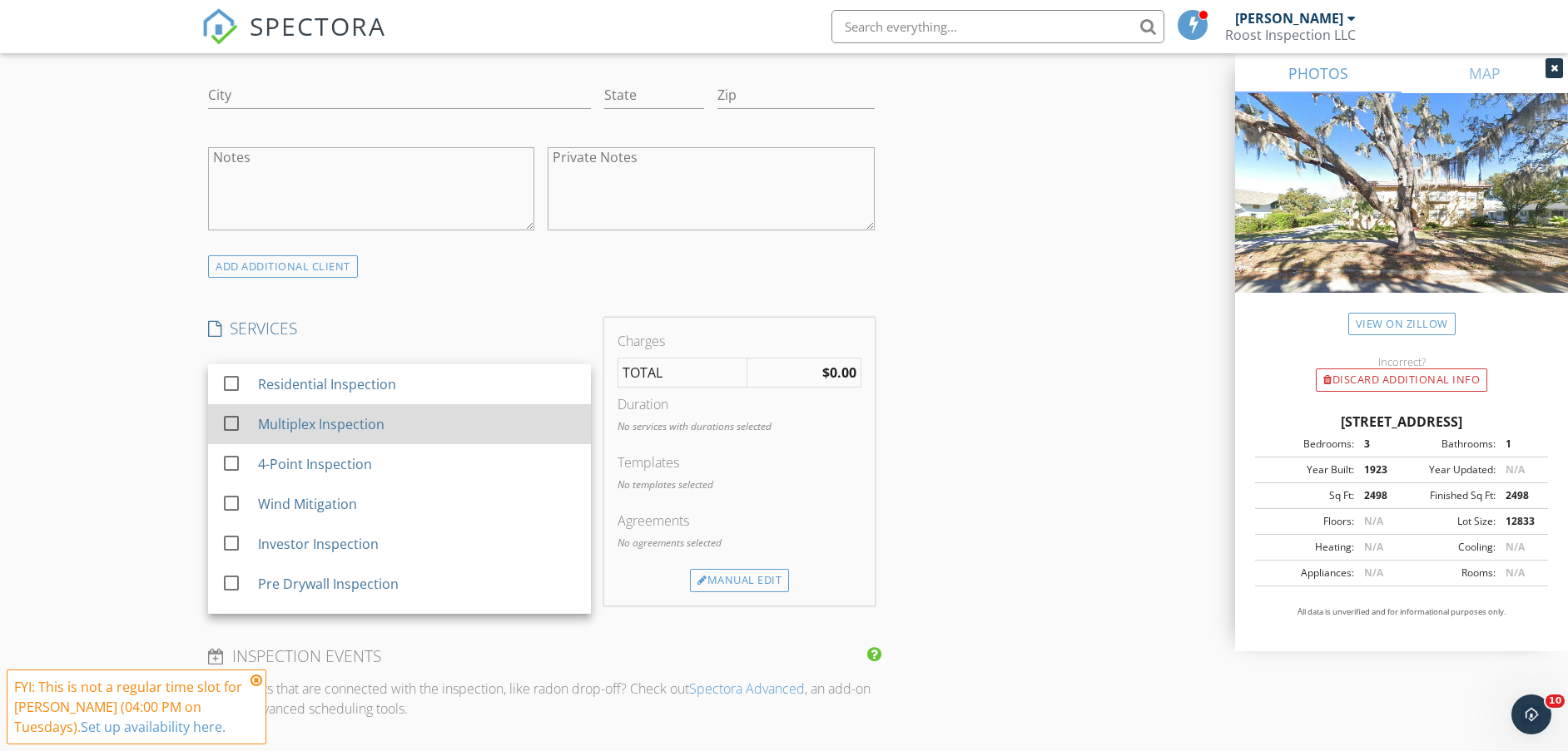
click at [365, 415] on div "Multiplex Inspection" at bounding box center [320, 424] width 126 height 20
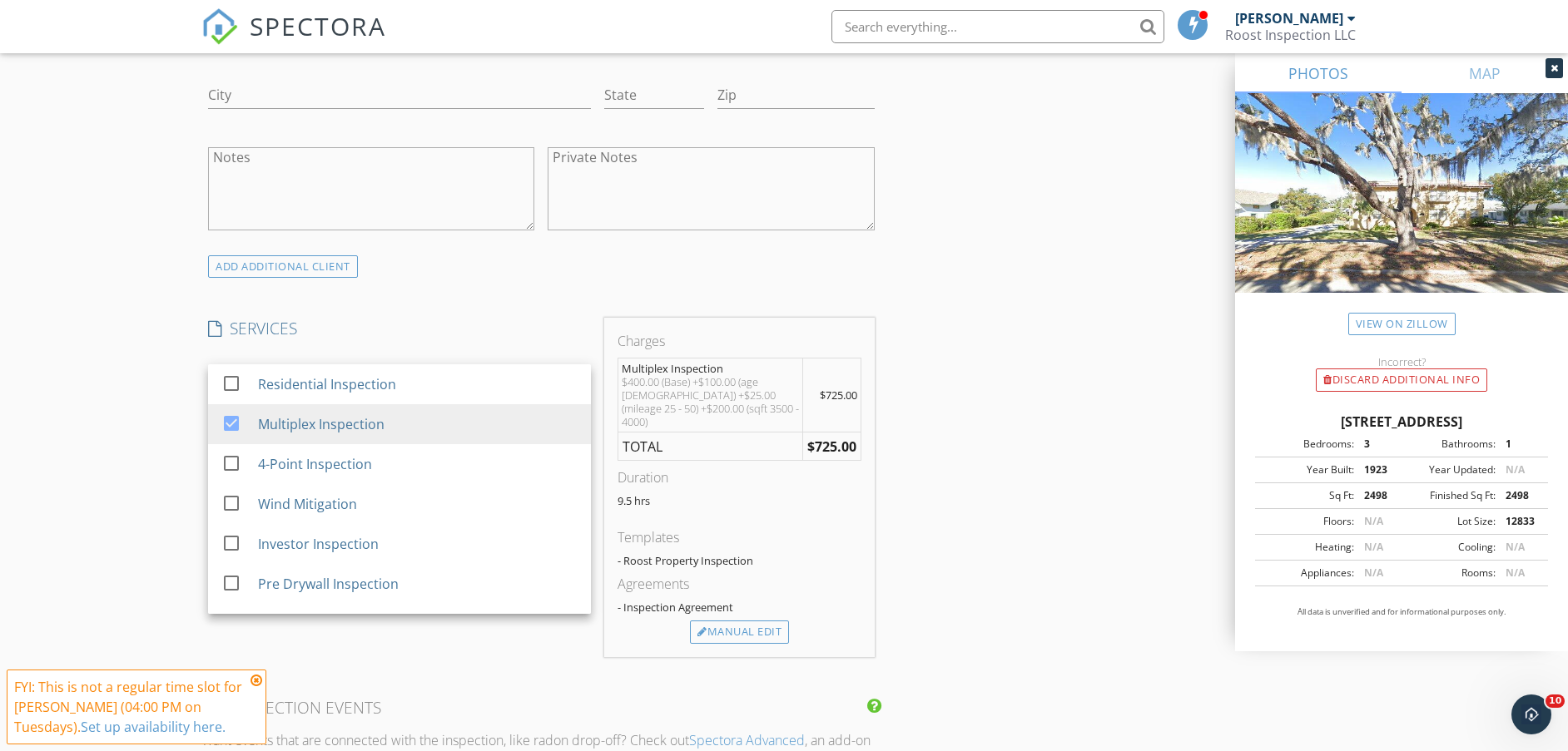
click at [65, 391] on div "New Inspection Click here to use the New Order Form INSPECTOR(S) check_box Ed A…" at bounding box center [784, 433] width 1568 height 2958
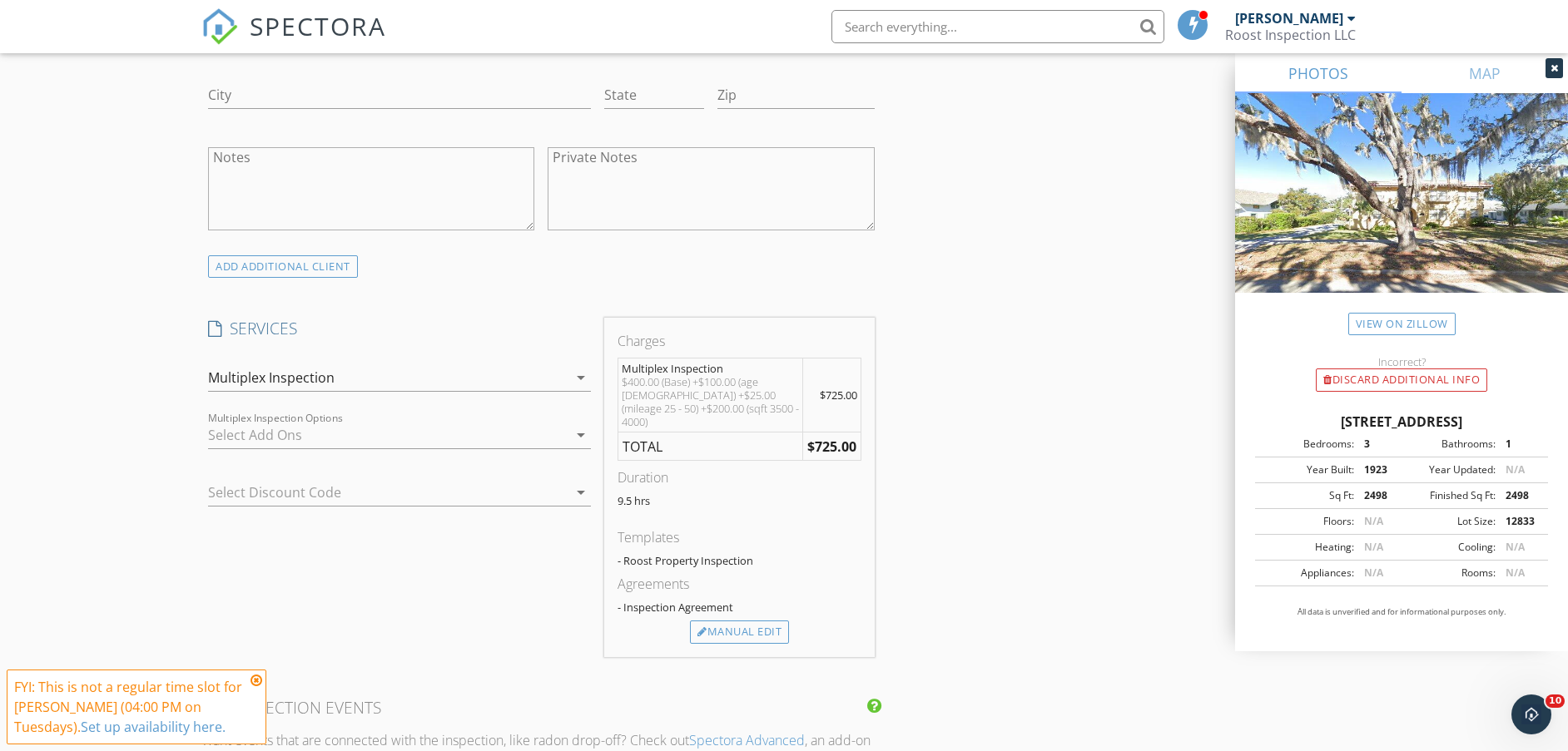
click at [280, 422] on div at bounding box center [388, 434] width 360 height 27
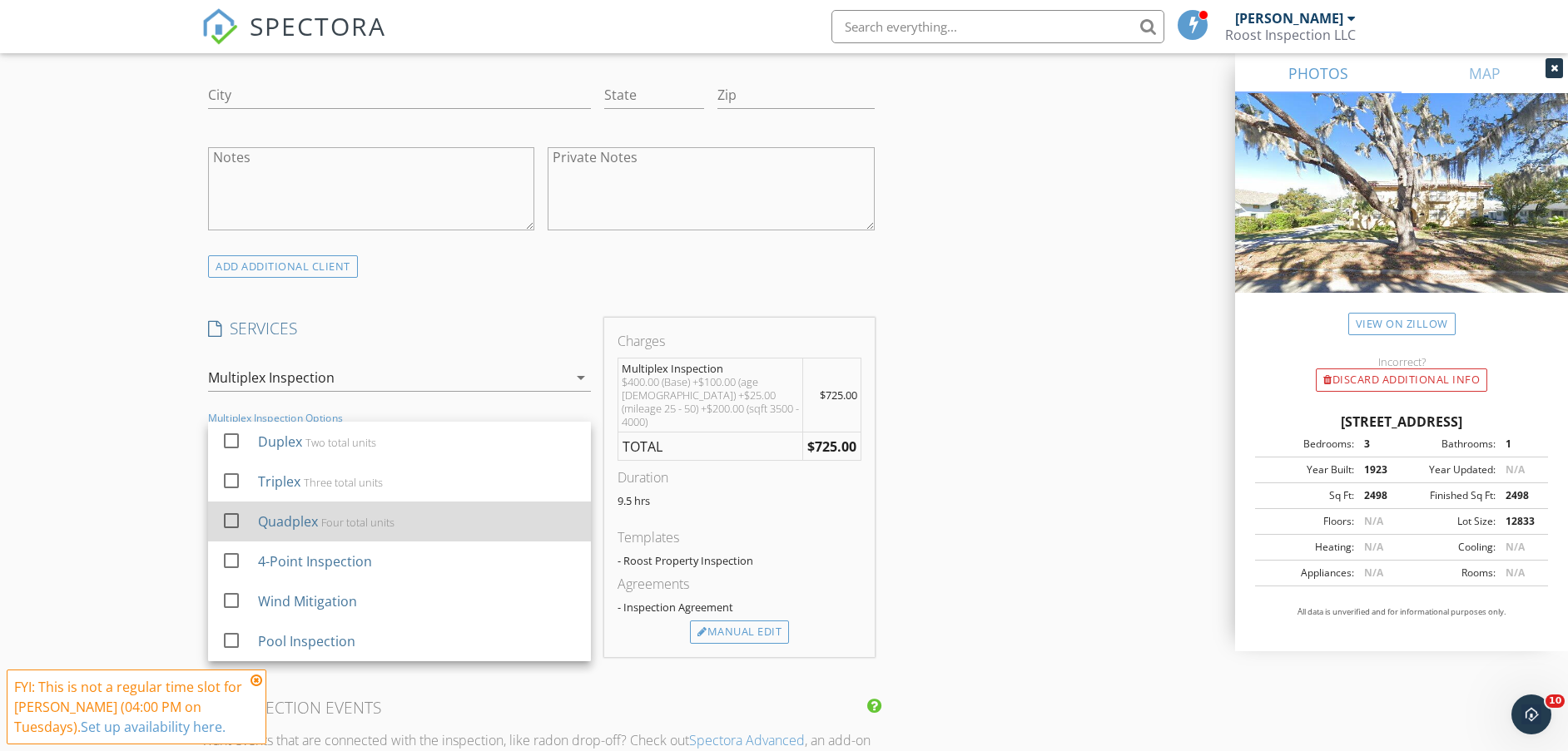
click at [314, 521] on div "Quadplex" at bounding box center [287, 522] width 60 height 20
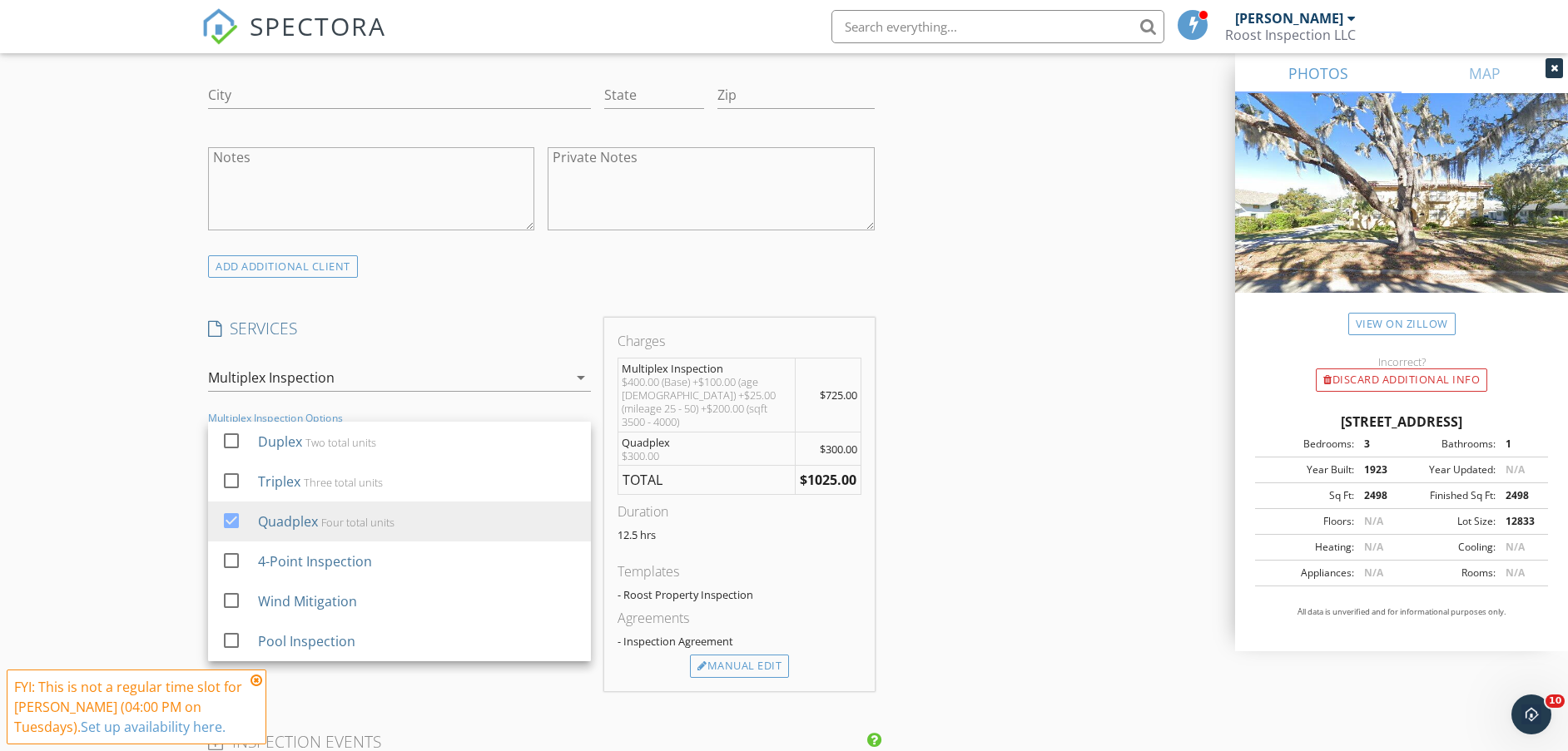
click at [87, 399] on div "New Inspection Click here to use the New Order Form INSPECTOR(S) check_box Ed A…" at bounding box center [784, 449] width 1568 height 2992
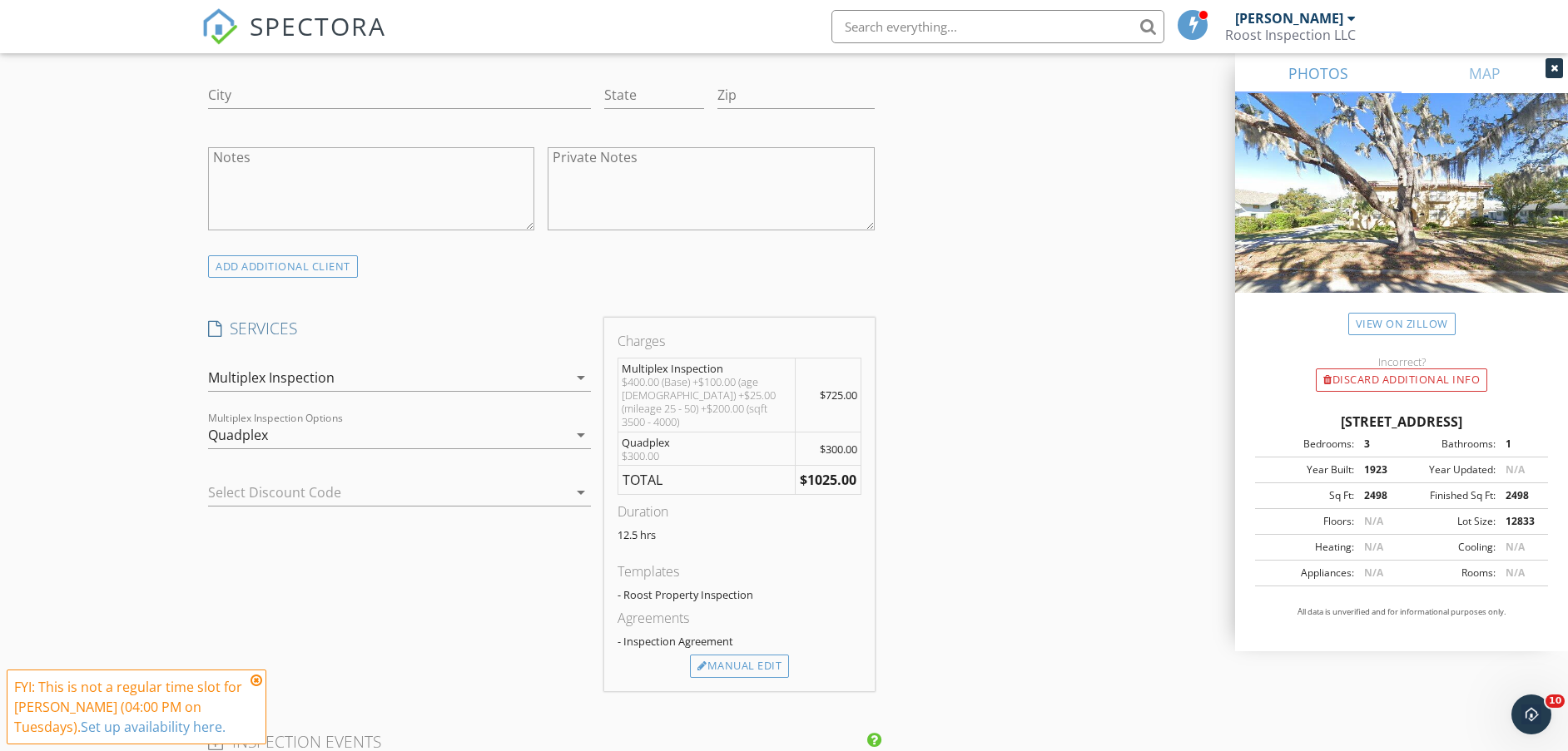
click at [319, 427] on div "Quadplex" at bounding box center [388, 434] width 360 height 27
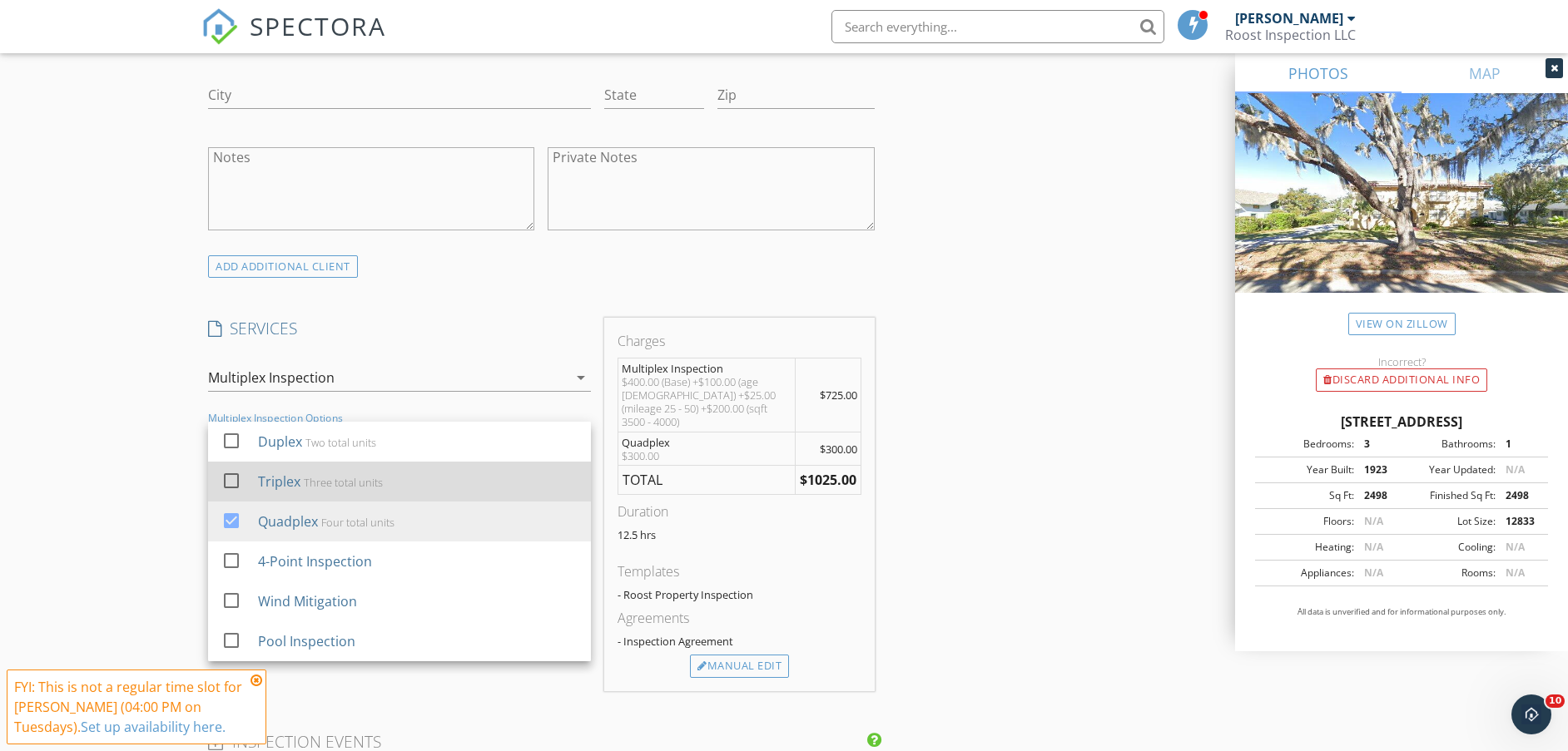
click at [315, 481] on div "Three total units" at bounding box center [343, 482] width 79 height 13
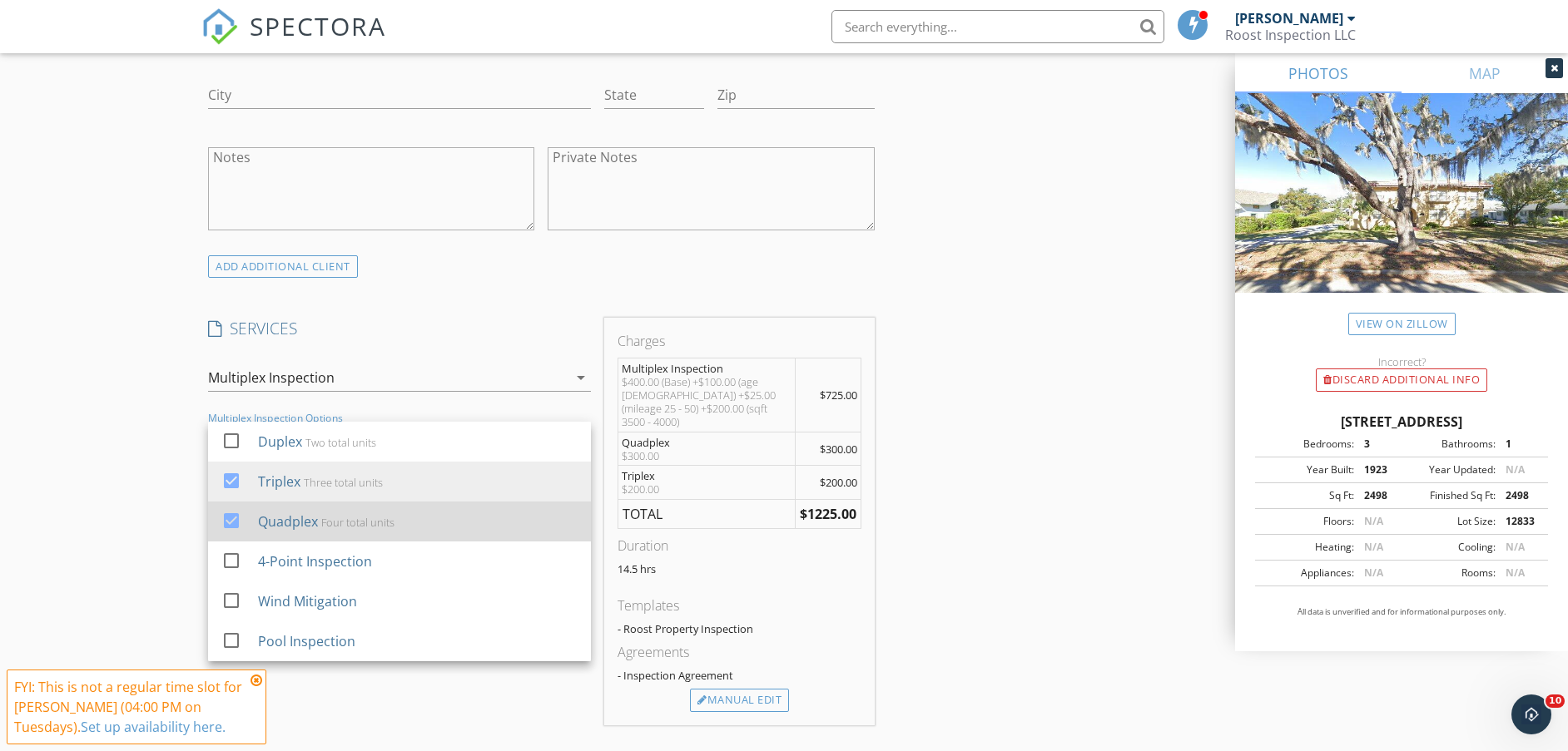
click at [308, 525] on div "Quadplex" at bounding box center [287, 522] width 60 height 20
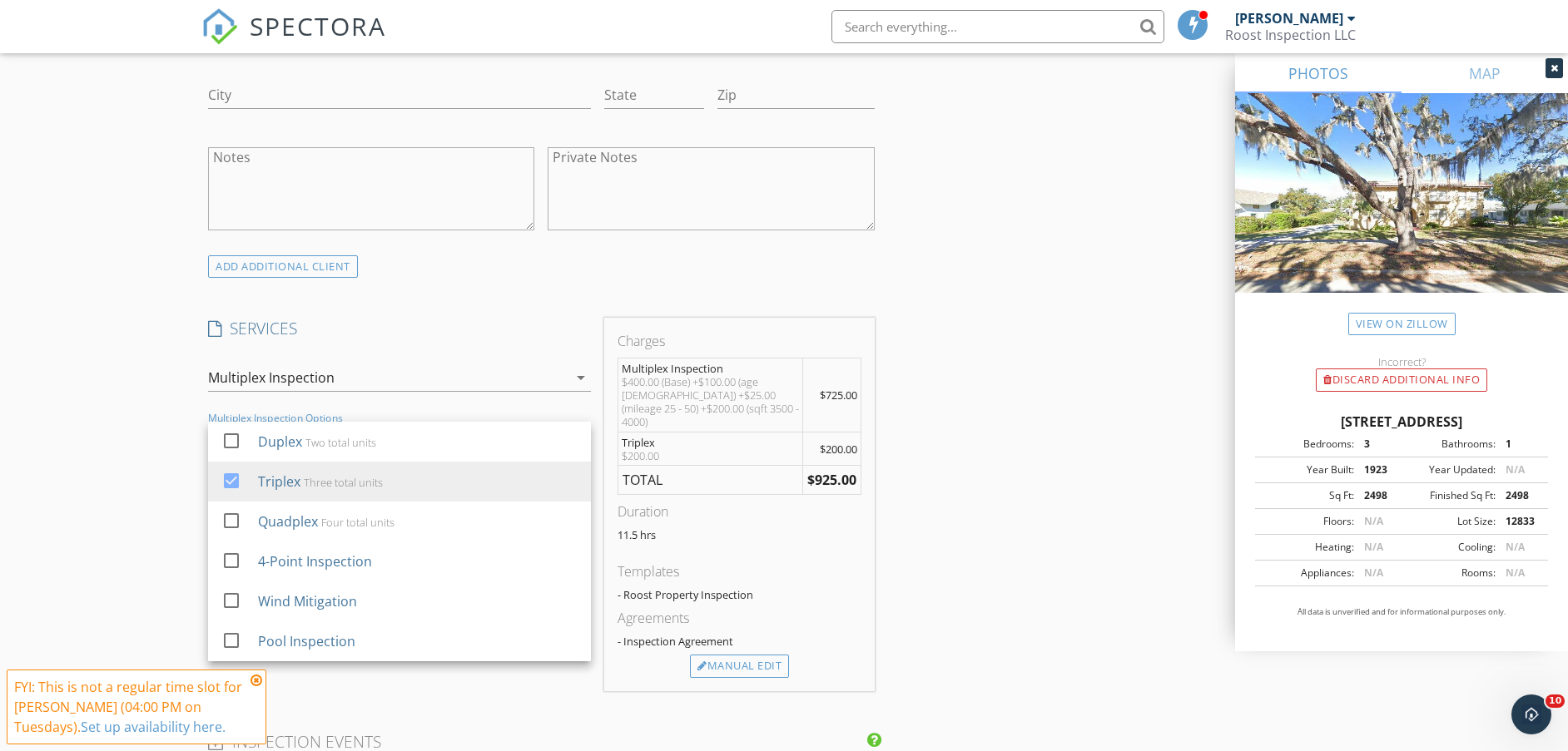
click at [125, 422] on div "New Inspection Click here to use the New Order Form INSPECTOR(S) check_box Ed A…" at bounding box center [784, 449] width 1568 height 2992
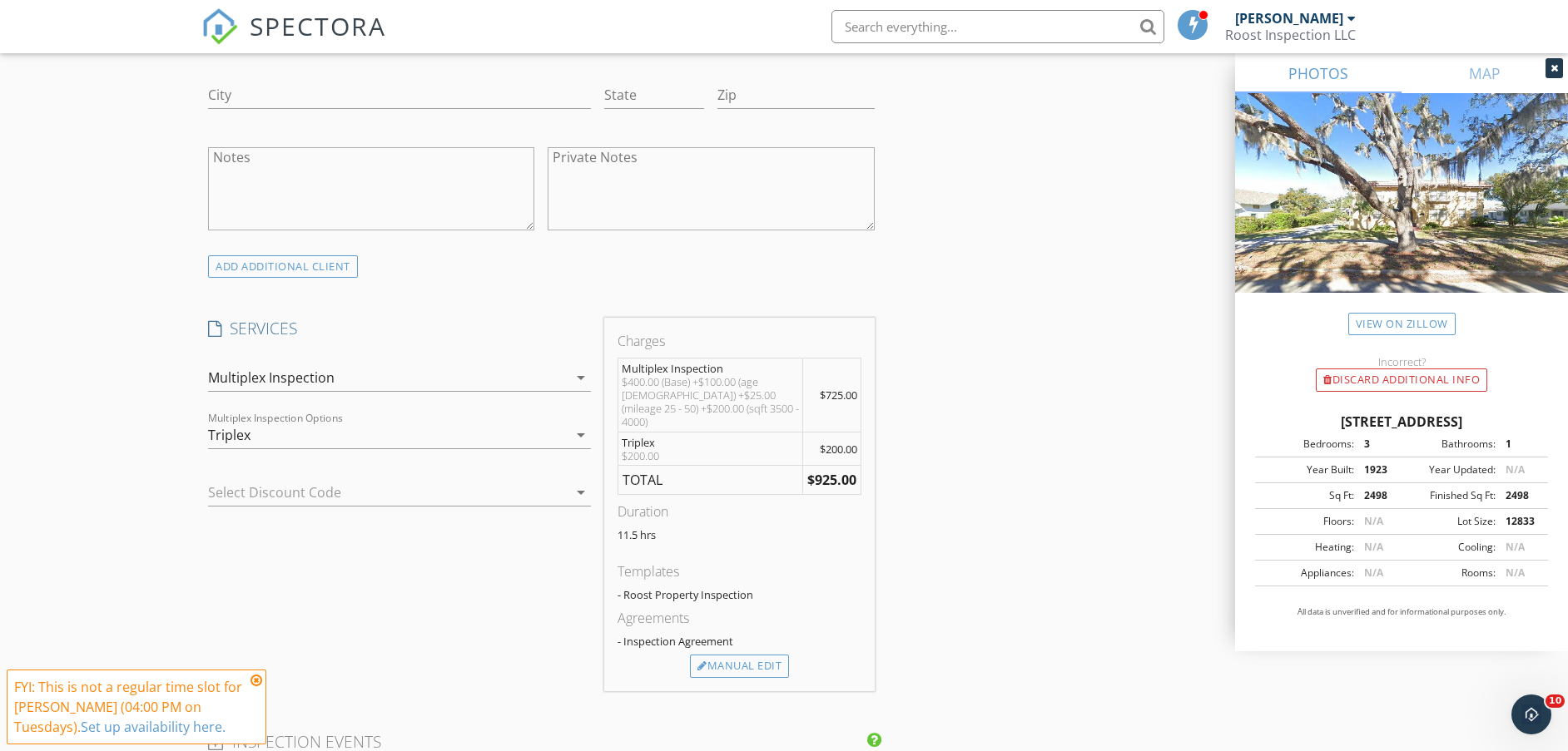
click at [435, 439] on div "Triplex" at bounding box center [388, 434] width 360 height 27
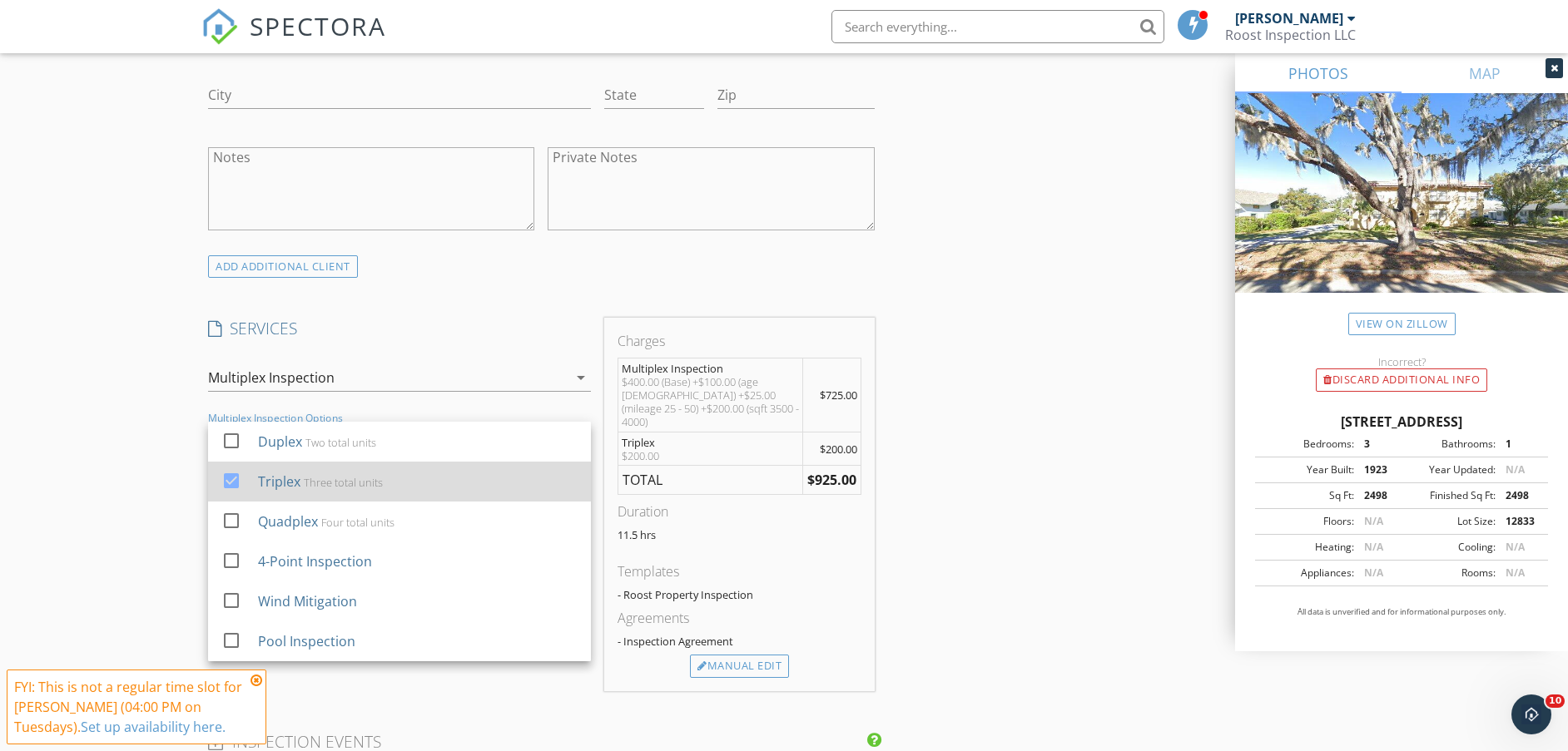
click at [341, 476] on div "Three total units" at bounding box center [343, 482] width 79 height 13
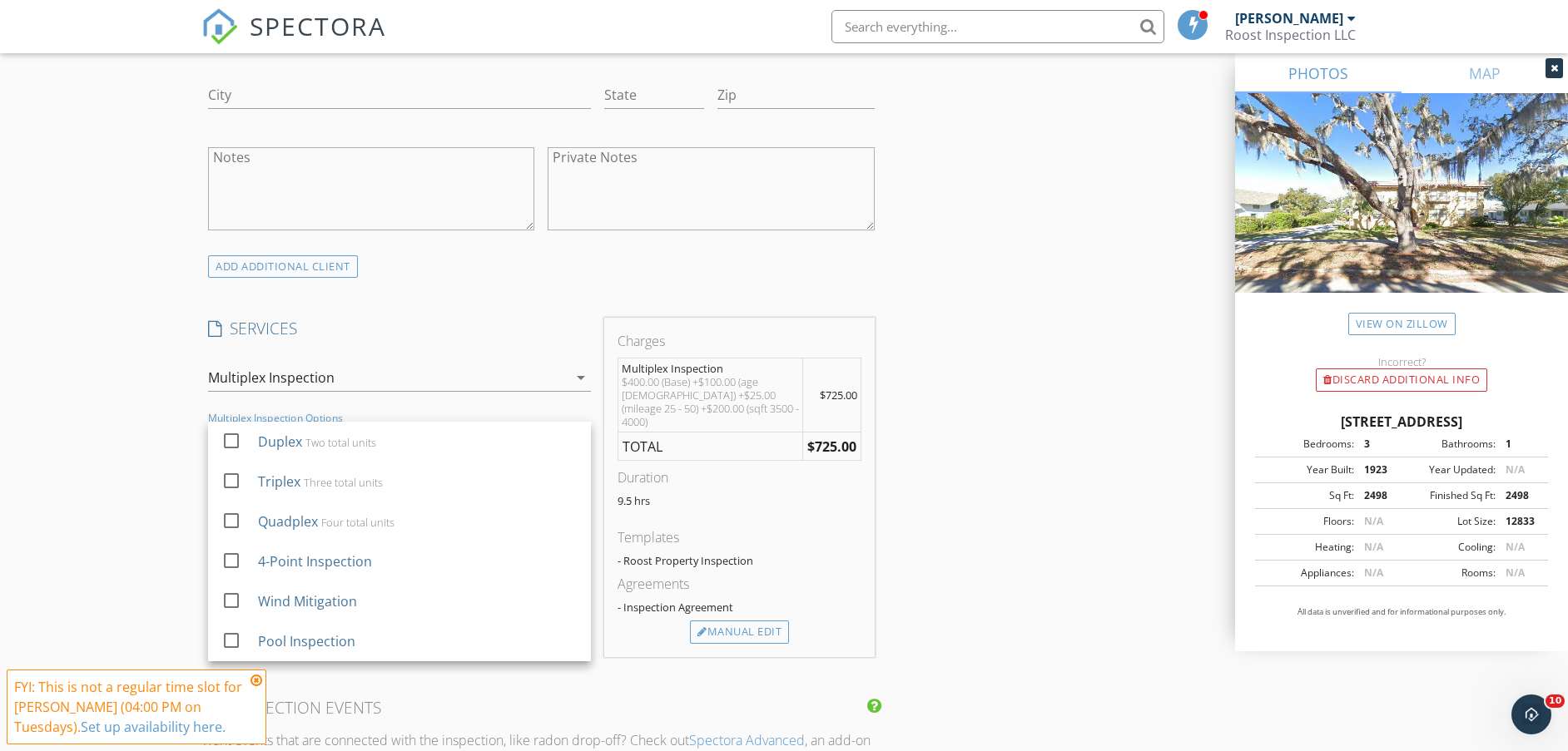
click at [155, 448] on div "New Inspection Click here to use the New Order Form INSPECTOR(S) check_box Ed A…" at bounding box center [784, 433] width 1568 height 2958
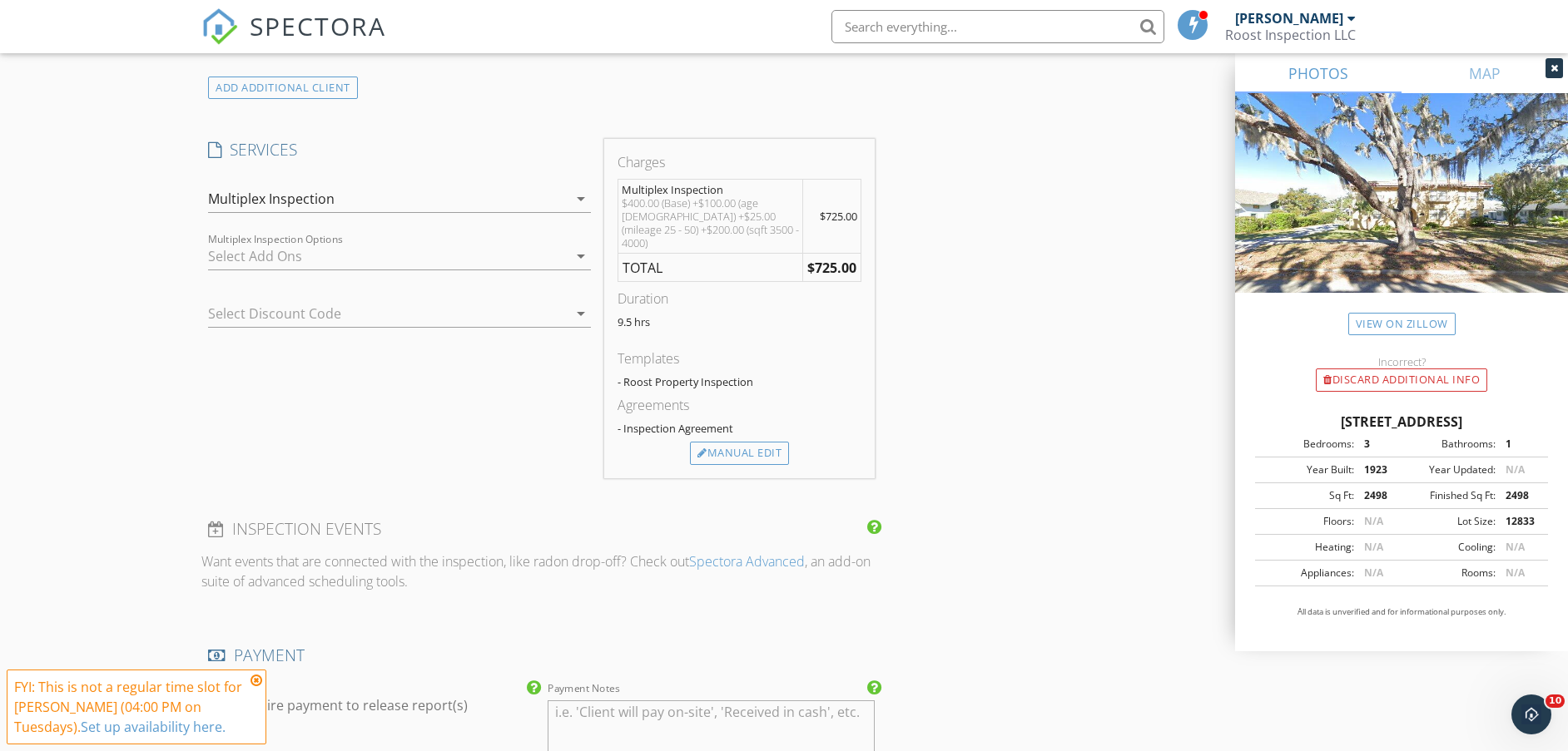
scroll to position [1352, 0]
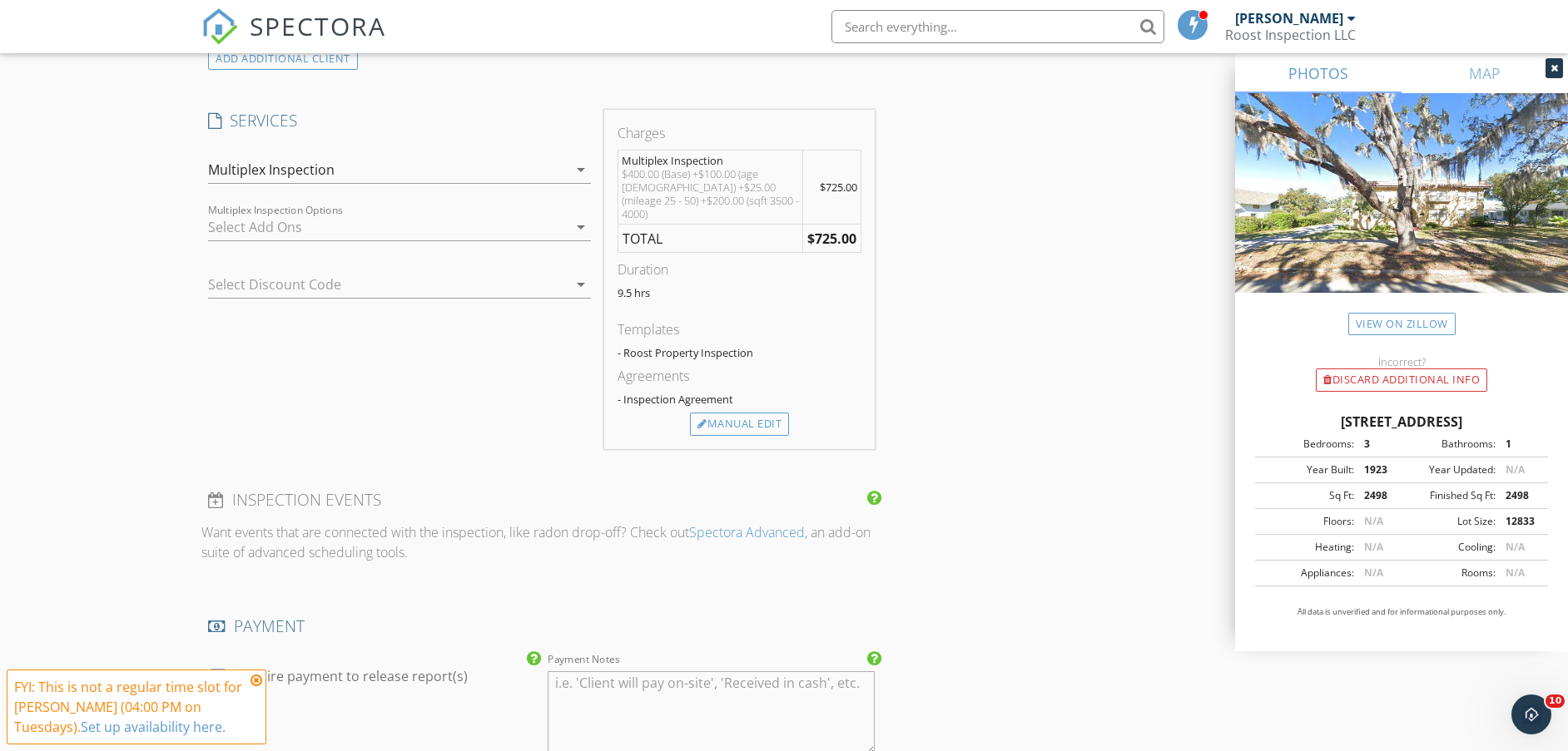
click at [394, 223] on div at bounding box center [388, 226] width 360 height 27
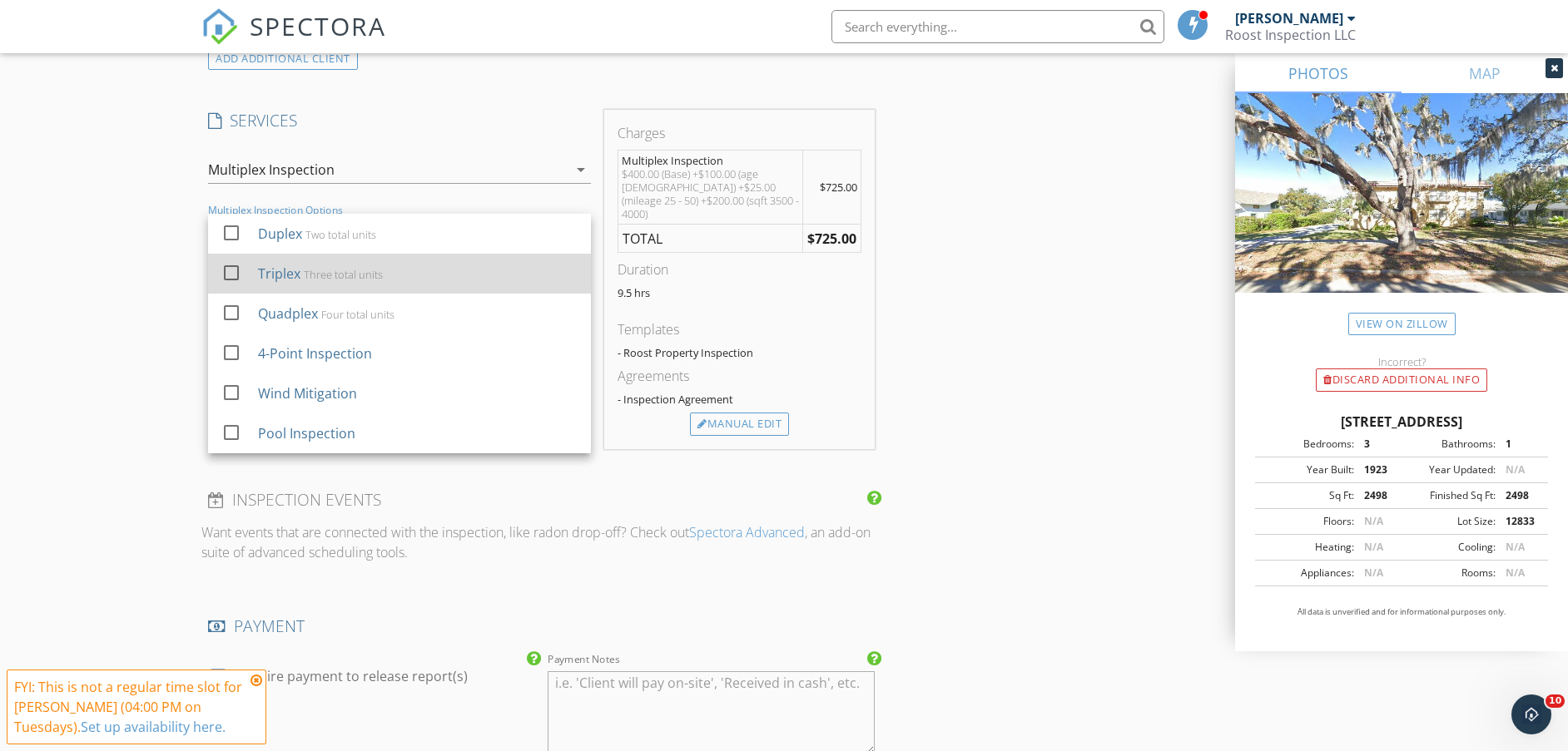
click at [359, 282] on div "Three total units" at bounding box center [343, 274] width 79 height 13
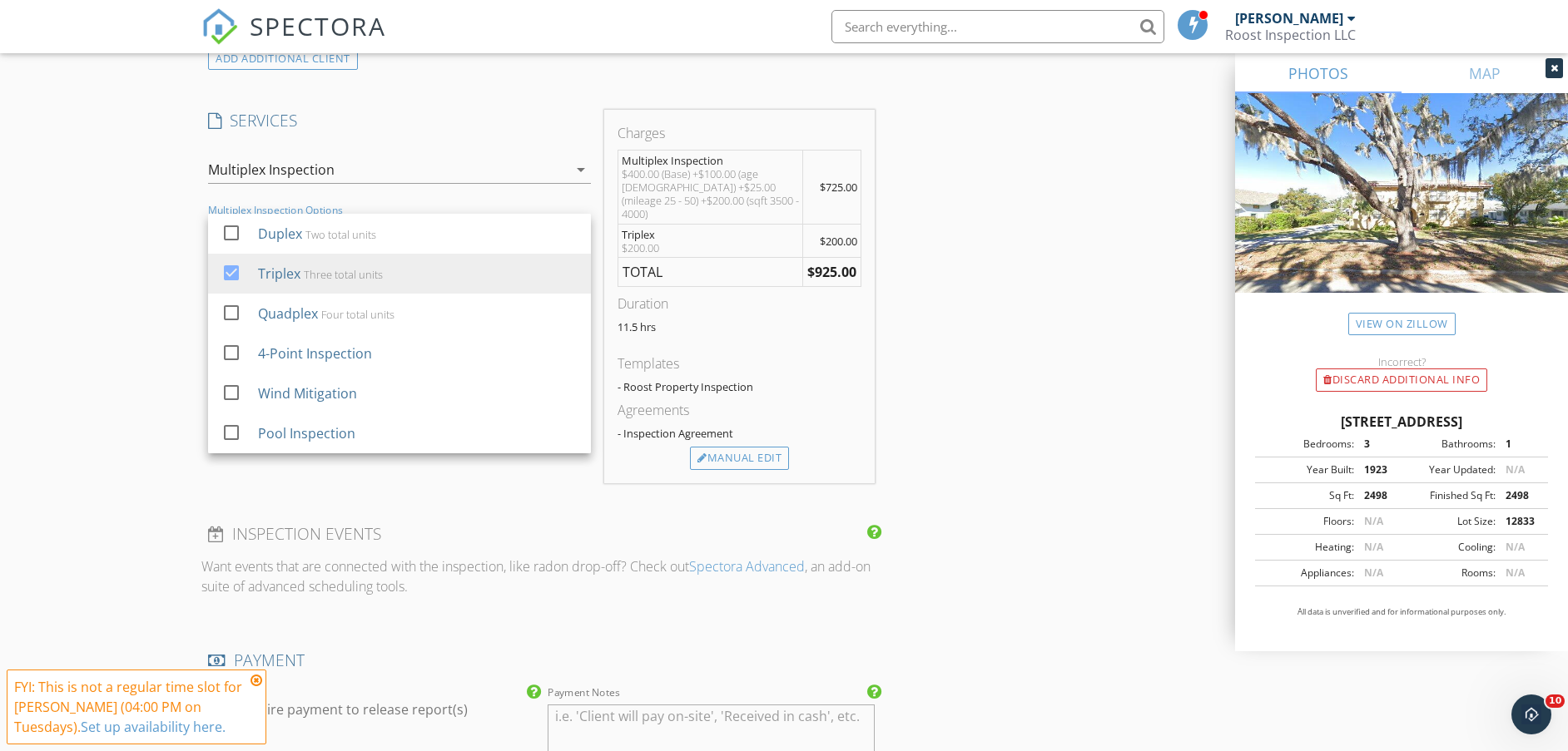
click at [135, 285] on div "New Inspection Click here to use the New Order Form INSPECTOR(S) check_box Ed A…" at bounding box center [784, 241] width 1568 height 2992
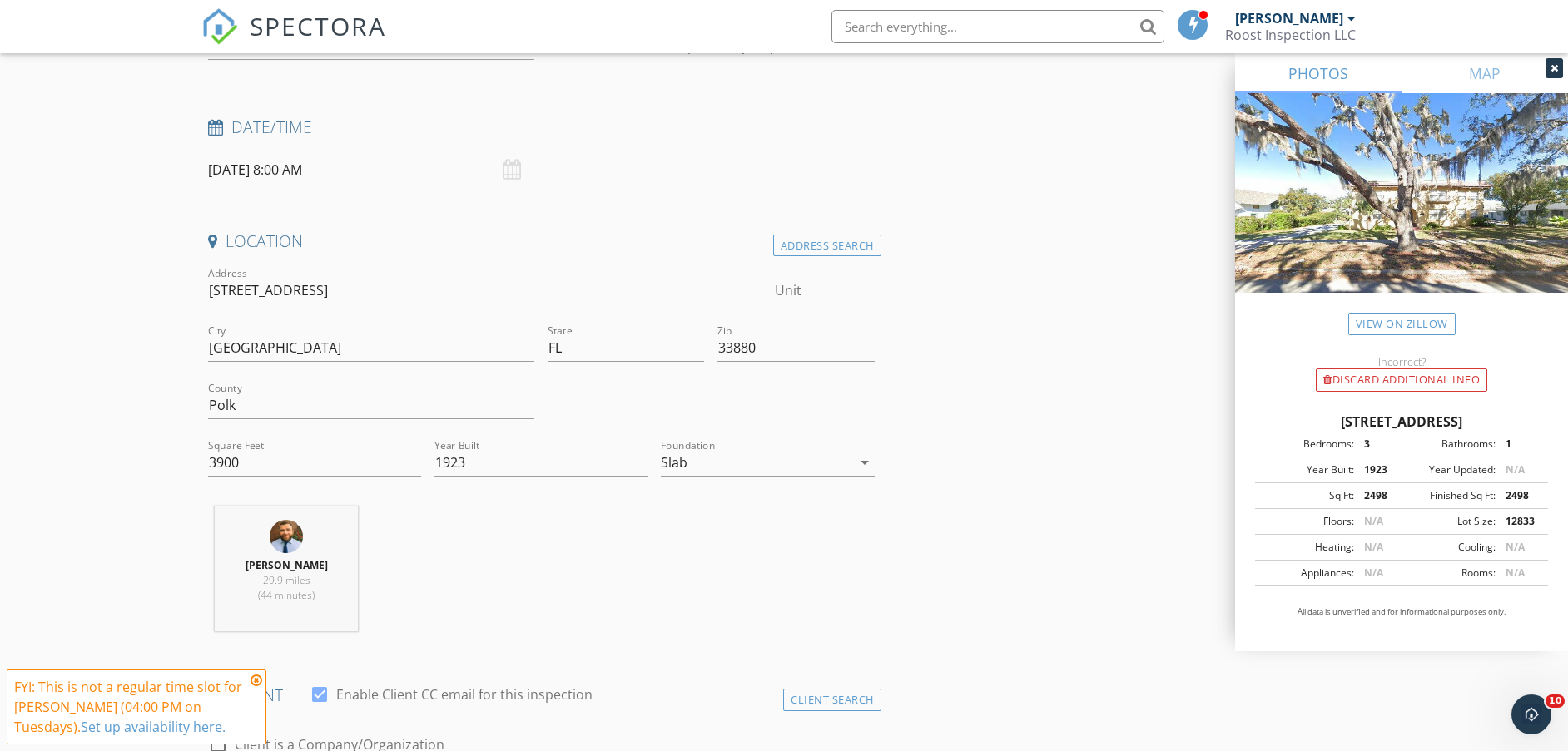
scroll to position [0, 0]
